Goal: Task Accomplishment & Management: Manage account settings

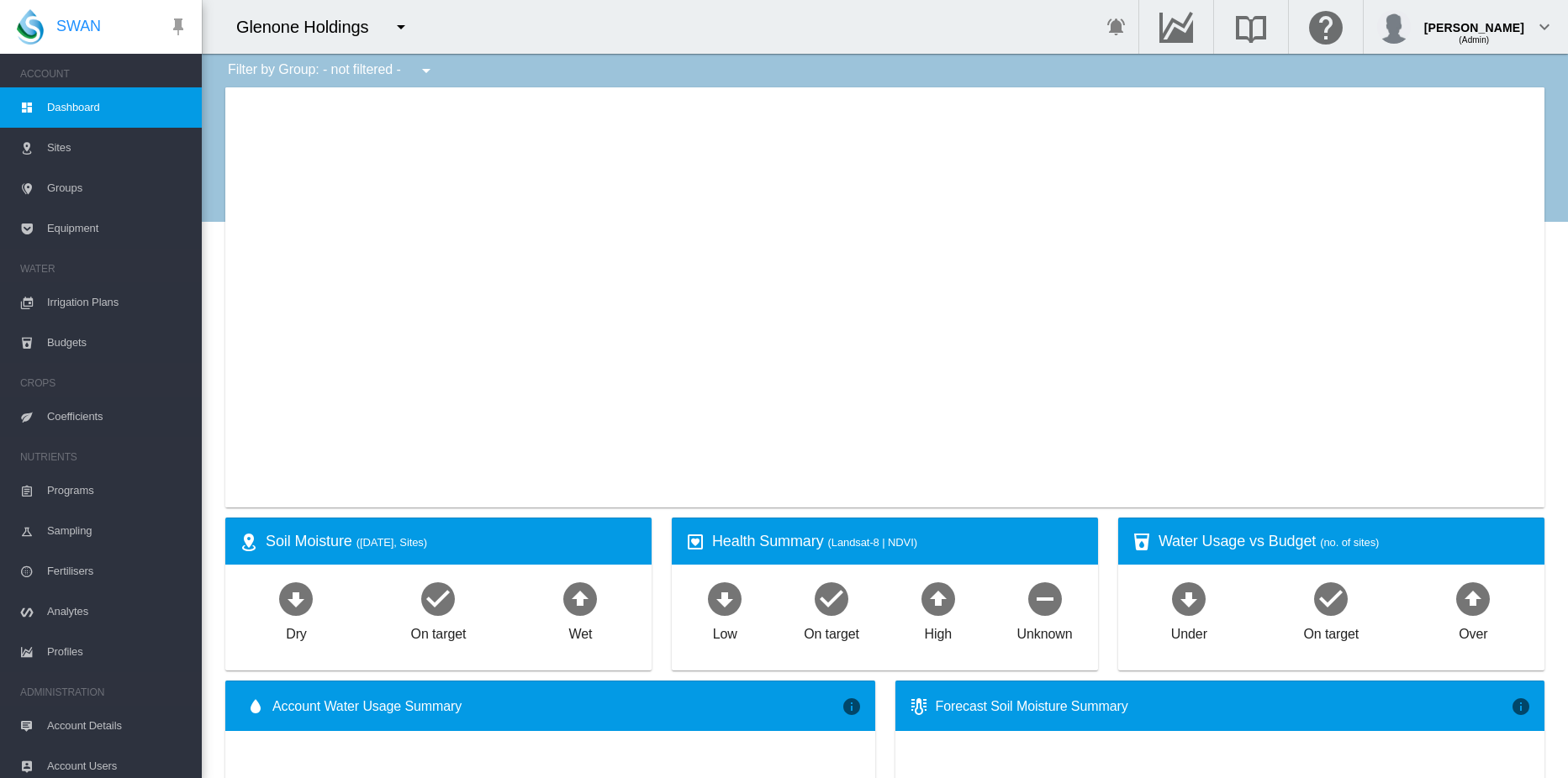
click at [52, 144] on span "Sites" at bounding box center [117, 148] width 141 height 40
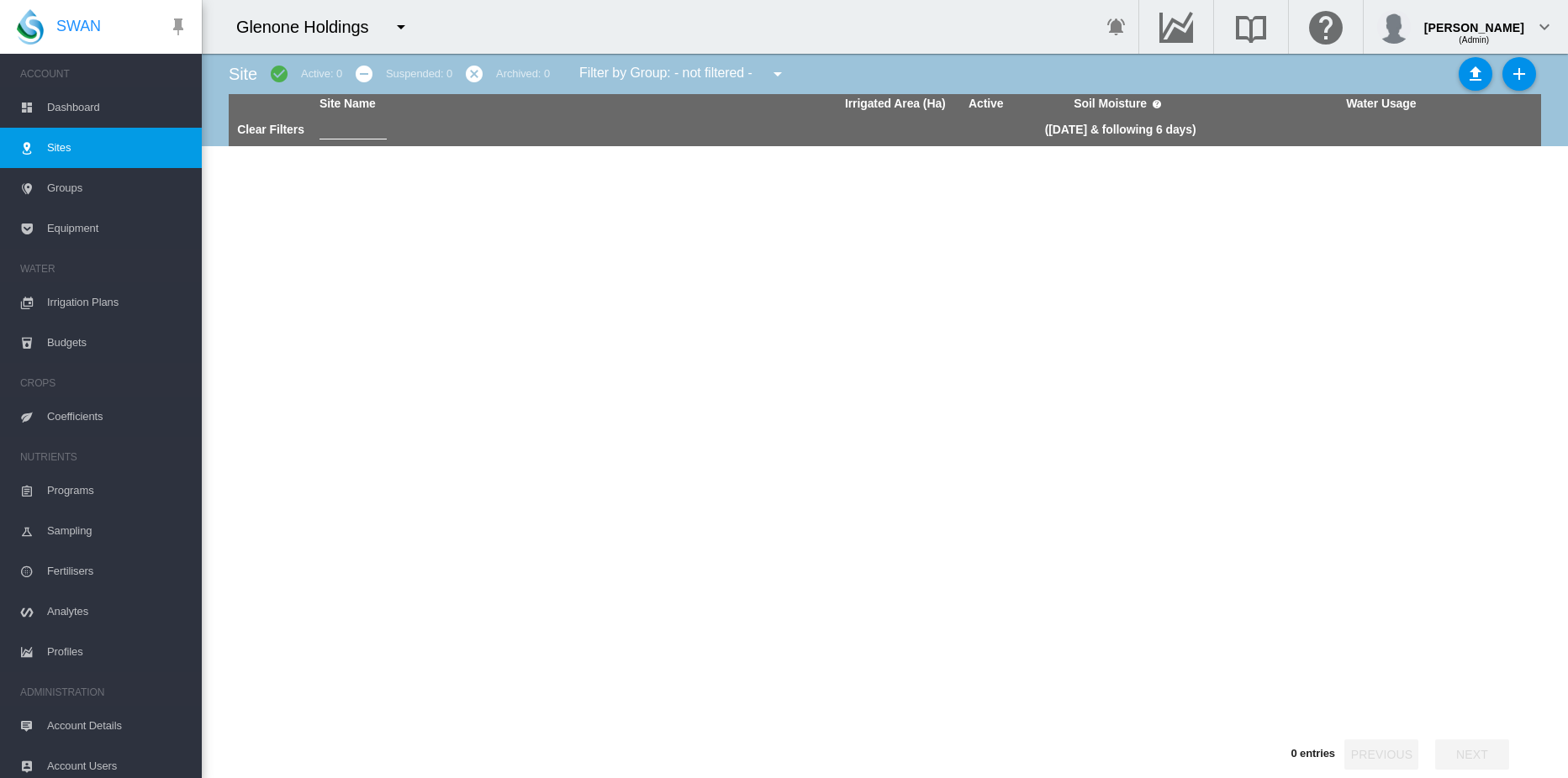
click at [401, 25] on md-icon "icon-menu-down" at bounding box center [400, 27] width 20 height 20
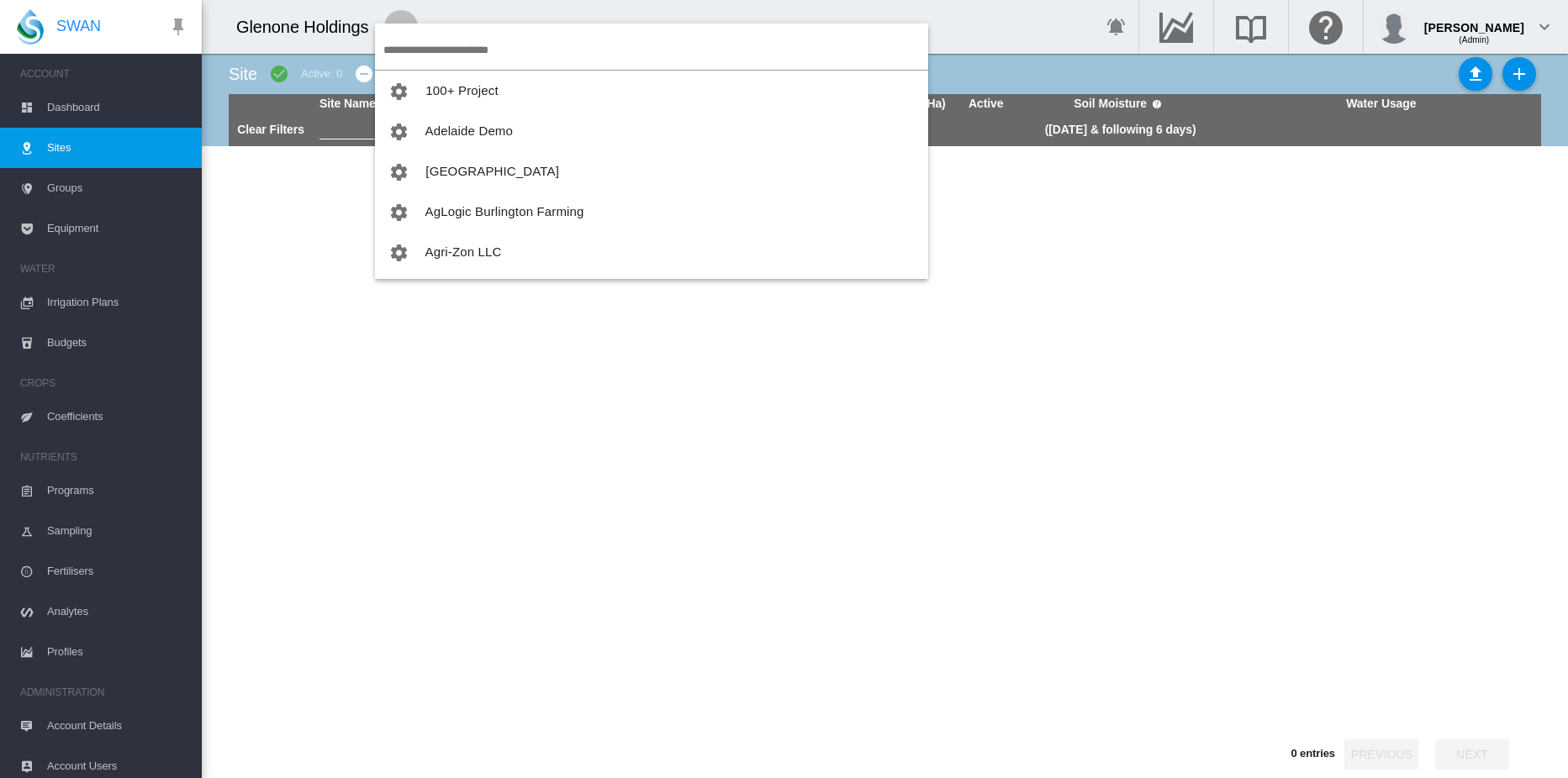
click at [425, 50] on md-backdrop at bounding box center [784, 389] width 1568 height 778
click at [423, 50] on md-backdrop at bounding box center [784, 389] width 1568 height 778
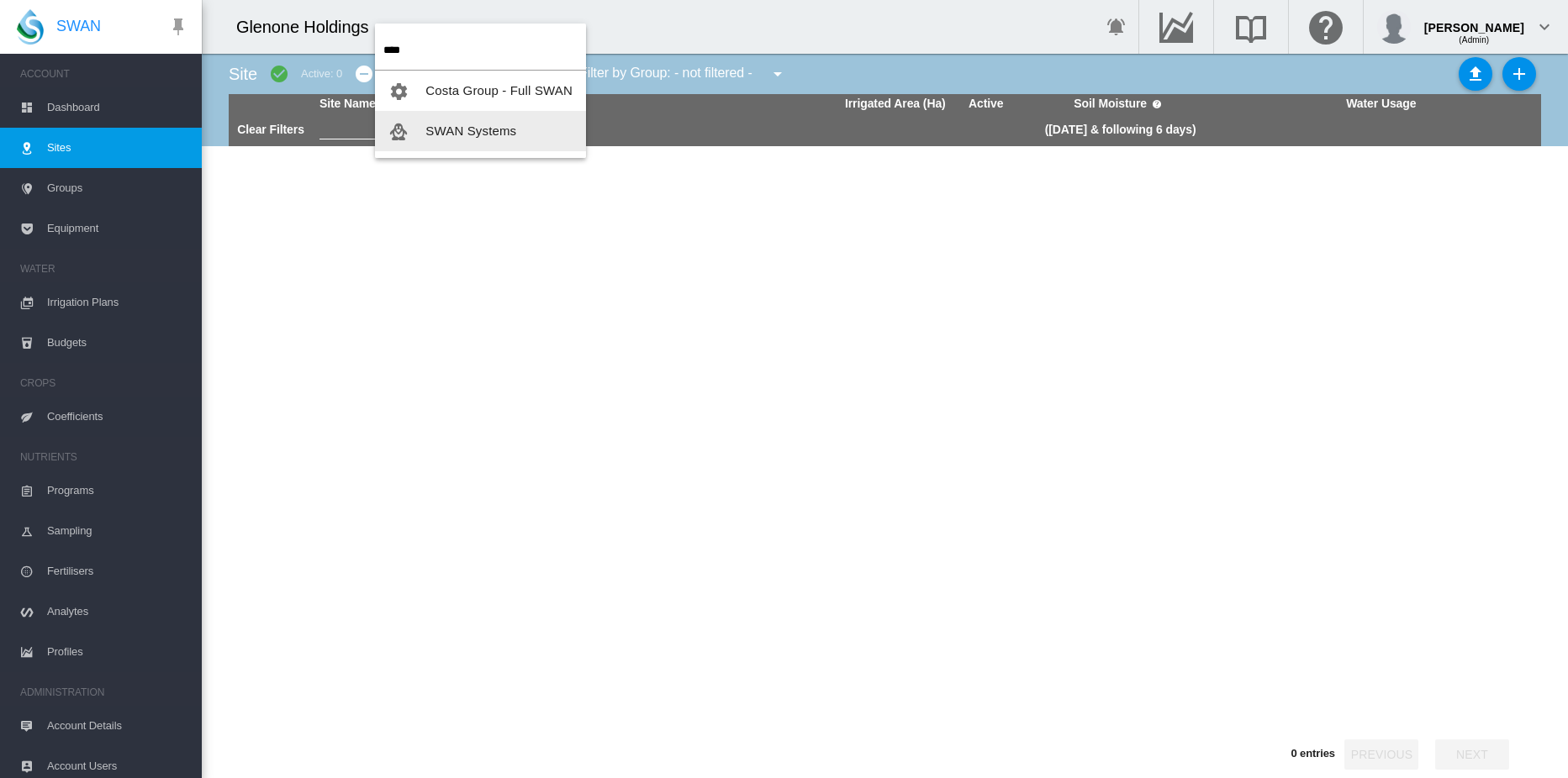
type input "****"
click at [489, 136] on span "SWAN Systems" at bounding box center [471, 130] width 91 height 14
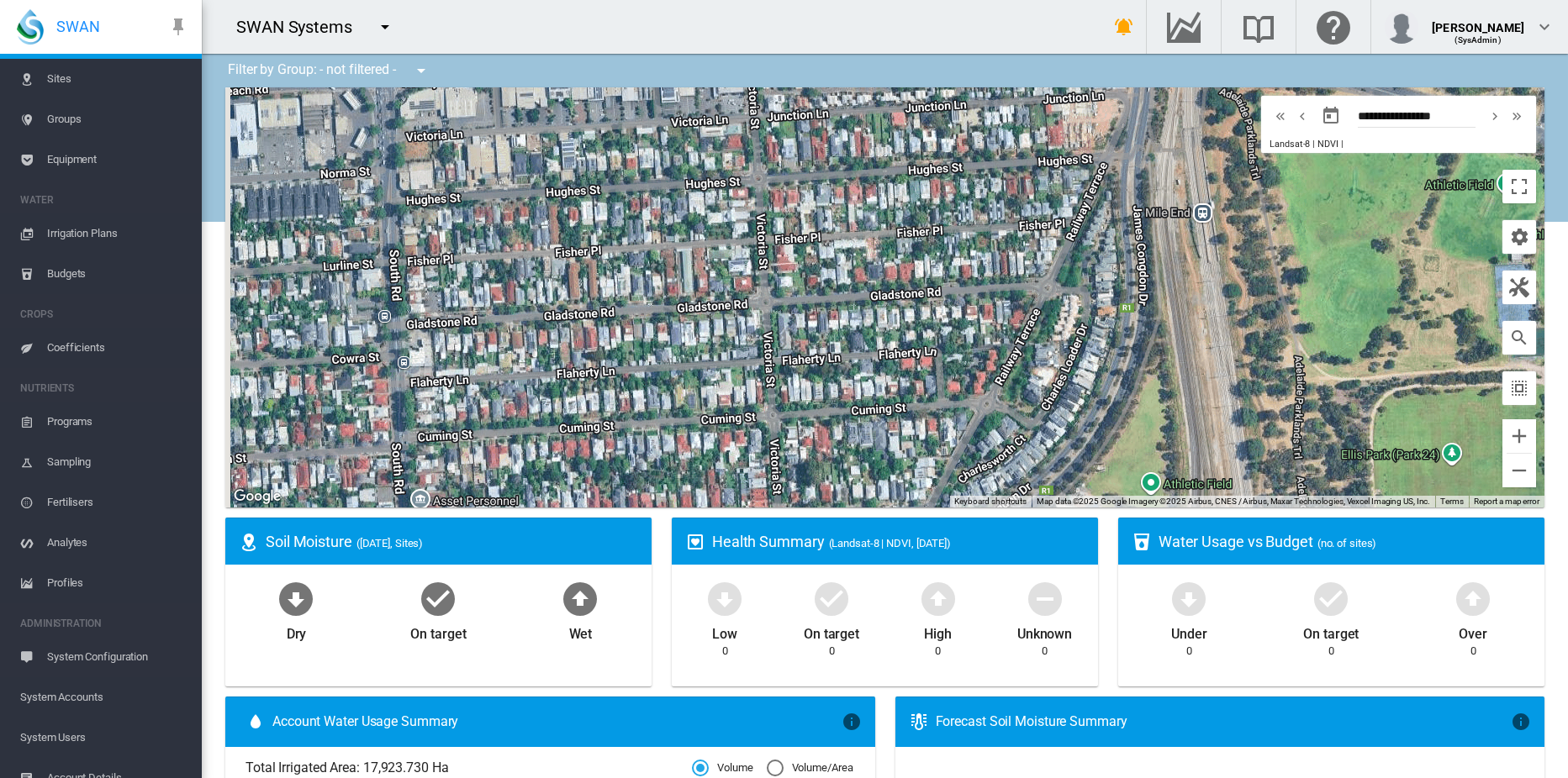
scroll to position [170, 0]
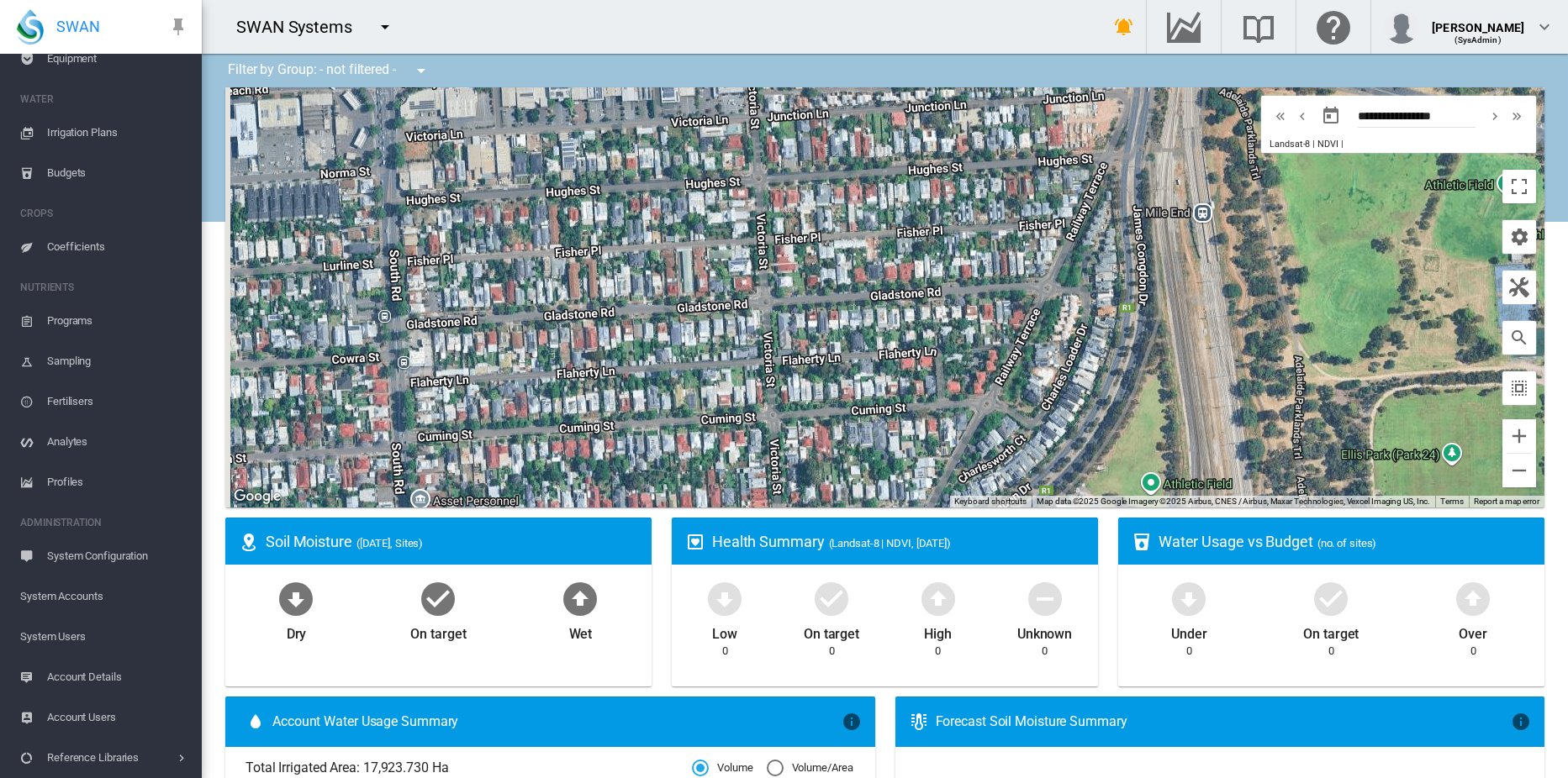
click at [79, 636] on span "System Users" at bounding box center [104, 637] width 168 height 40
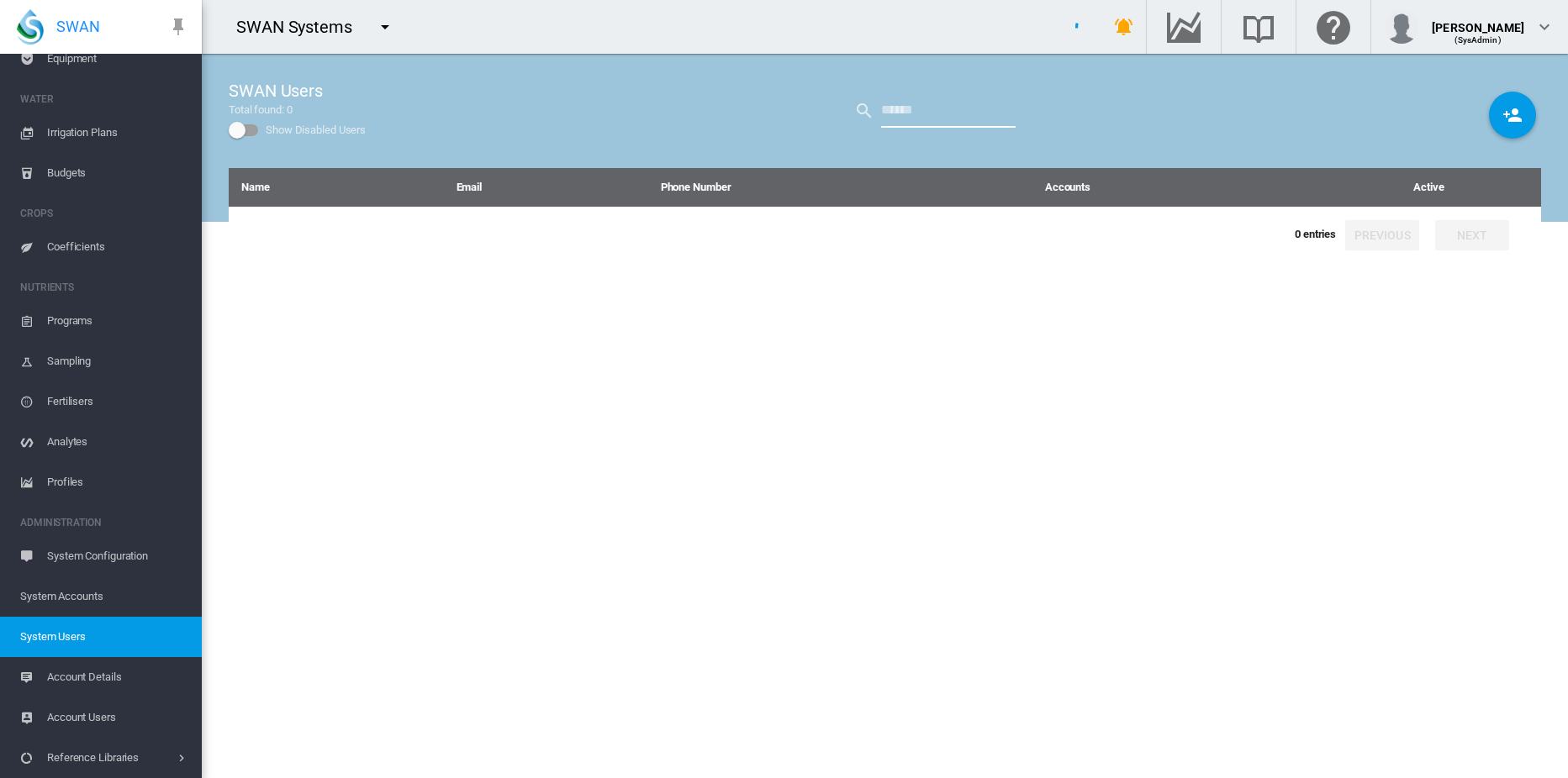
click at [918, 115] on input "text" at bounding box center [948, 111] width 135 height 33
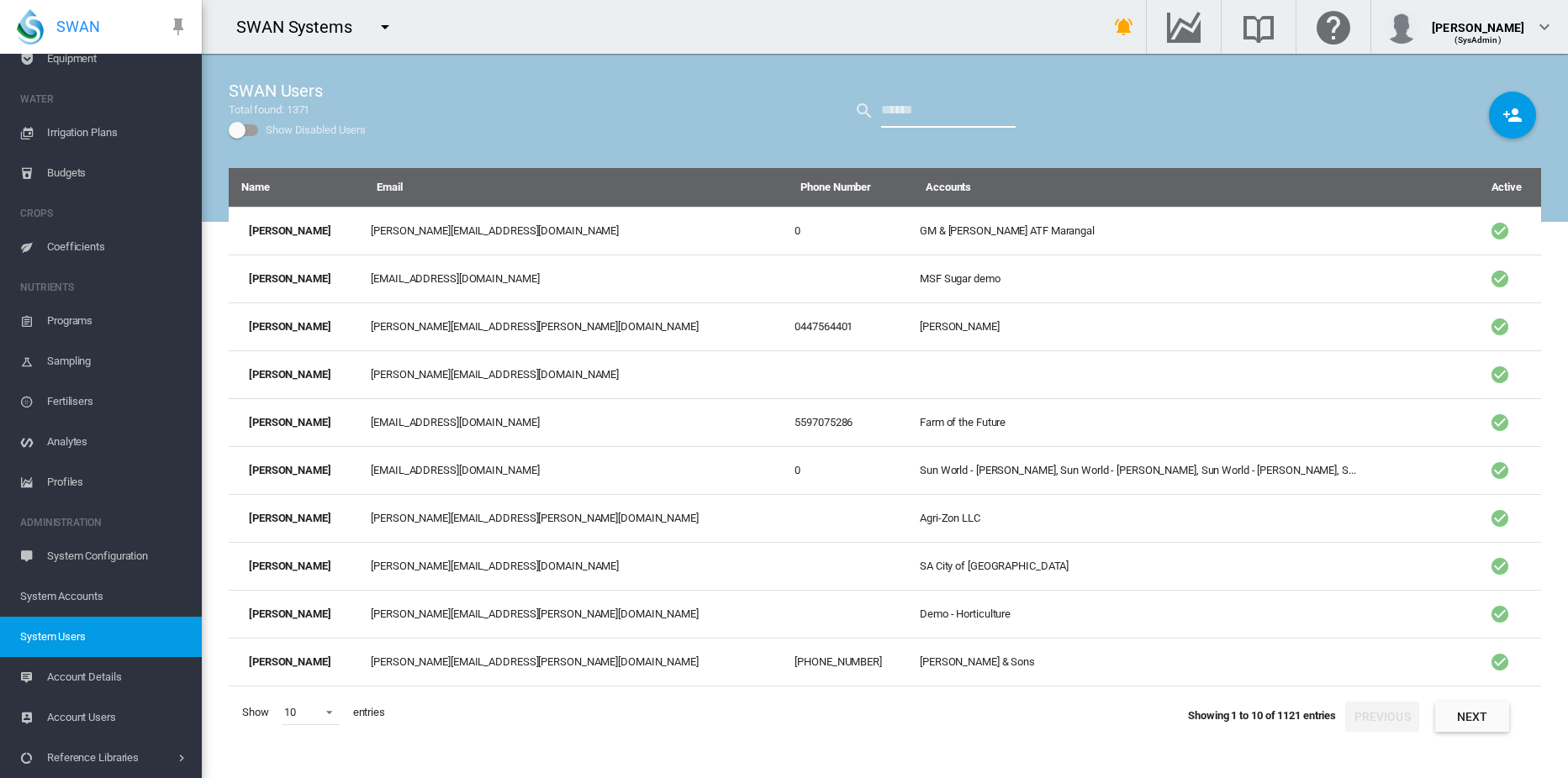
type input "****"
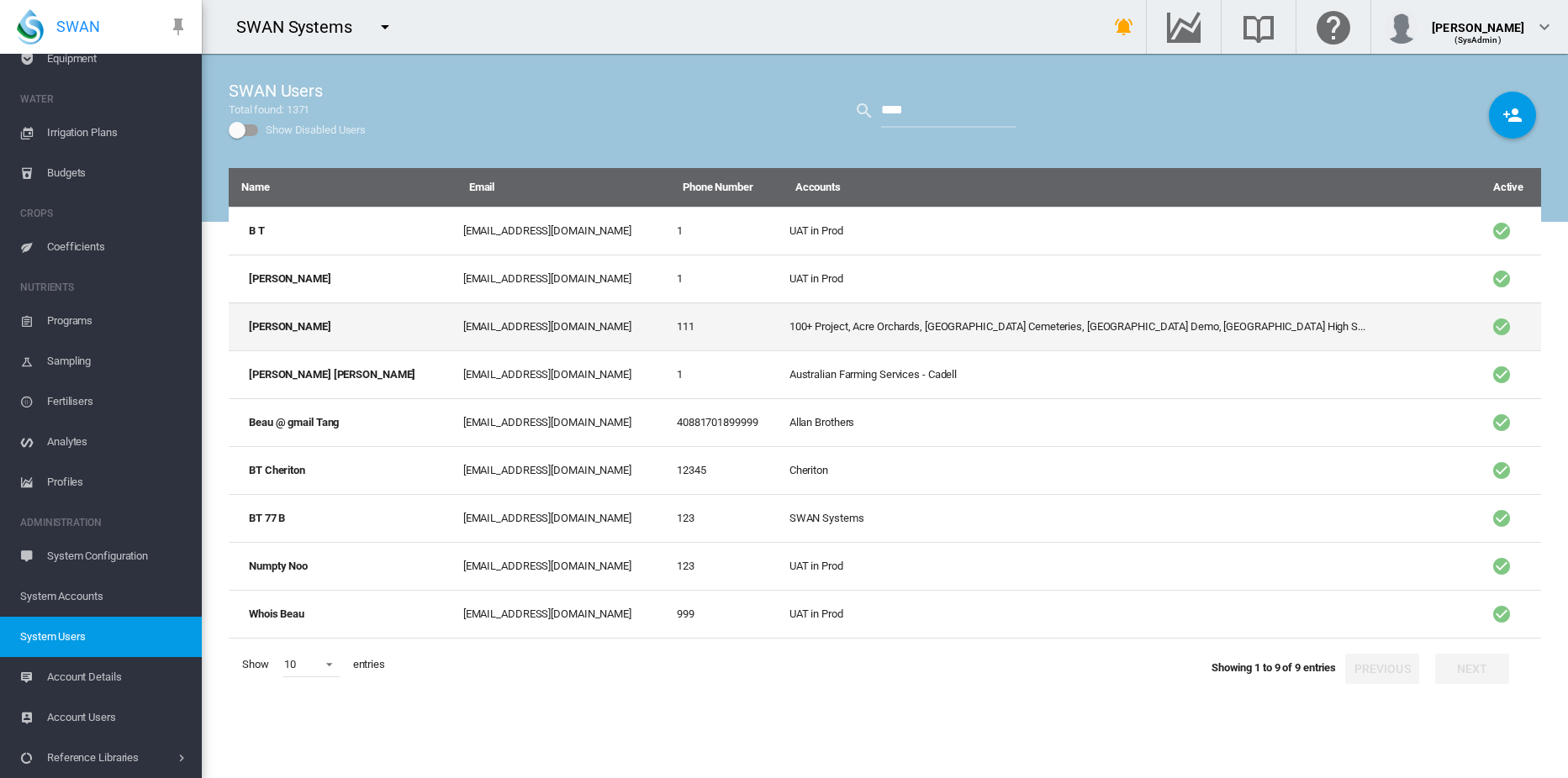
click at [467, 326] on td "beau.tang@swansystems.com" at bounding box center [563, 326] width 214 height 48
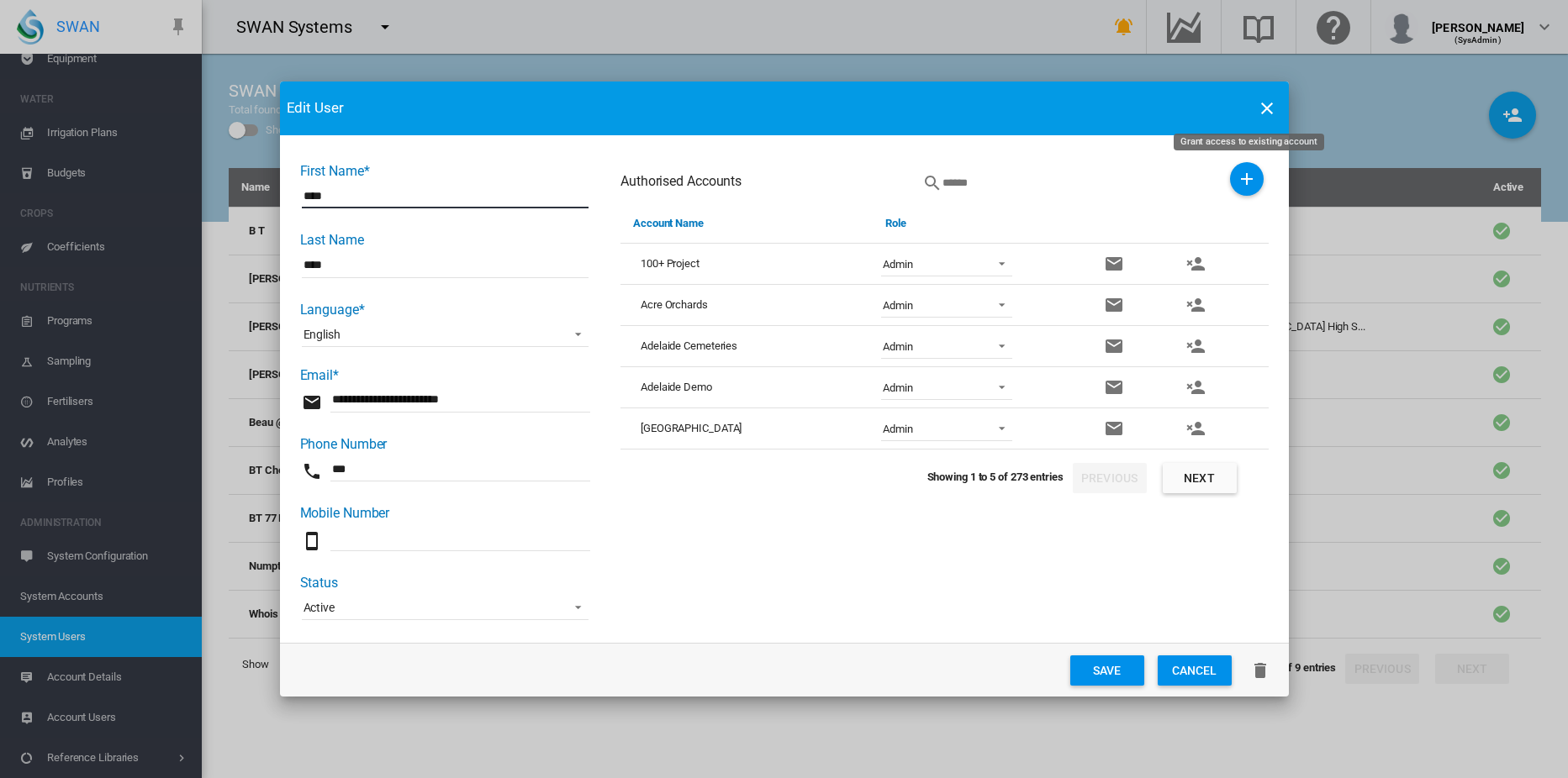
click at [1252, 179] on md-icon "icon-plus" at bounding box center [1246, 179] width 20 height 20
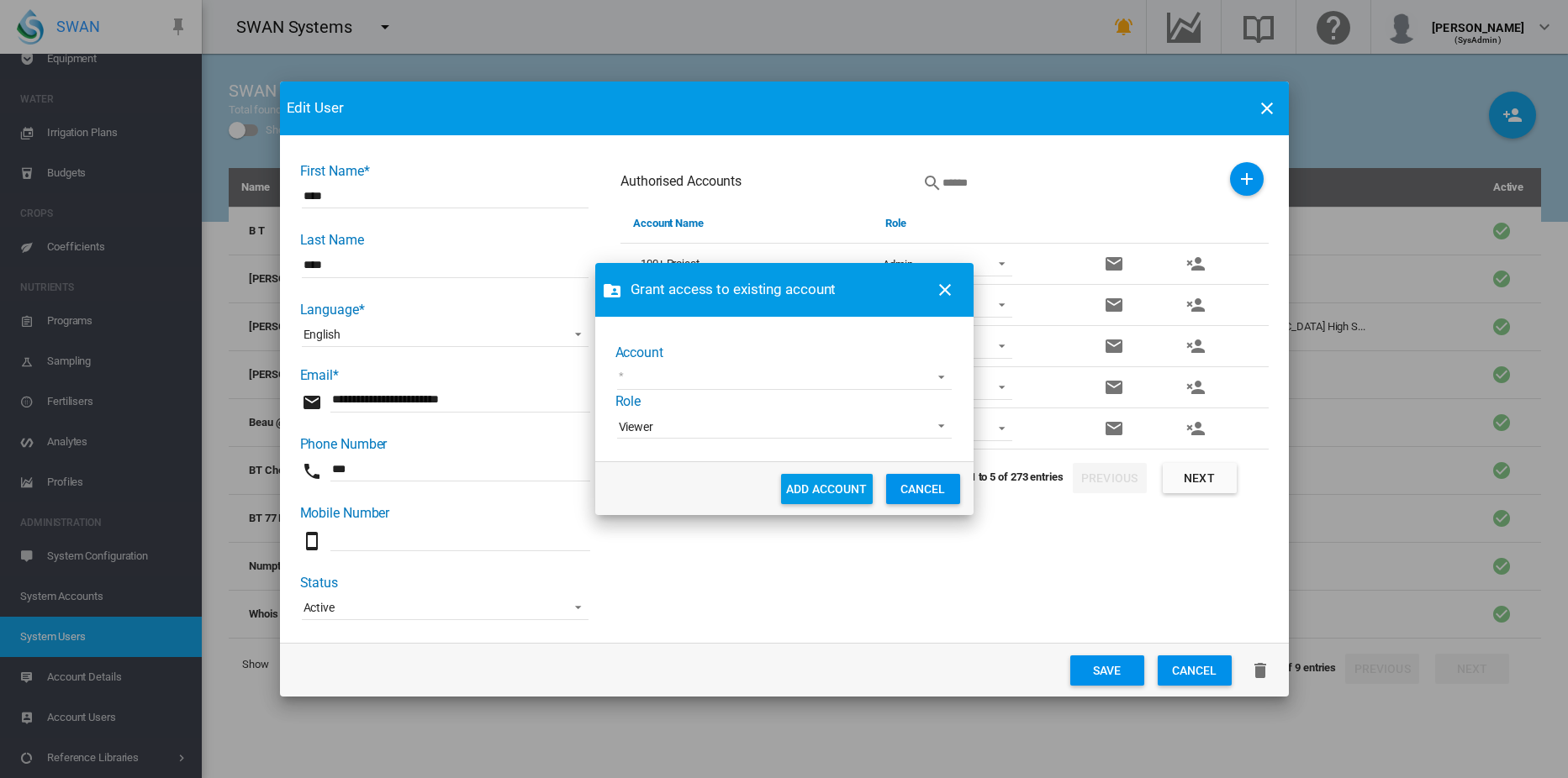
click at [741, 380] on md-select "45 South AgriLand Farming Annat Farms Aurora Segafredo Farm Australian Farming …" at bounding box center [784, 377] width 334 height 25
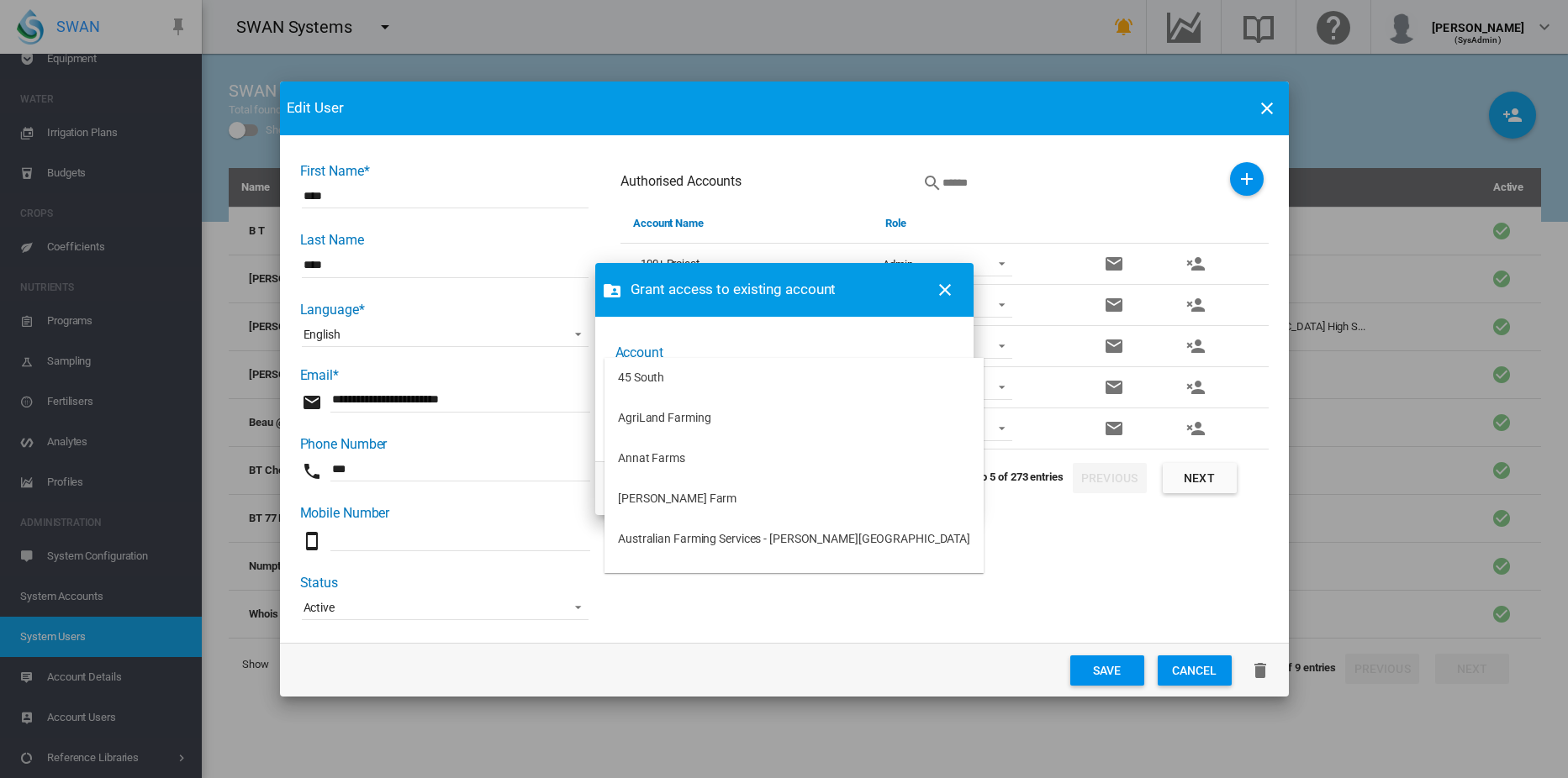
type md-option "[object Object]"
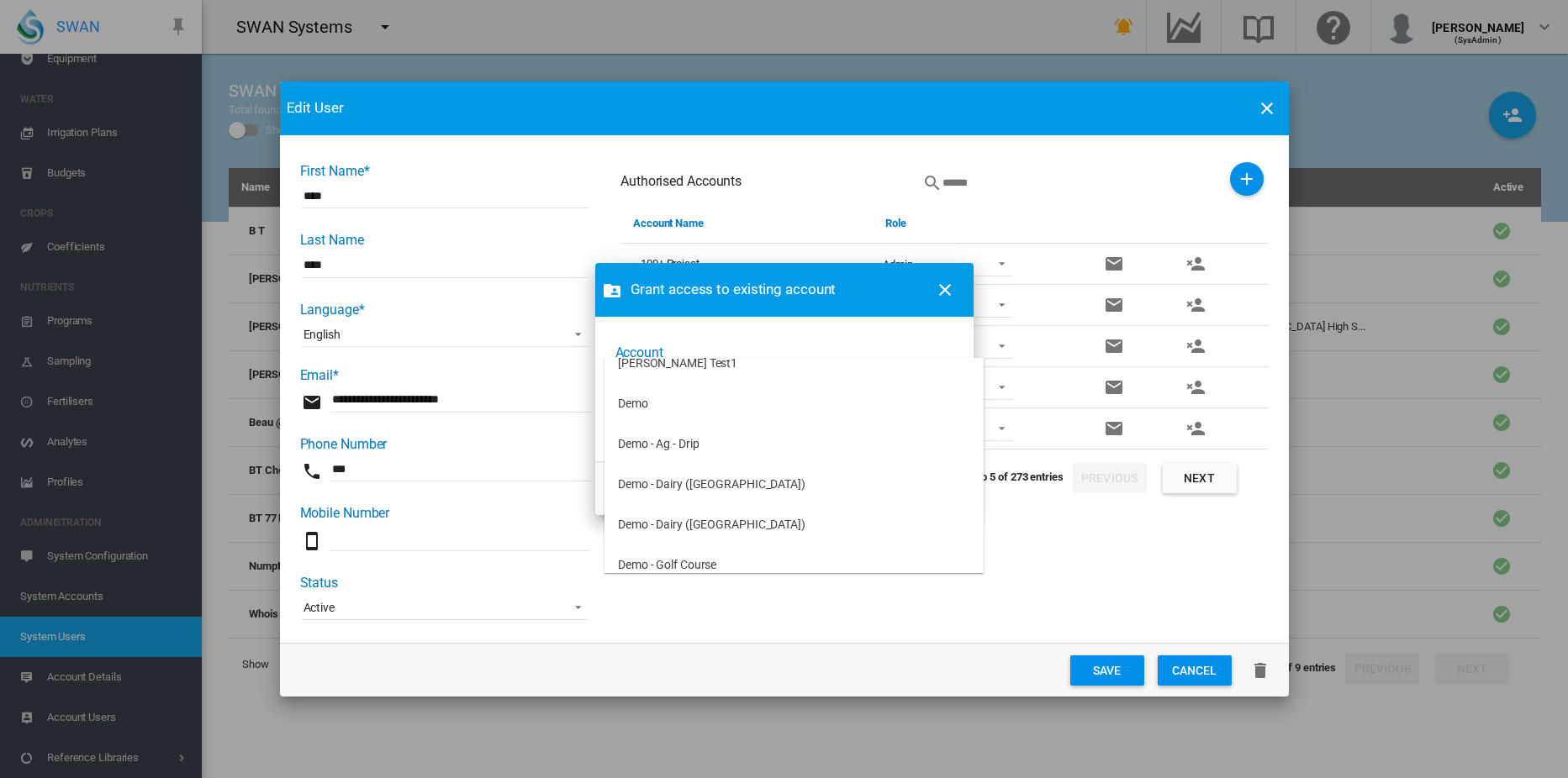
scroll to position [770, 0]
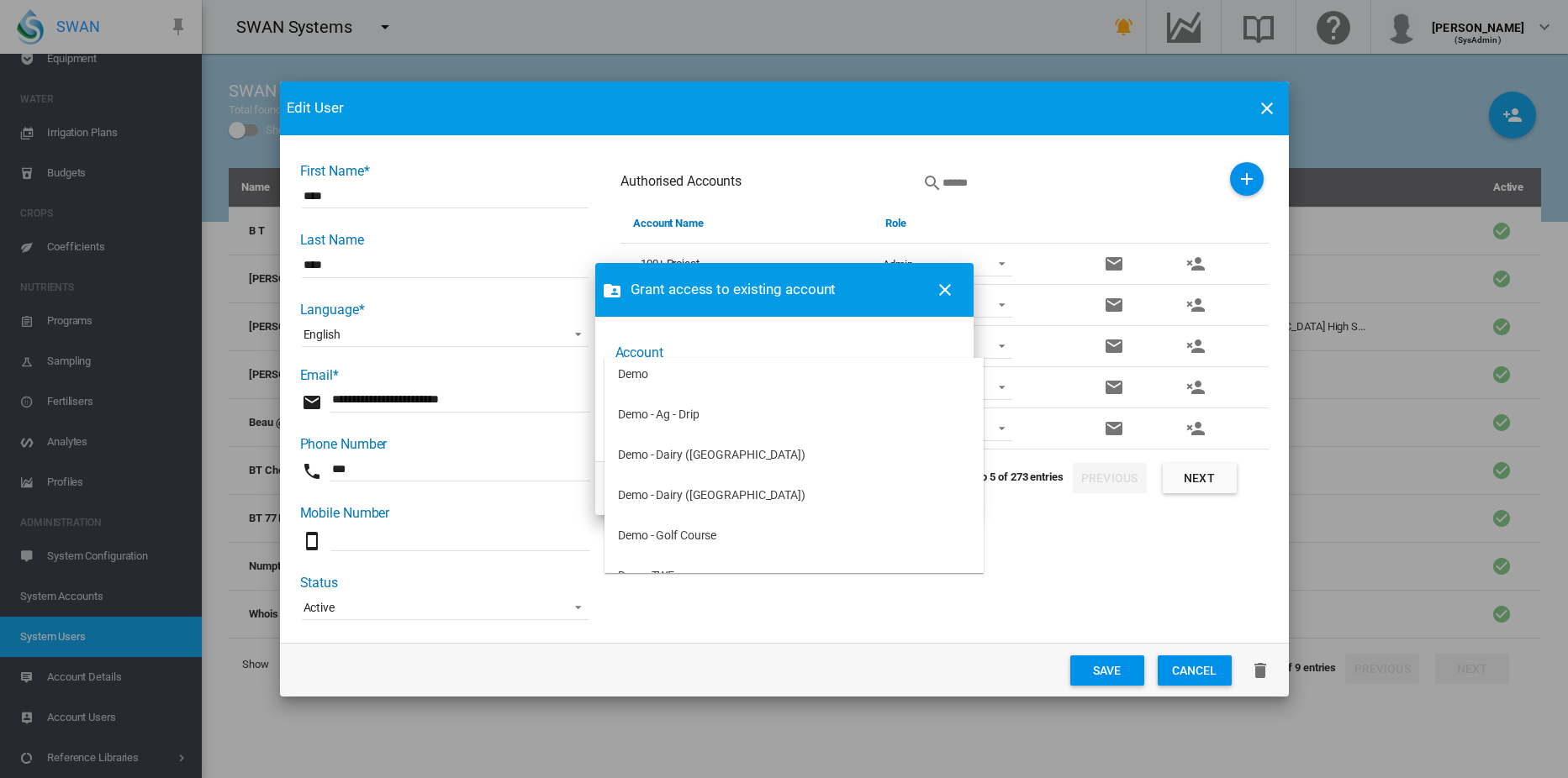
click at [710, 346] on md-backdrop at bounding box center [784, 389] width 1568 height 778
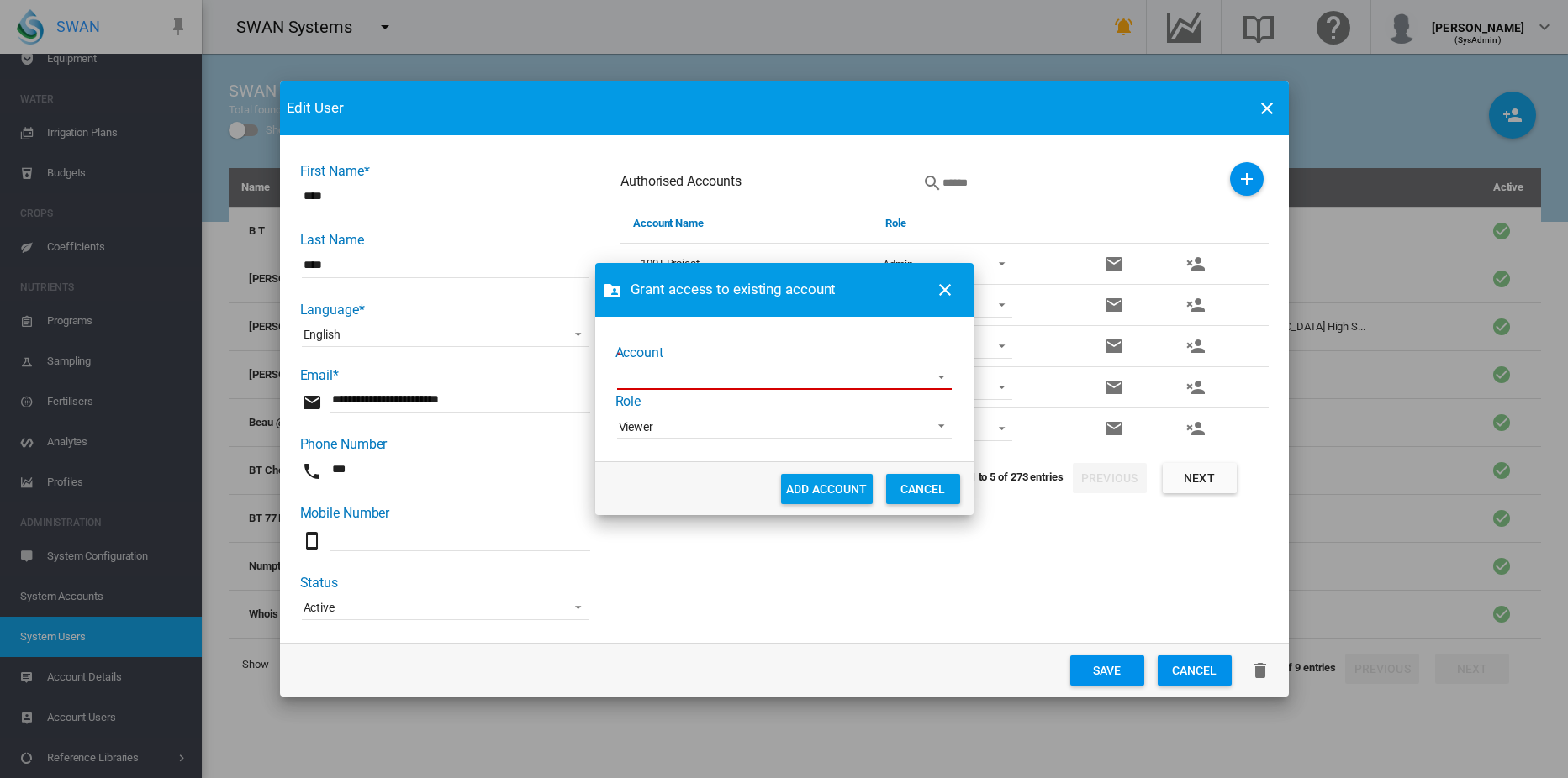
click at [707, 380] on md-select "Account Role ..." at bounding box center [784, 377] width 334 height 25
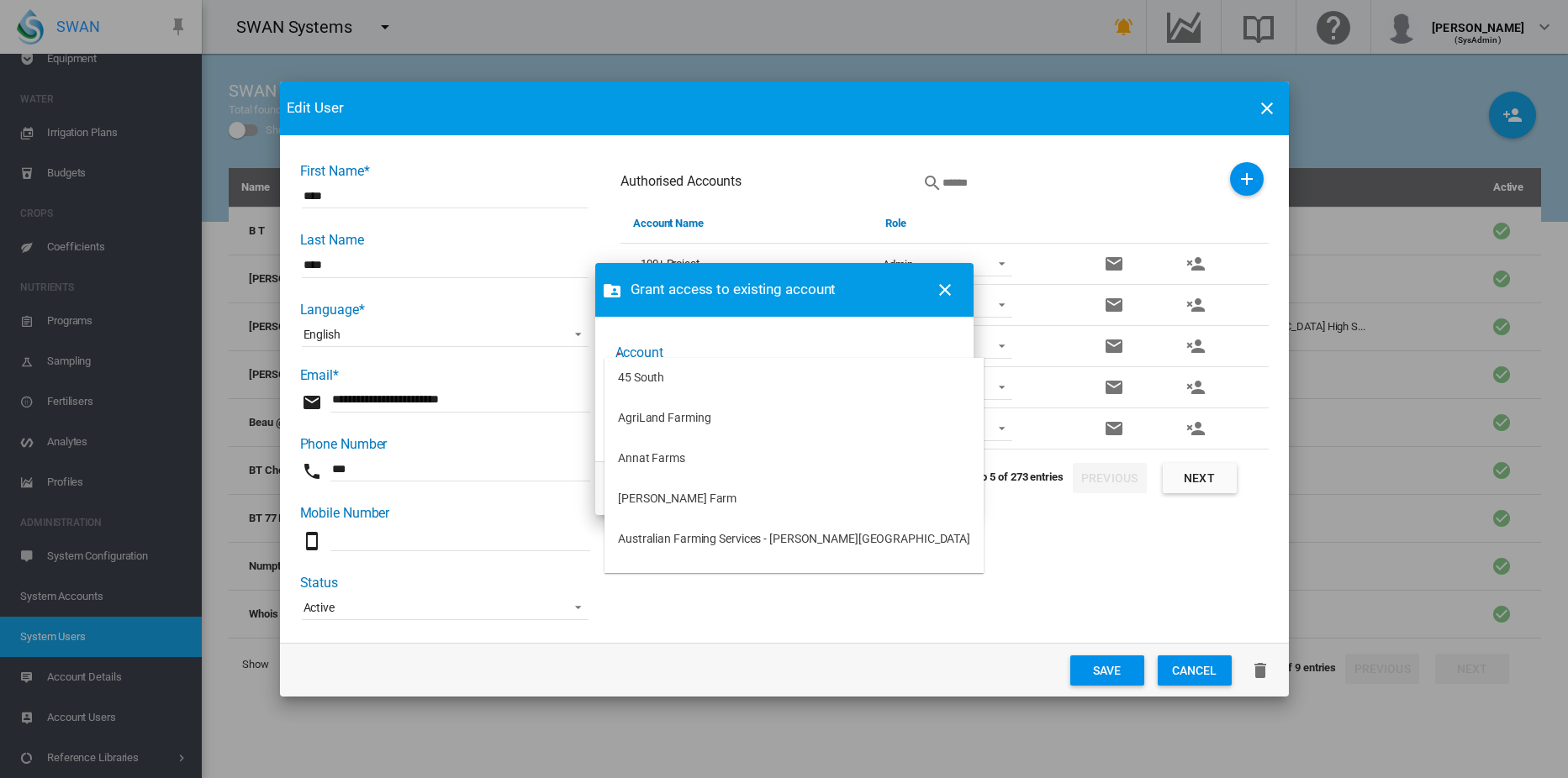
type md-option "[object Object]"
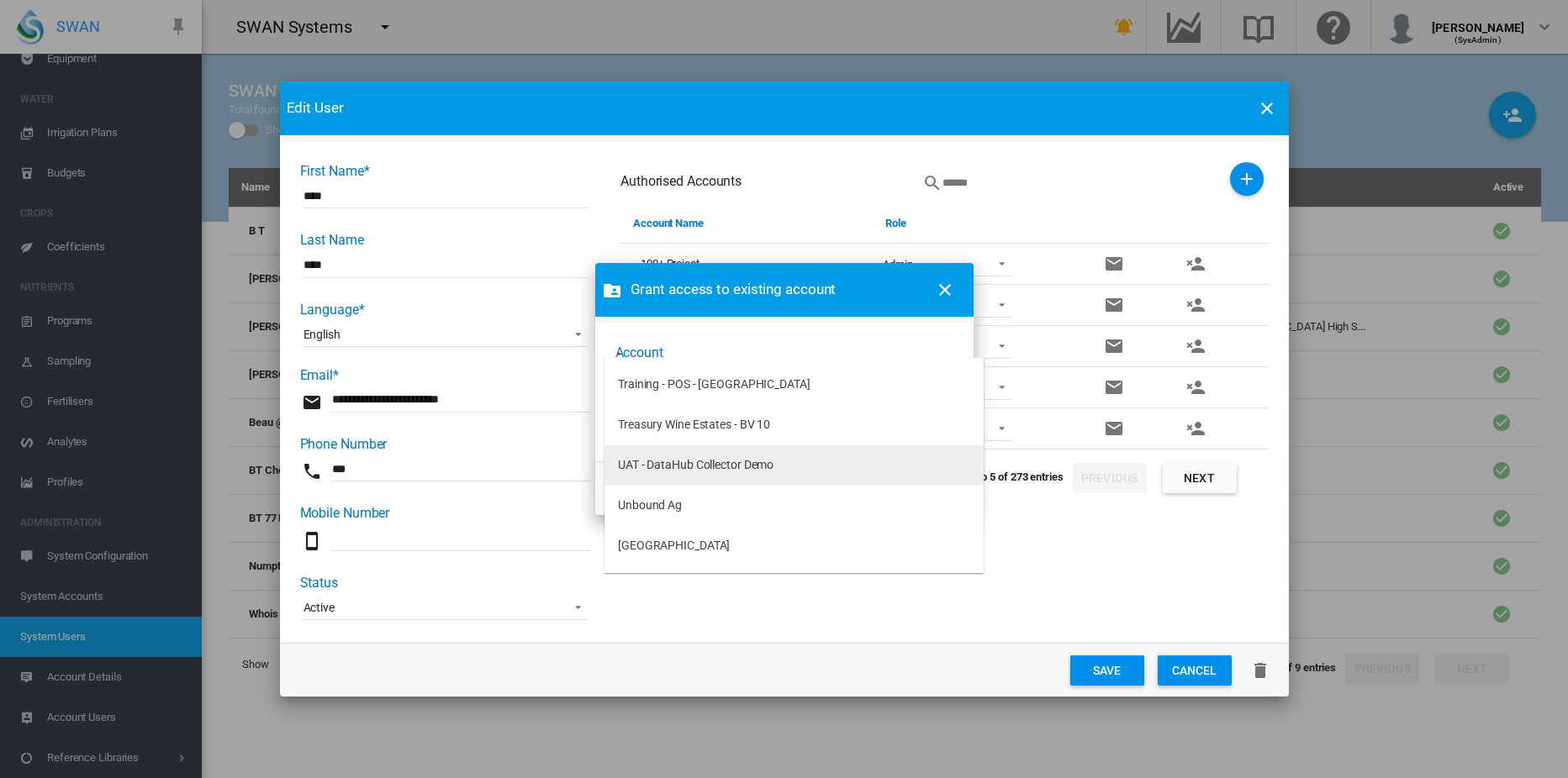
type md-option "[object Object]"
click at [681, 462] on div "UAT - DataHub Collector Demo" at bounding box center [695, 466] width 156 height 17
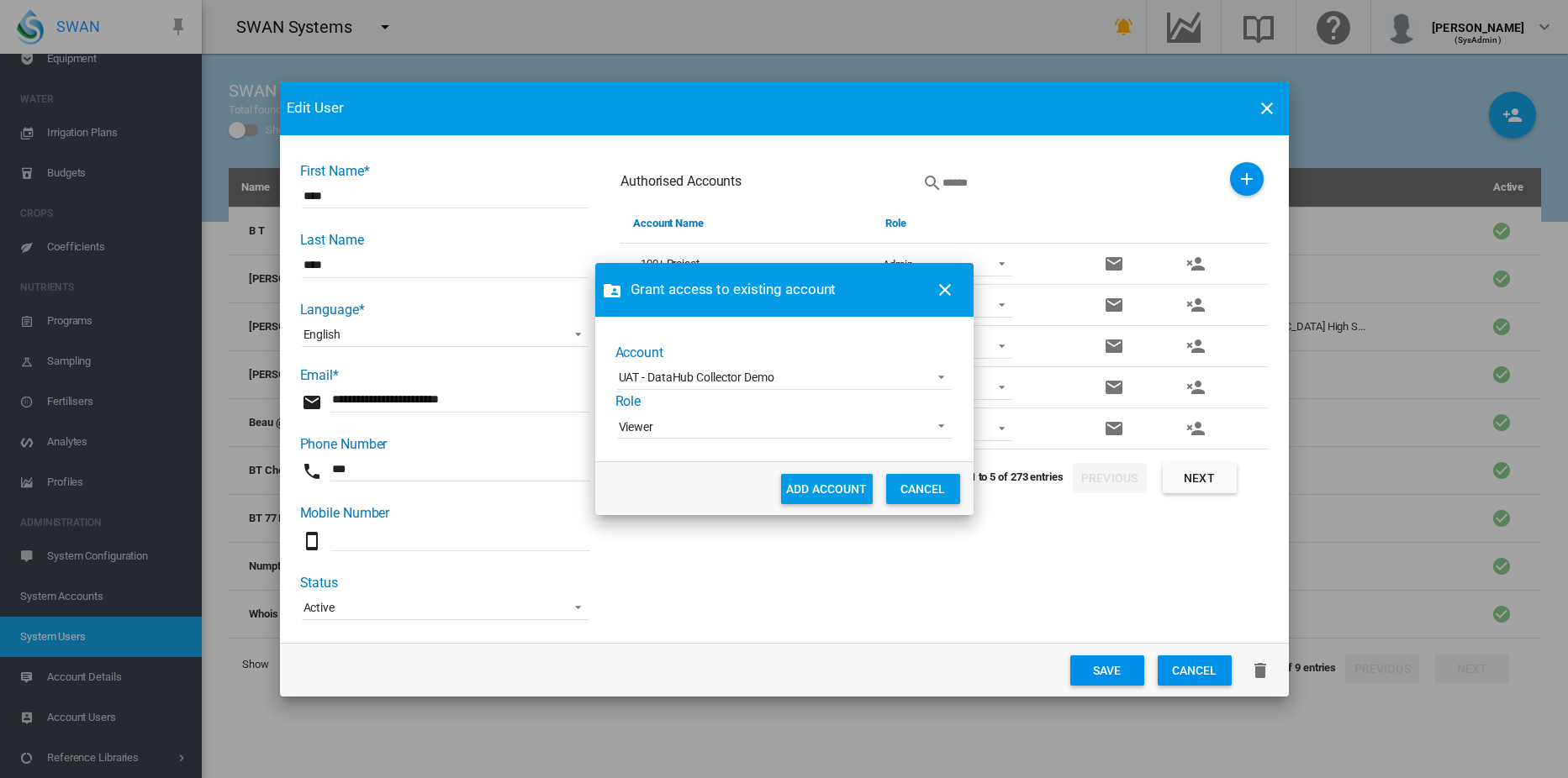
click at [658, 427] on span "Viewer" at bounding box center [771, 428] width 305 height 17
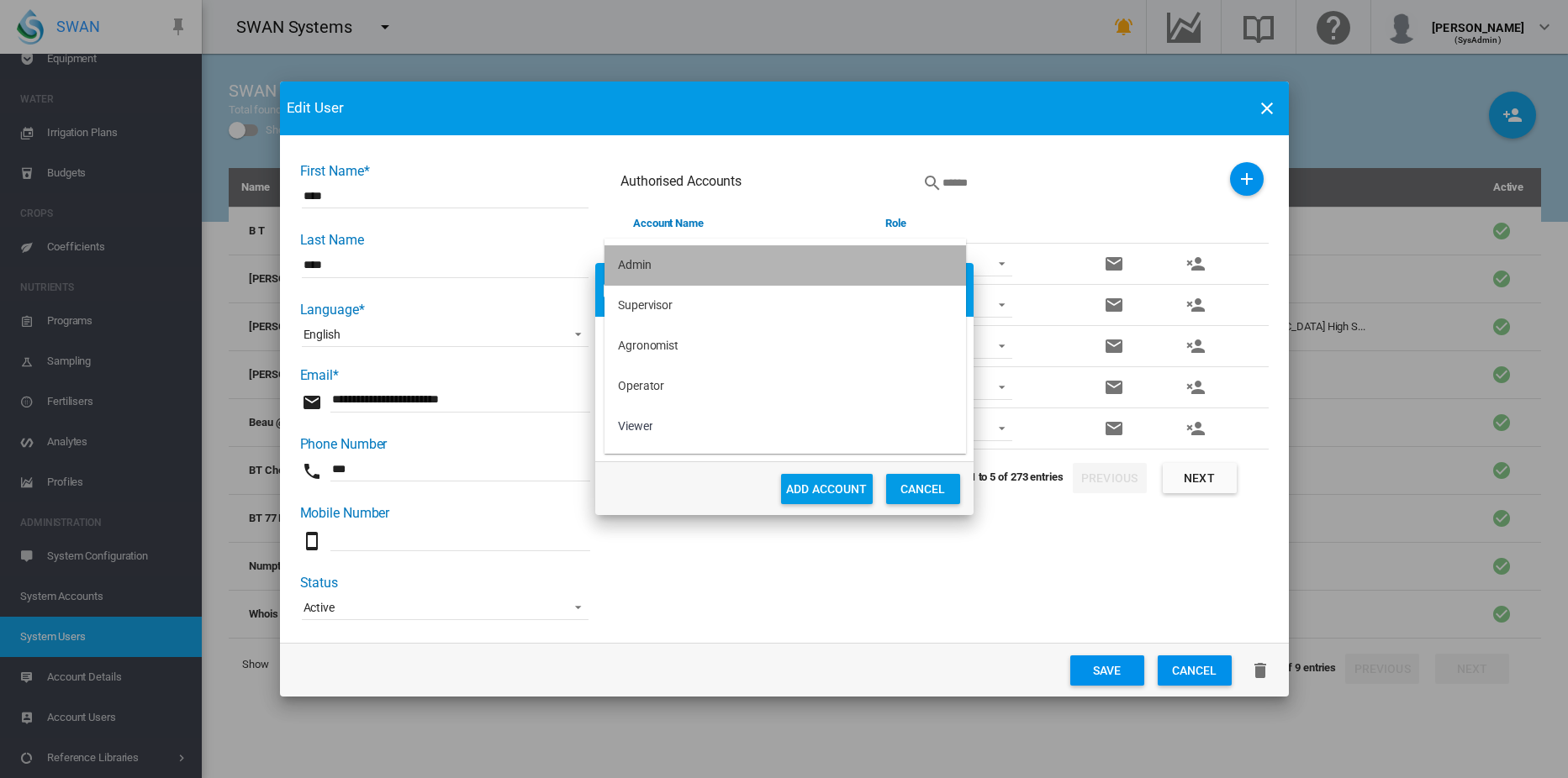
click at [647, 267] on div "Admin" at bounding box center [634, 265] width 33 height 17
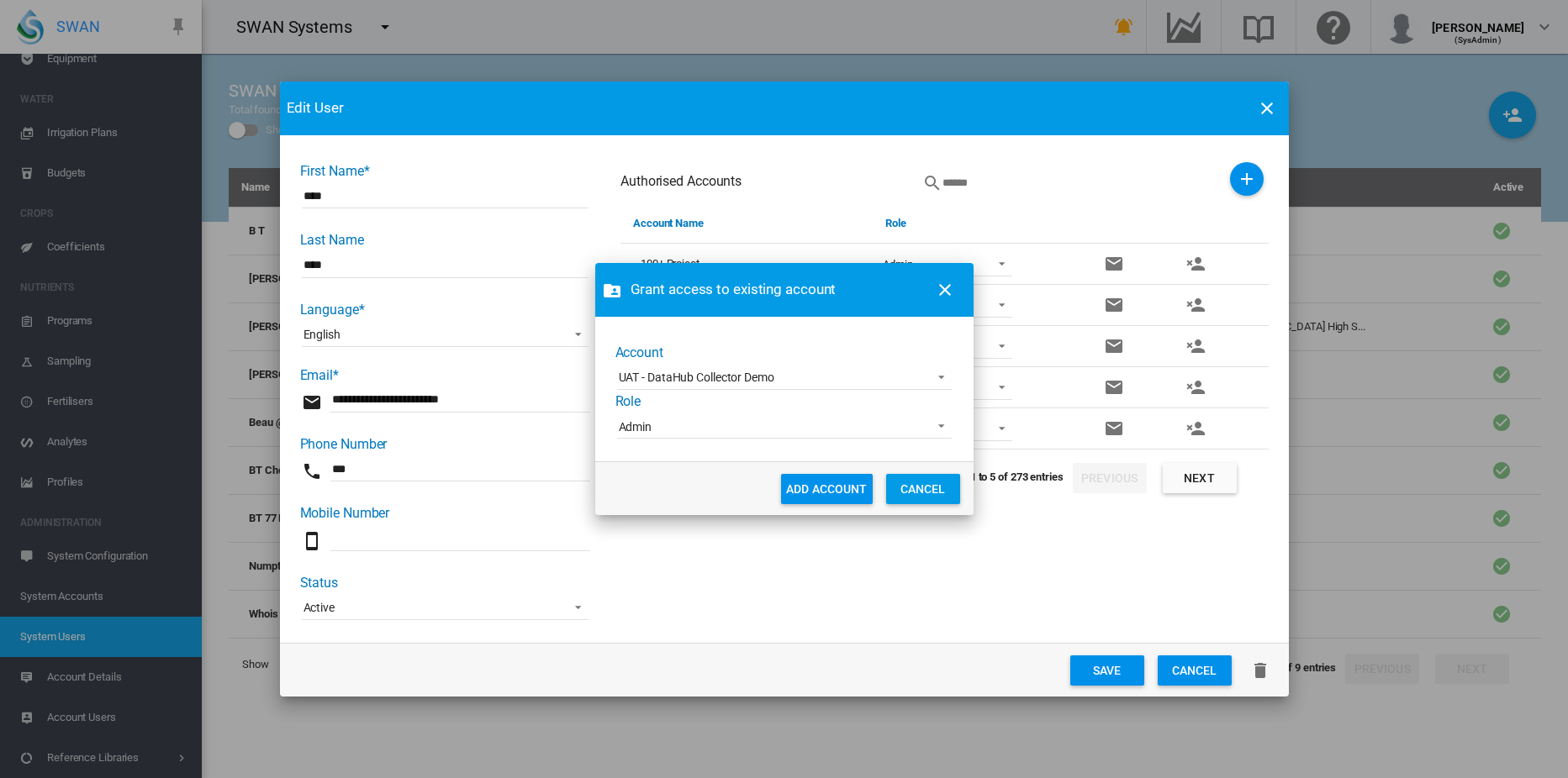
click at [829, 493] on button "ADD ACCOUNT" at bounding box center [827, 490] width 92 height 31
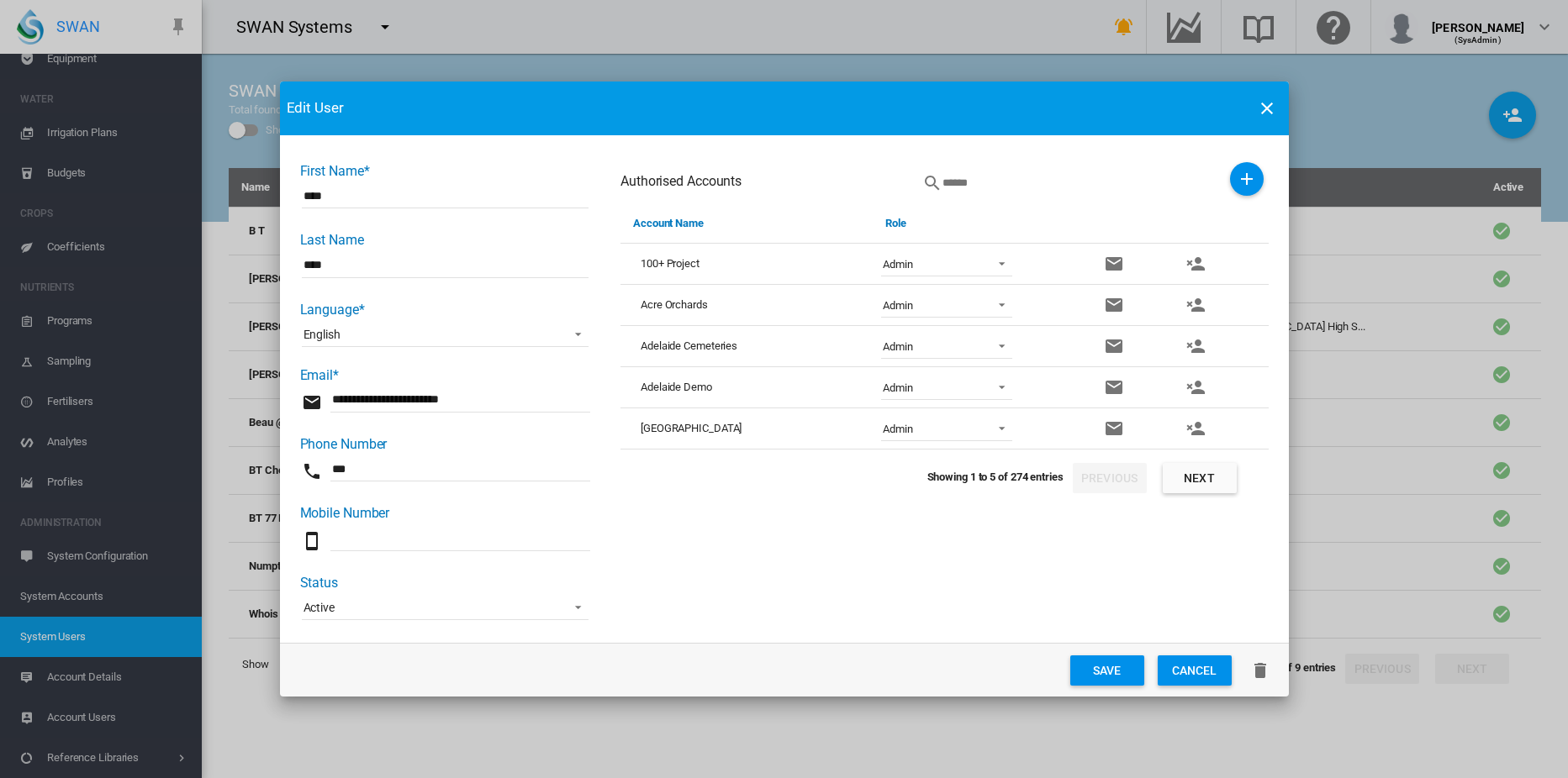
click at [1109, 671] on button "Save" at bounding box center [1107, 671] width 74 height 31
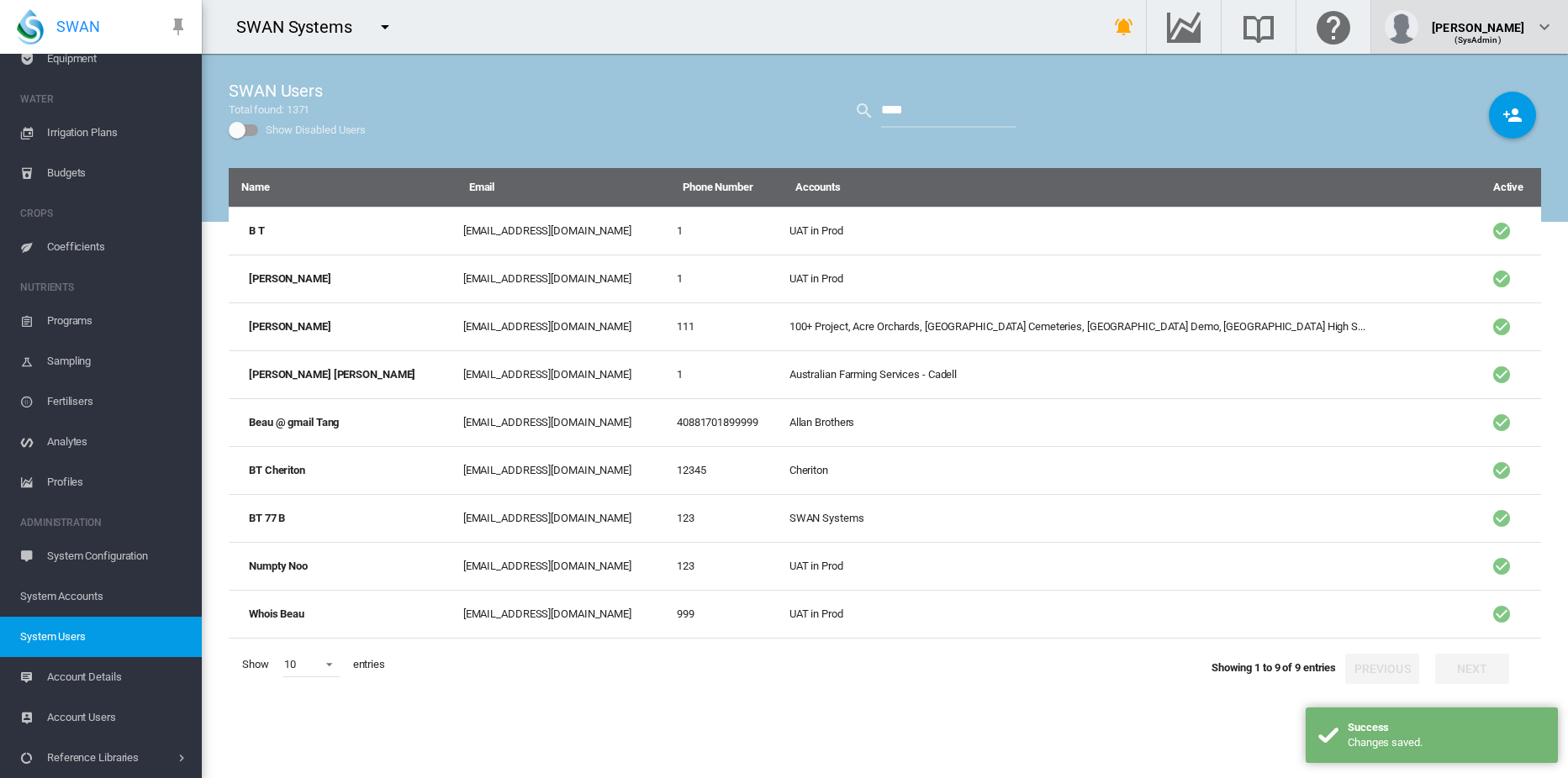
click at [1509, 28] on div "(SysAdmin)" at bounding box center [1477, 33] width 93 height 17
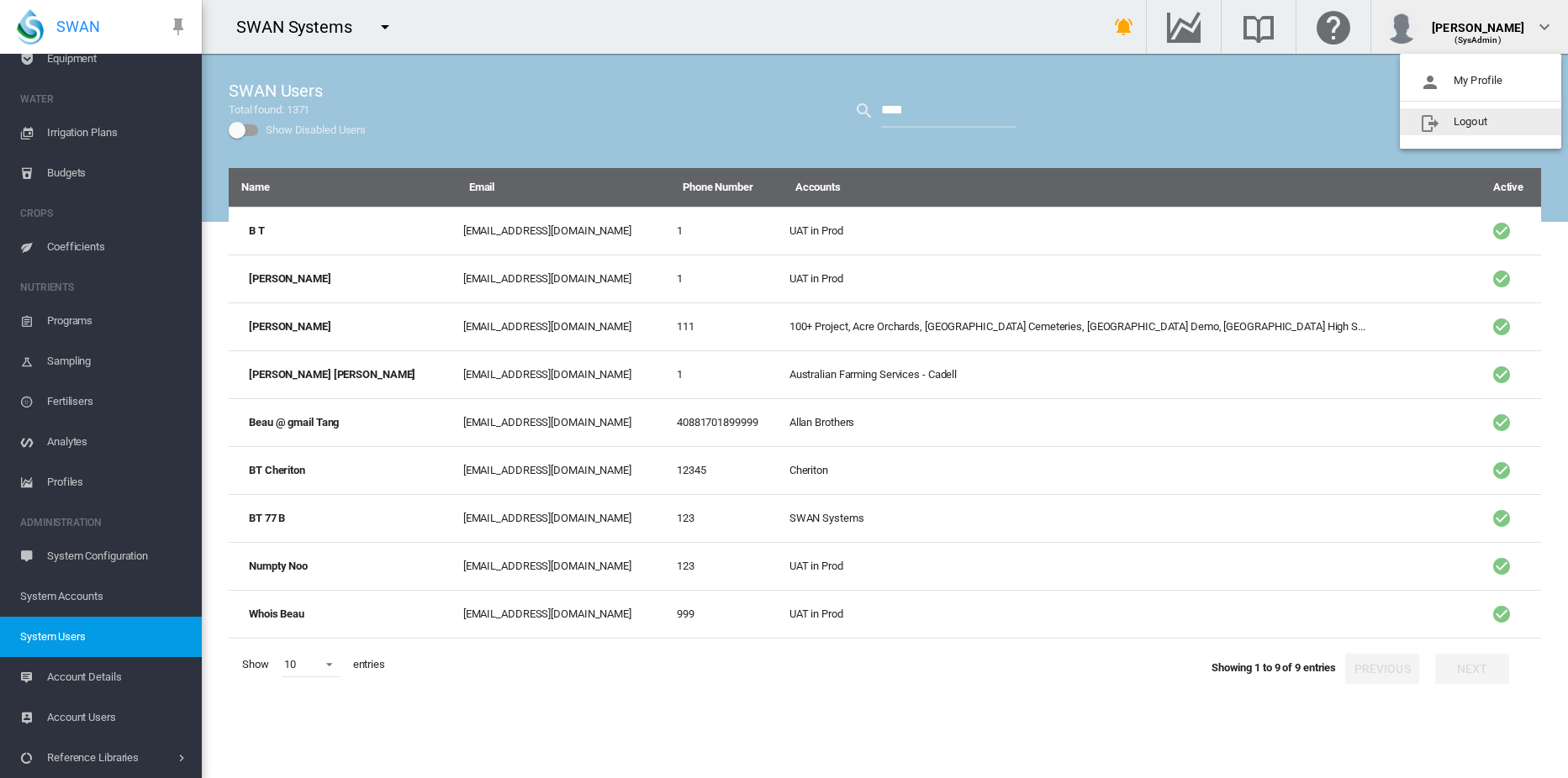
click at [388, 26] on md-backdrop at bounding box center [784, 389] width 1568 height 778
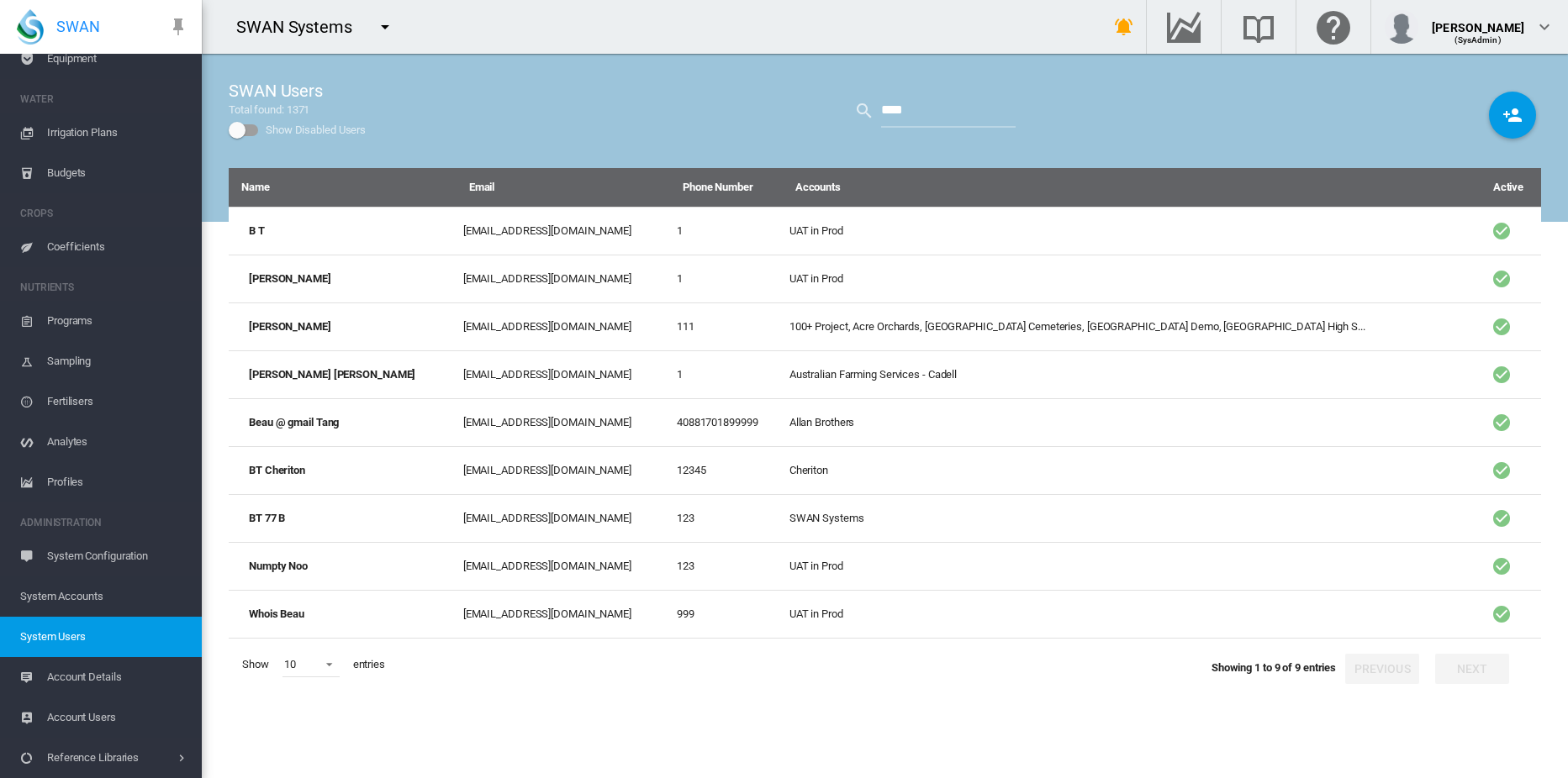
click at [387, 27] on md-icon "icon-menu-down" at bounding box center [385, 27] width 20 height 20
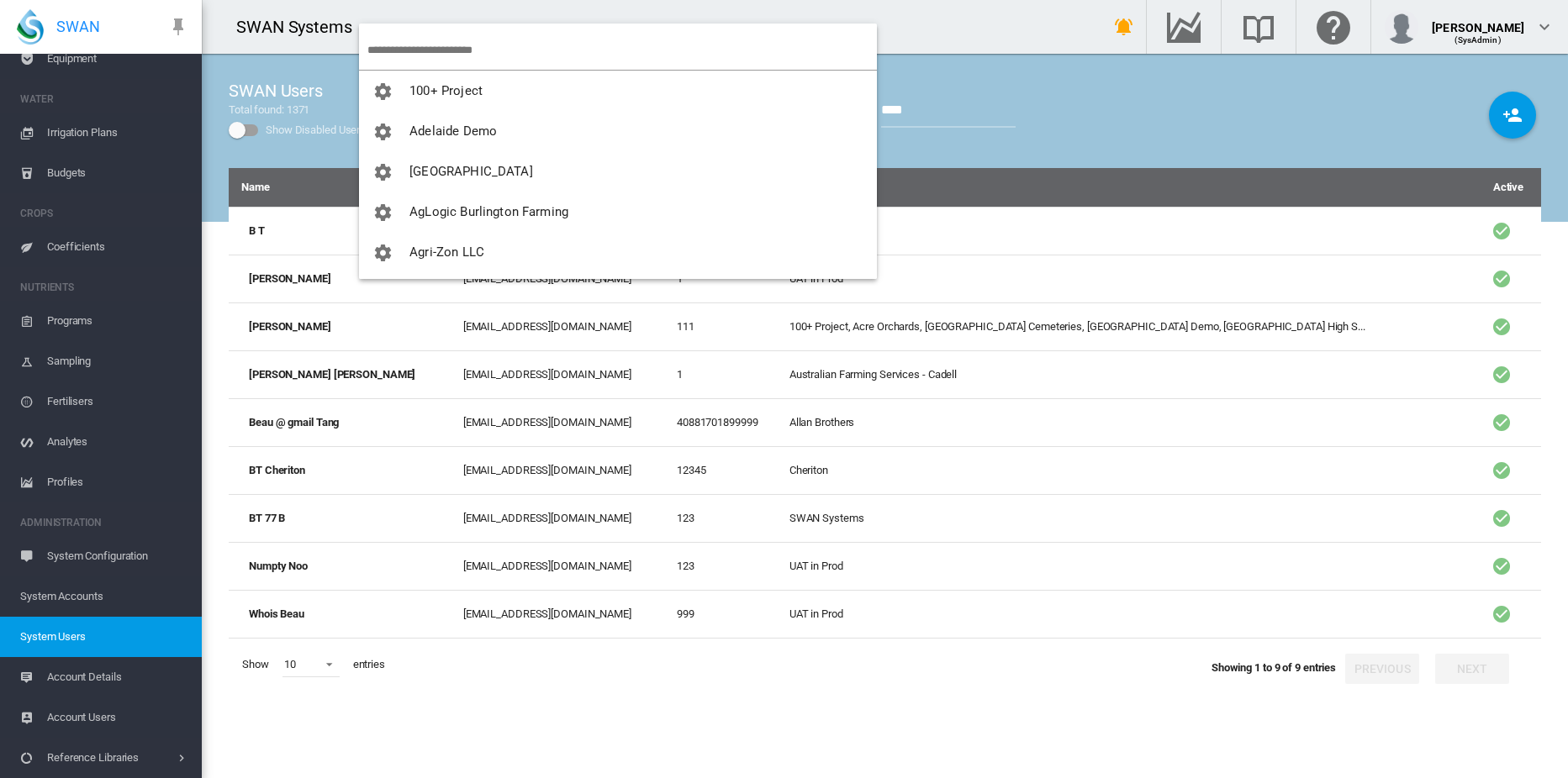
click at [447, 53] on md-backdrop at bounding box center [784, 389] width 1568 height 778
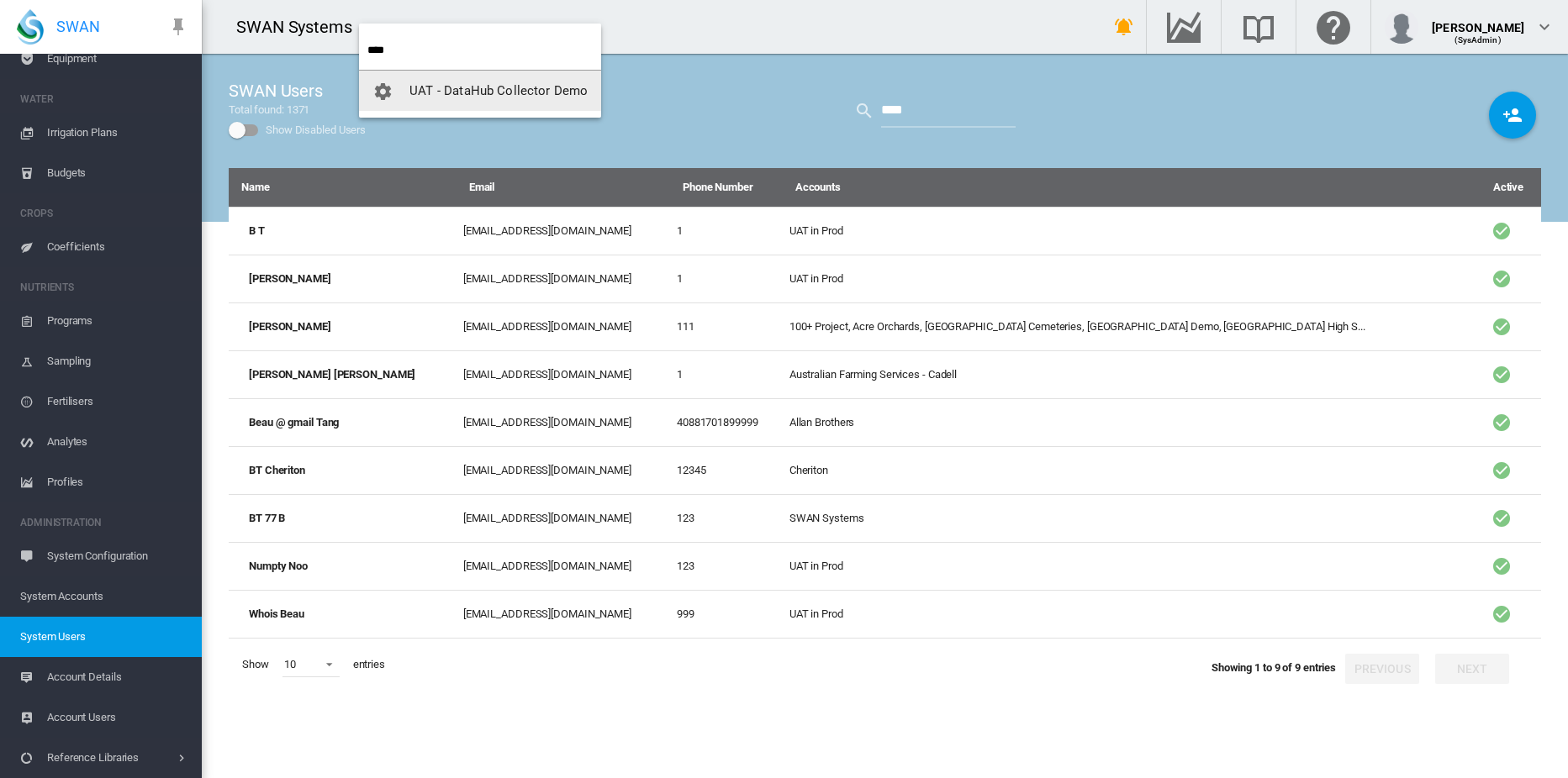
type input "****"
click at [469, 95] on span "UAT - DataHub Collector Demo" at bounding box center [498, 91] width 179 height 15
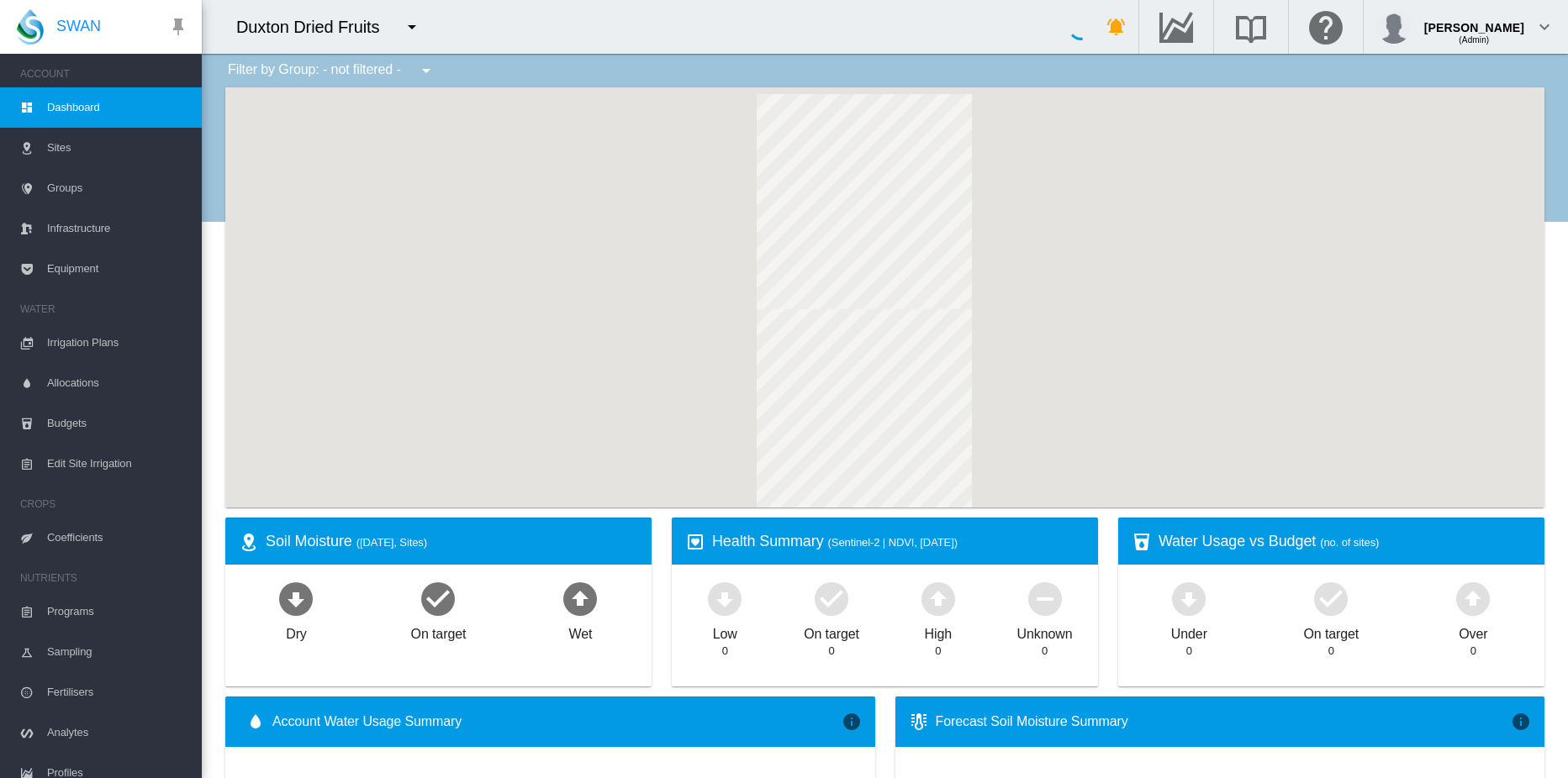
click at [411, 26] on md-icon "icon-menu-down" at bounding box center [412, 27] width 20 height 20
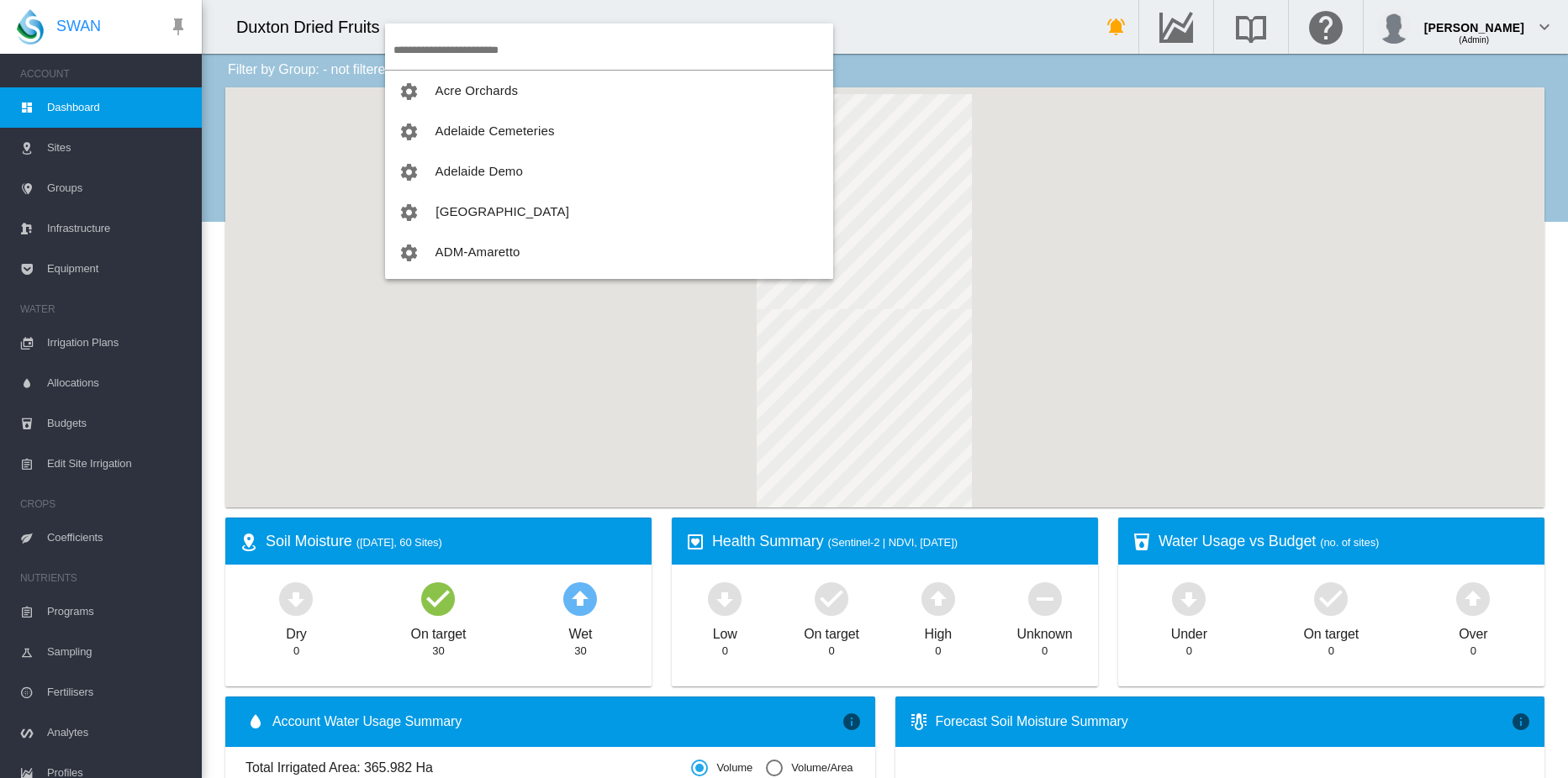
click at [455, 51] on md-backdrop at bounding box center [784, 389] width 1568 height 778
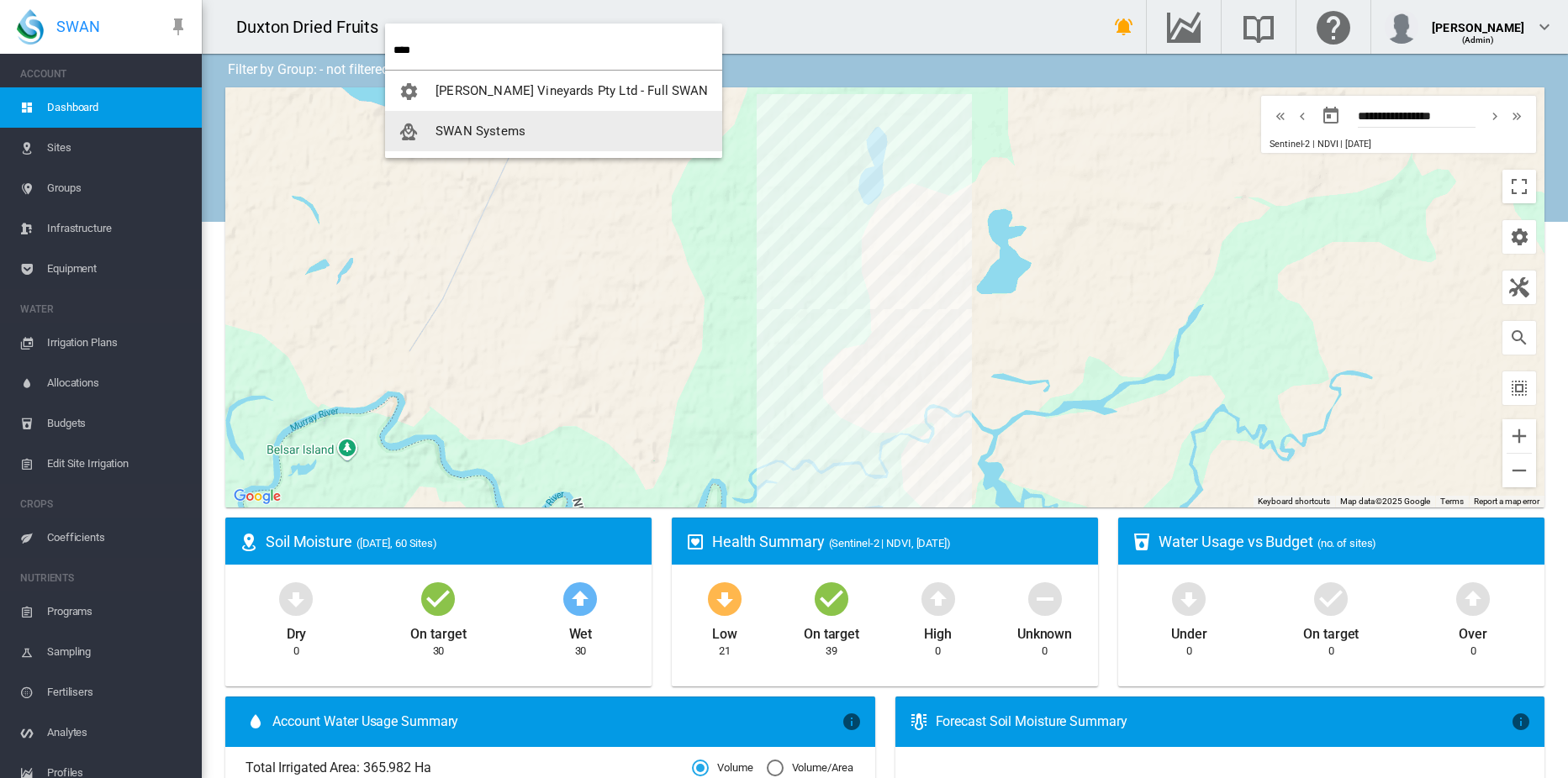
type input "****"
click at [448, 134] on span "SWAN Systems" at bounding box center [480, 131] width 90 height 15
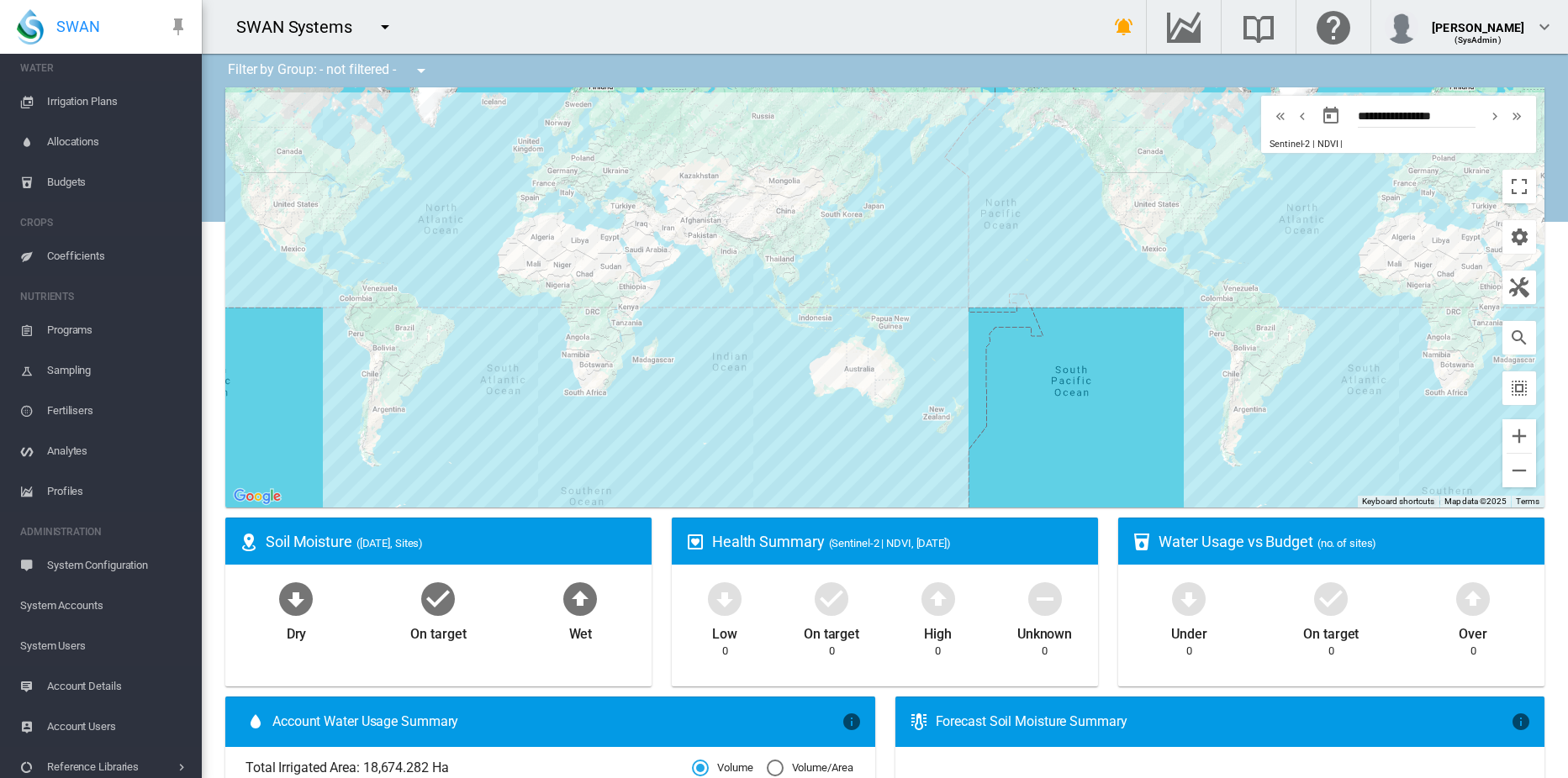
scroll to position [250, 0]
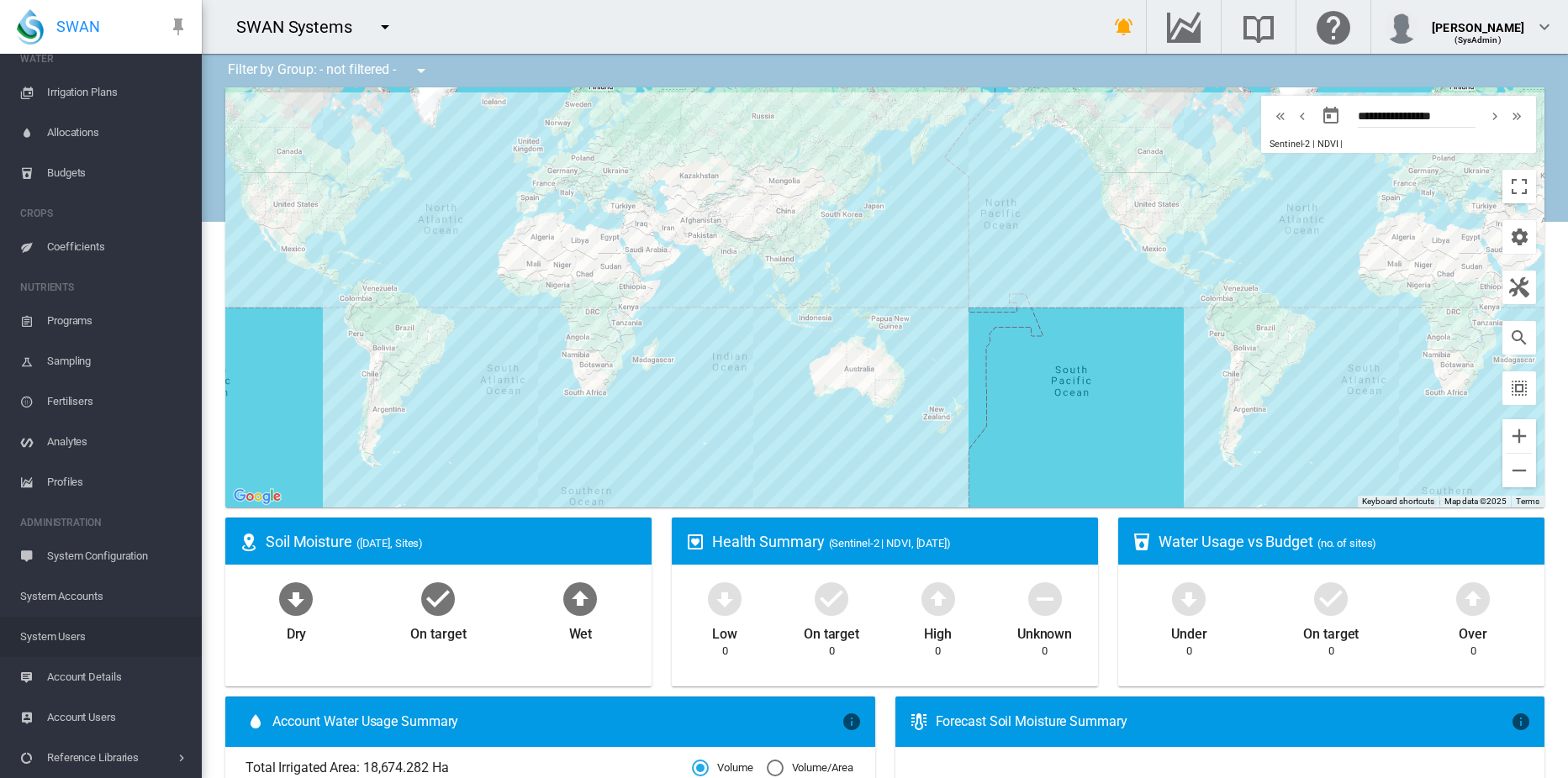
click at [74, 636] on span "System Users" at bounding box center [104, 637] width 168 height 40
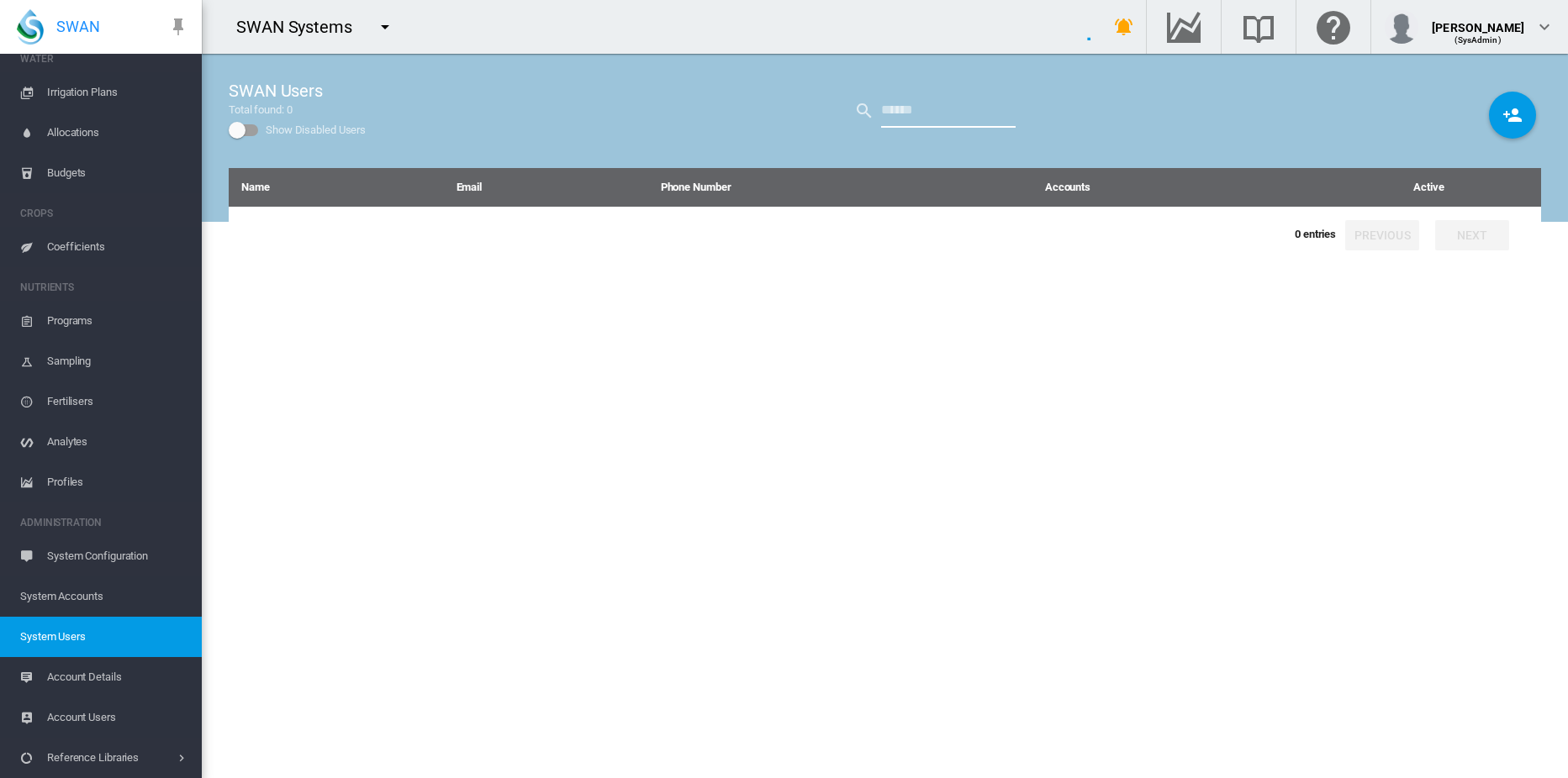
click at [901, 112] on input "text" at bounding box center [948, 111] width 135 height 33
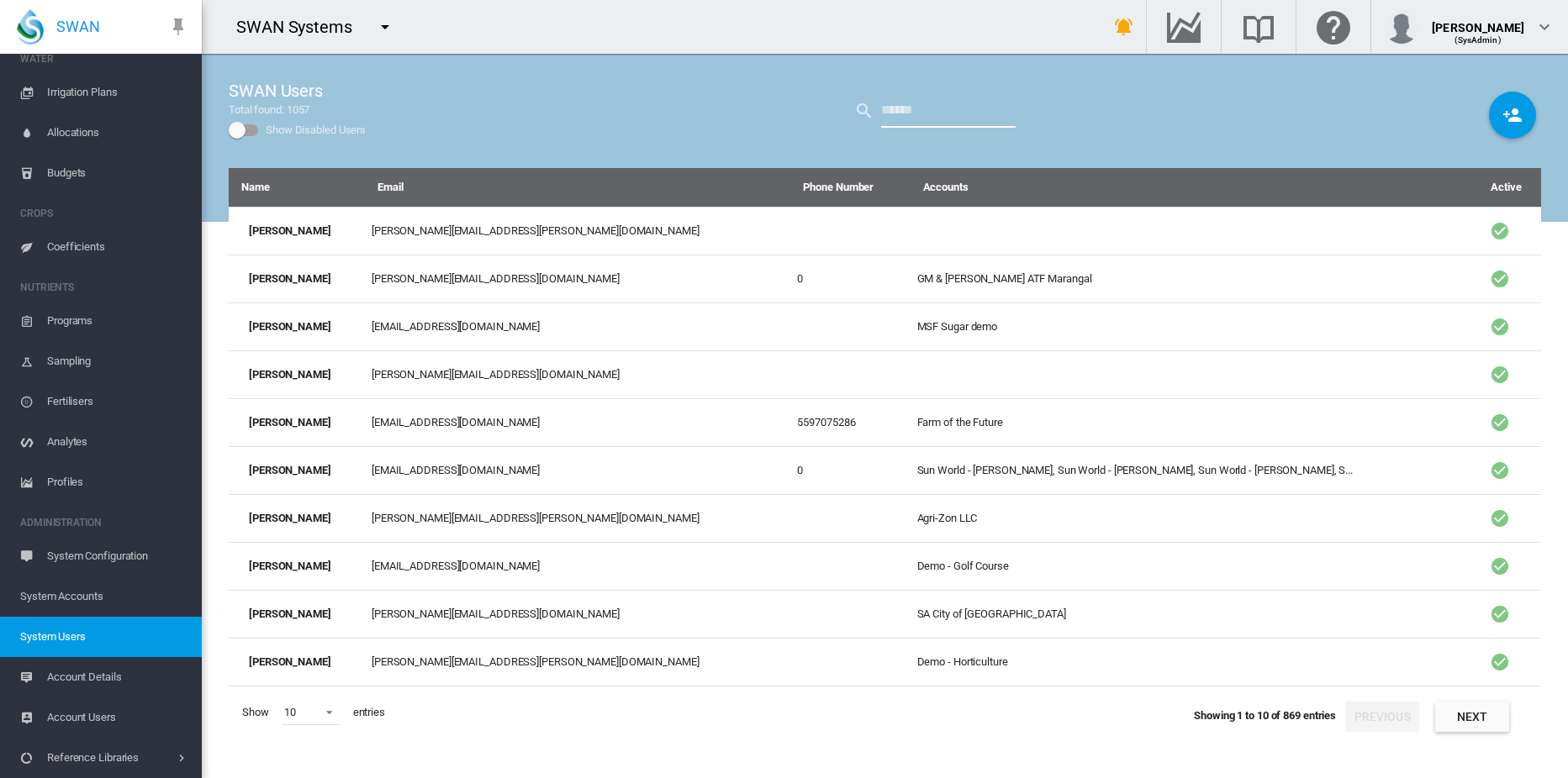
type input "****"
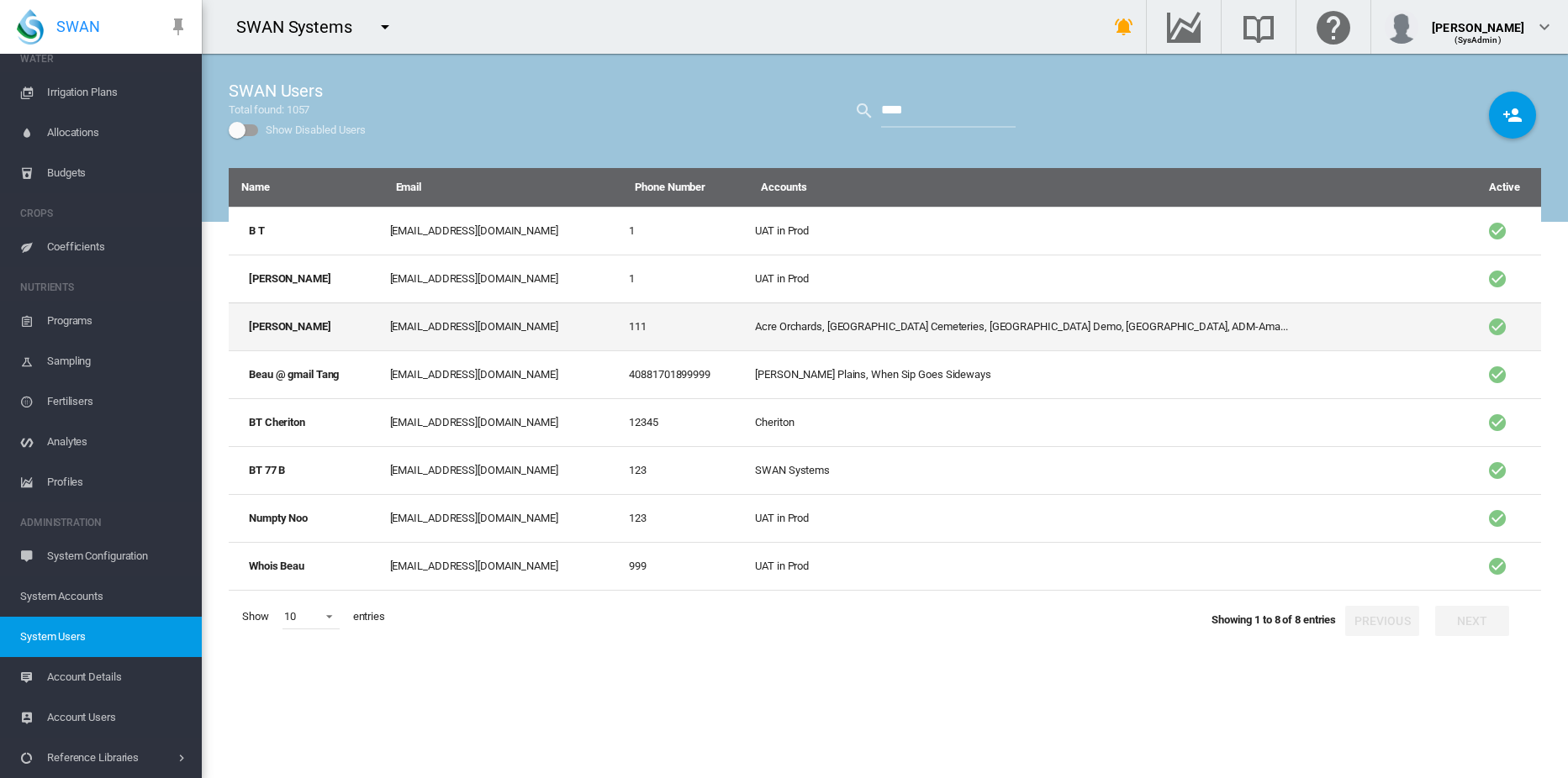
click at [434, 325] on td "beau.tang@swansystems.com" at bounding box center [502, 326] width 240 height 48
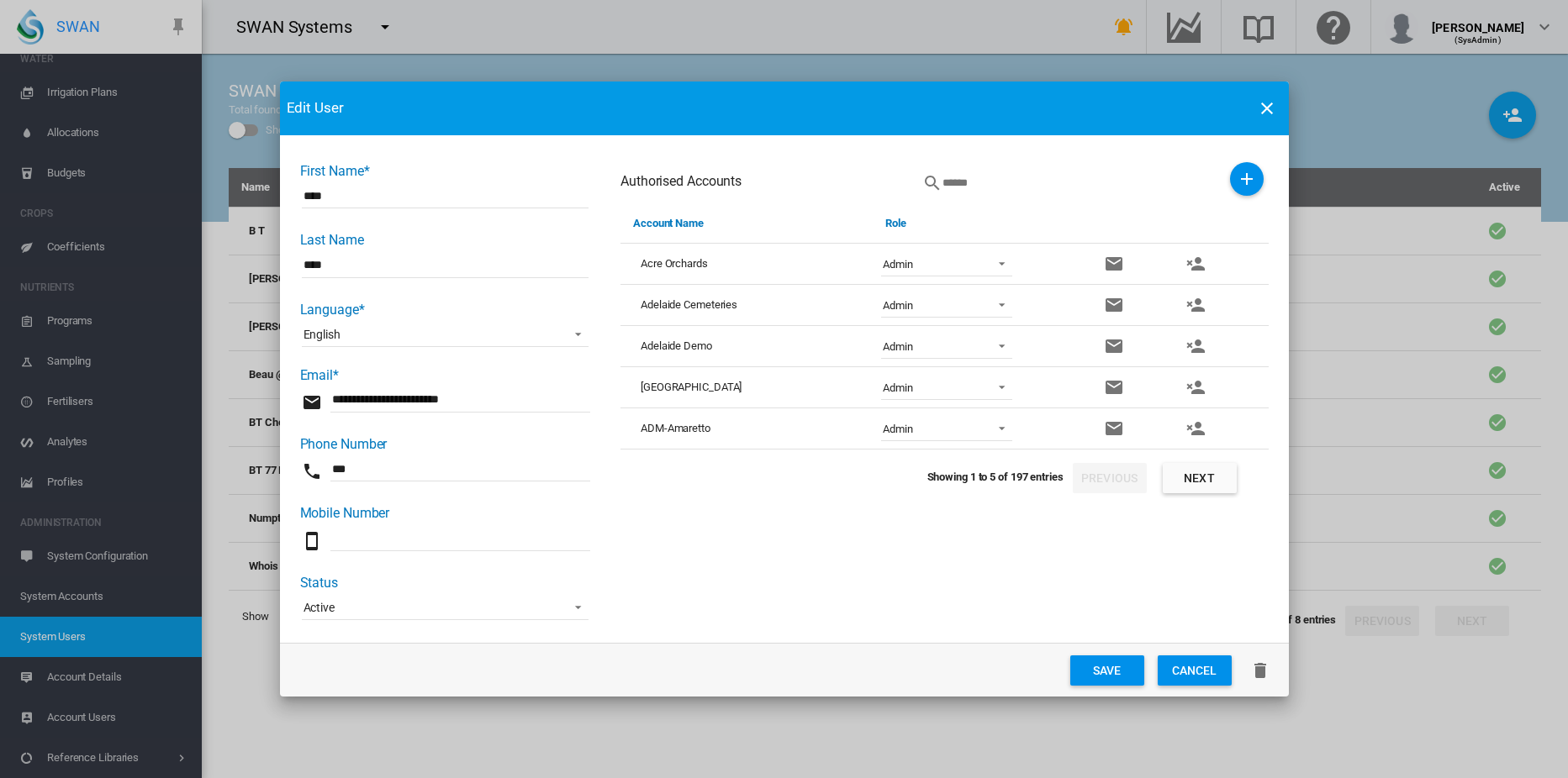
click at [1248, 180] on div "Edit User First Name* **** Last Name **** Language* English Deutsch English Esp…" at bounding box center [784, 389] width 1568 height 778
click at [1242, 180] on md-icon "icon-plus" at bounding box center [1246, 179] width 20 height 20
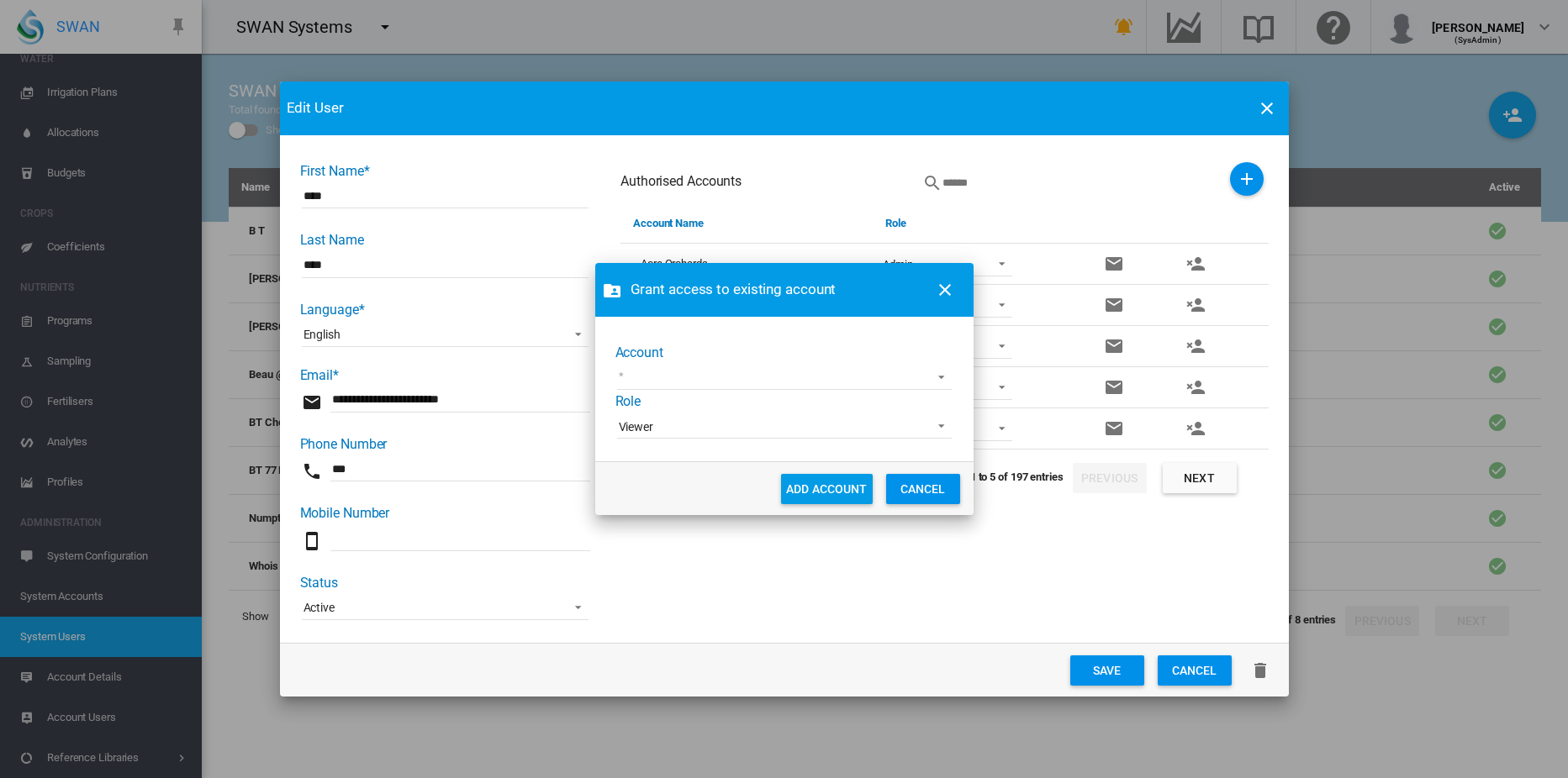
click at [923, 376] on md-select "1 site account 919 Wines ABC Company AgLogic Burlington Farming BJ & VA Bassham…" at bounding box center [784, 377] width 334 height 25
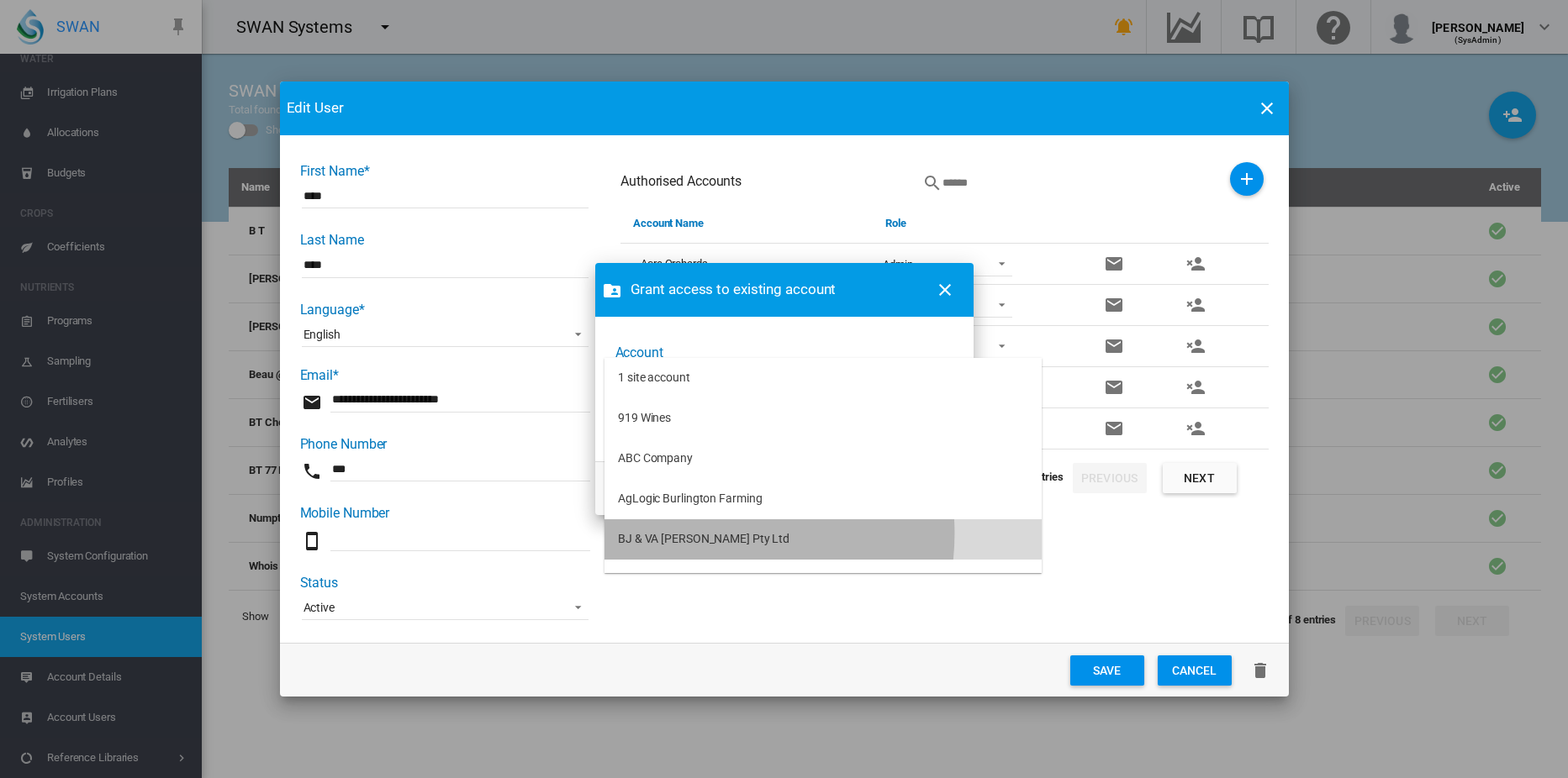
click at [700, 534] on div "BJ & VA Bassham Pty Ltd" at bounding box center [704, 539] width 172 height 17
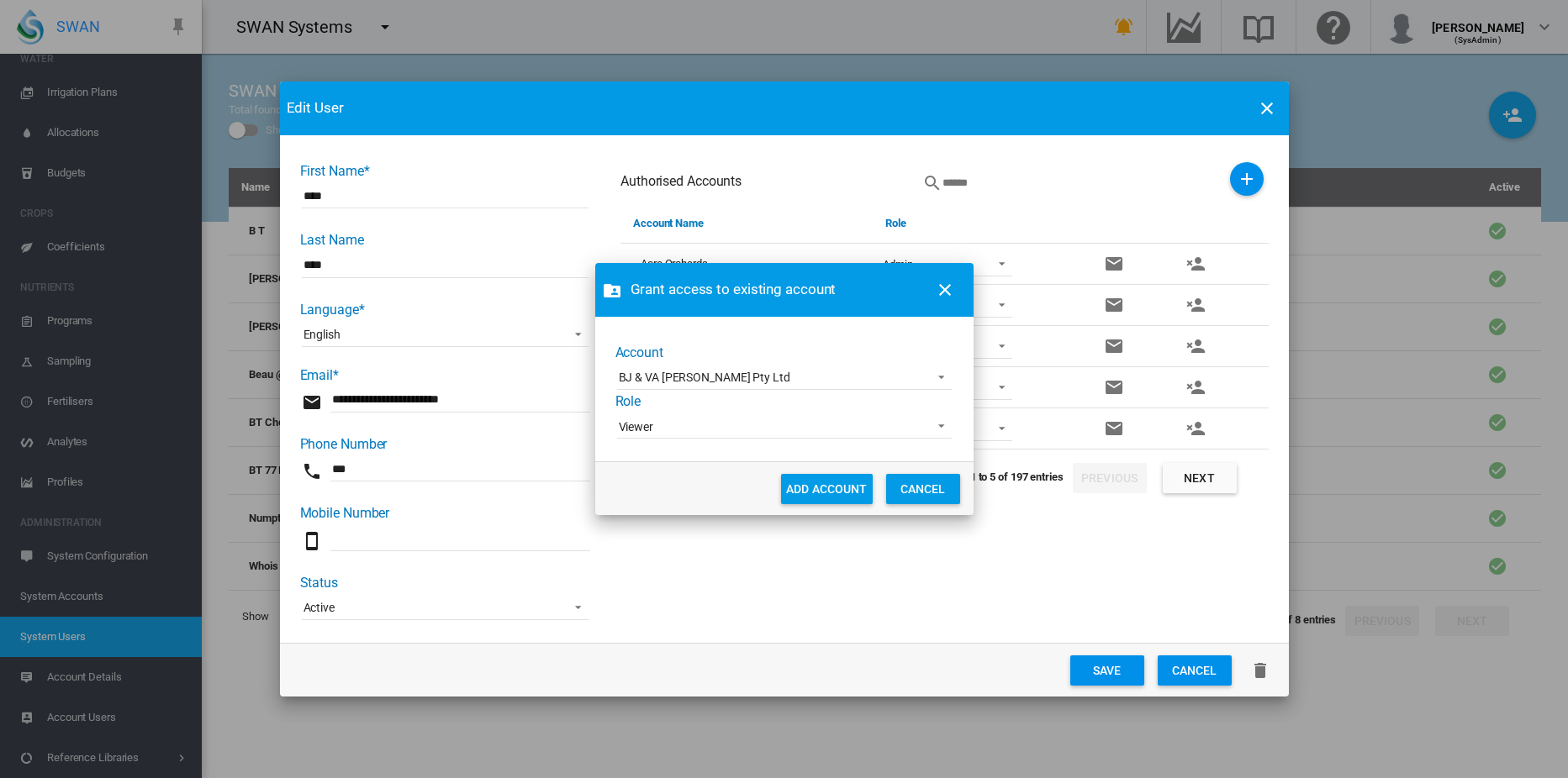
click at [729, 427] on span "Viewer" at bounding box center [771, 428] width 305 height 17
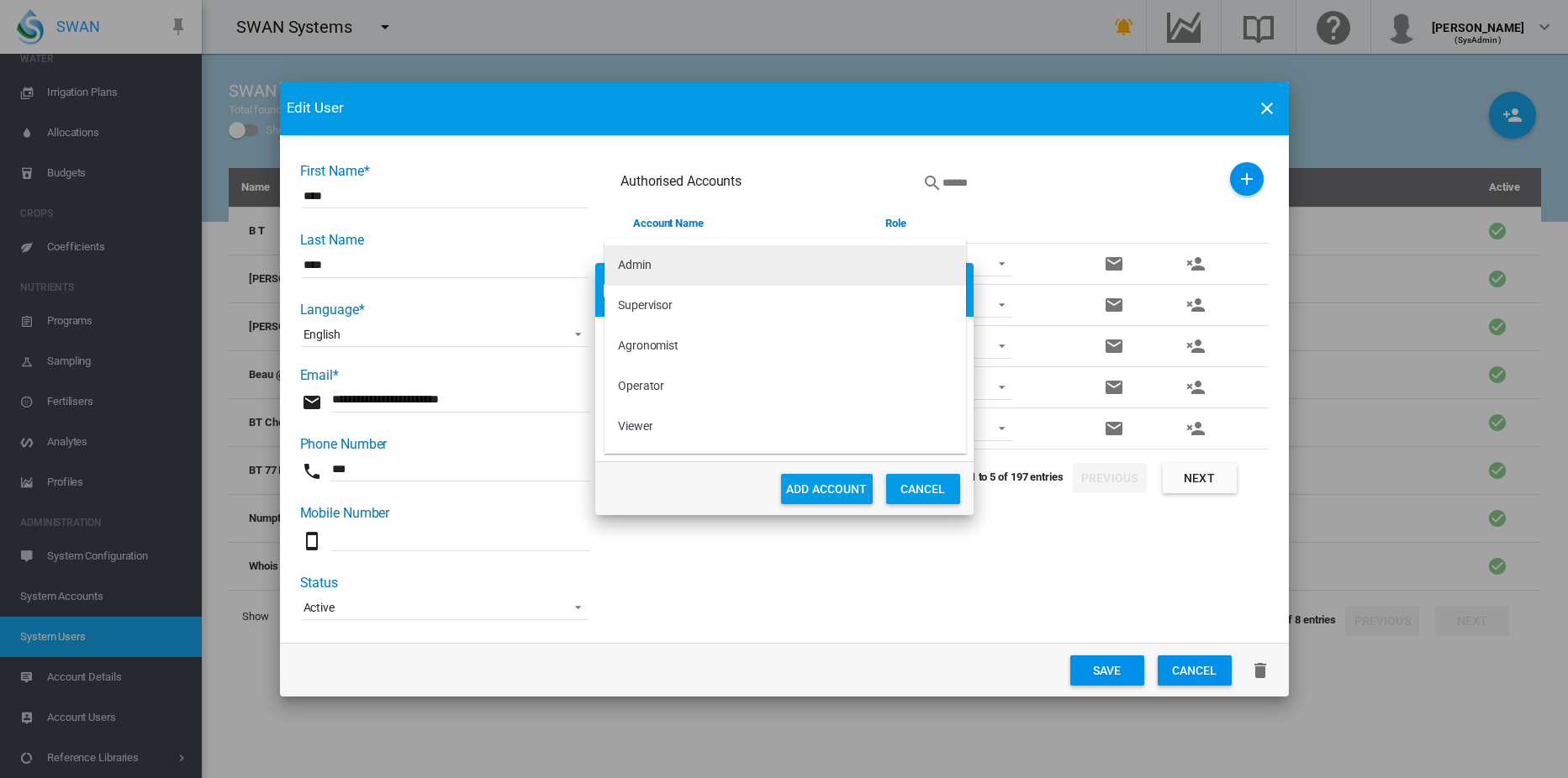
click at [644, 261] on div "Admin" at bounding box center [634, 265] width 33 height 17
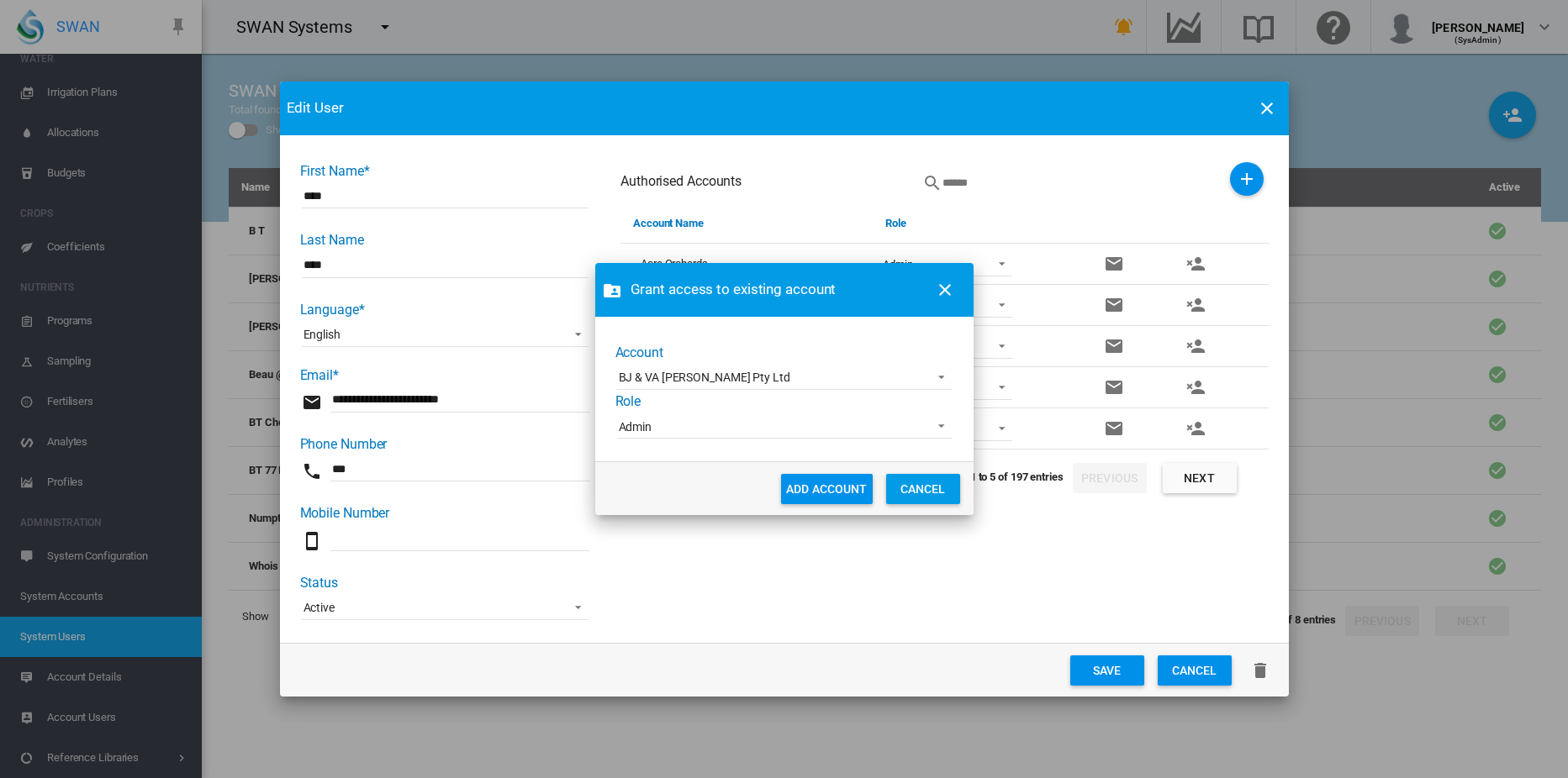
click at [827, 489] on button "ADD ACCOUNT" at bounding box center [827, 490] width 92 height 31
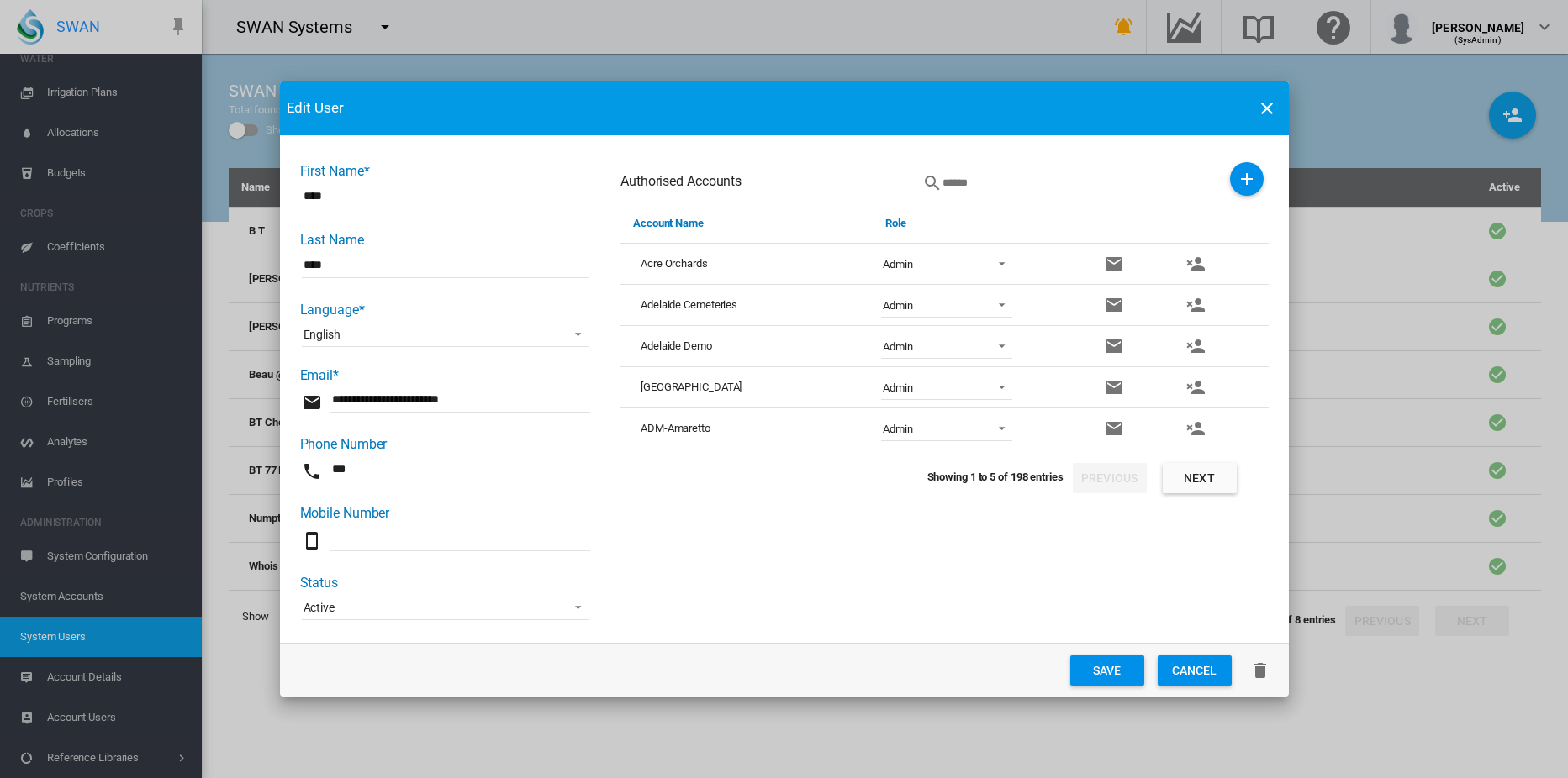
click at [1107, 664] on button "Save" at bounding box center [1107, 671] width 74 height 31
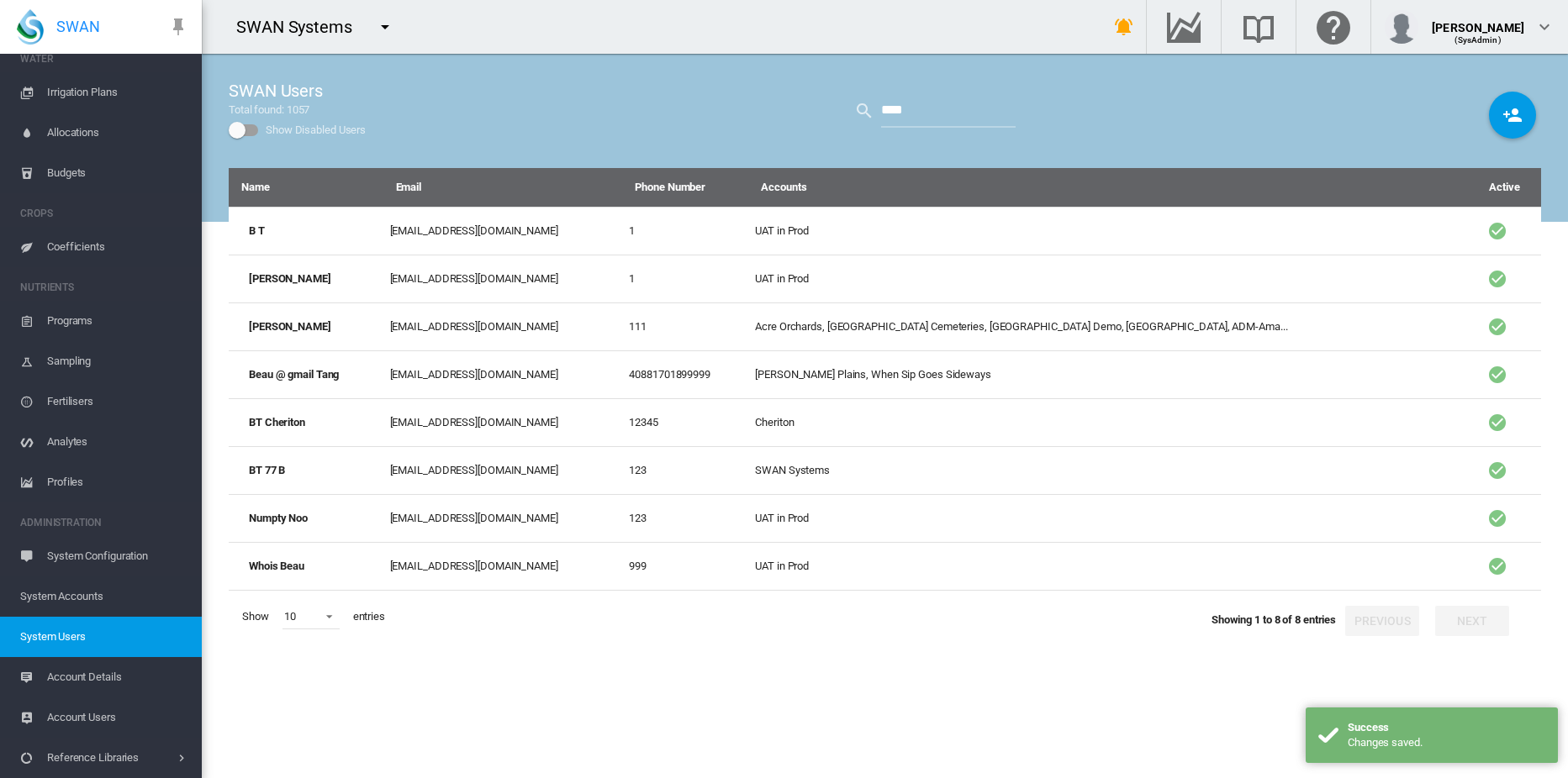
click at [385, 25] on md-icon "icon-menu-down" at bounding box center [385, 27] width 20 height 20
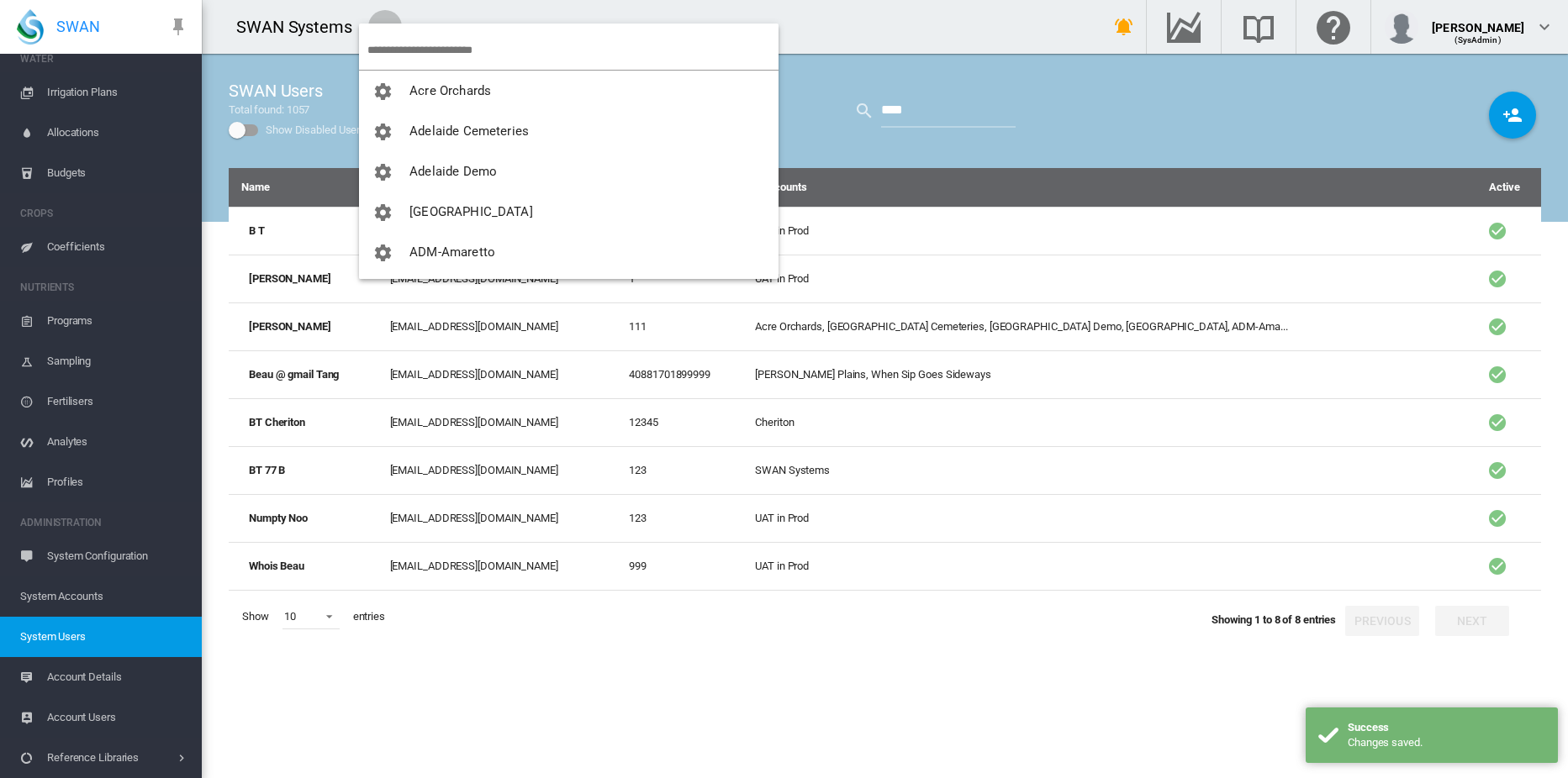
click at [422, 50] on md-backdrop at bounding box center [784, 389] width 1568 height 778
click at [422, 49] on md-backdrop at bounding box center [784, 389] width 1568 height 778
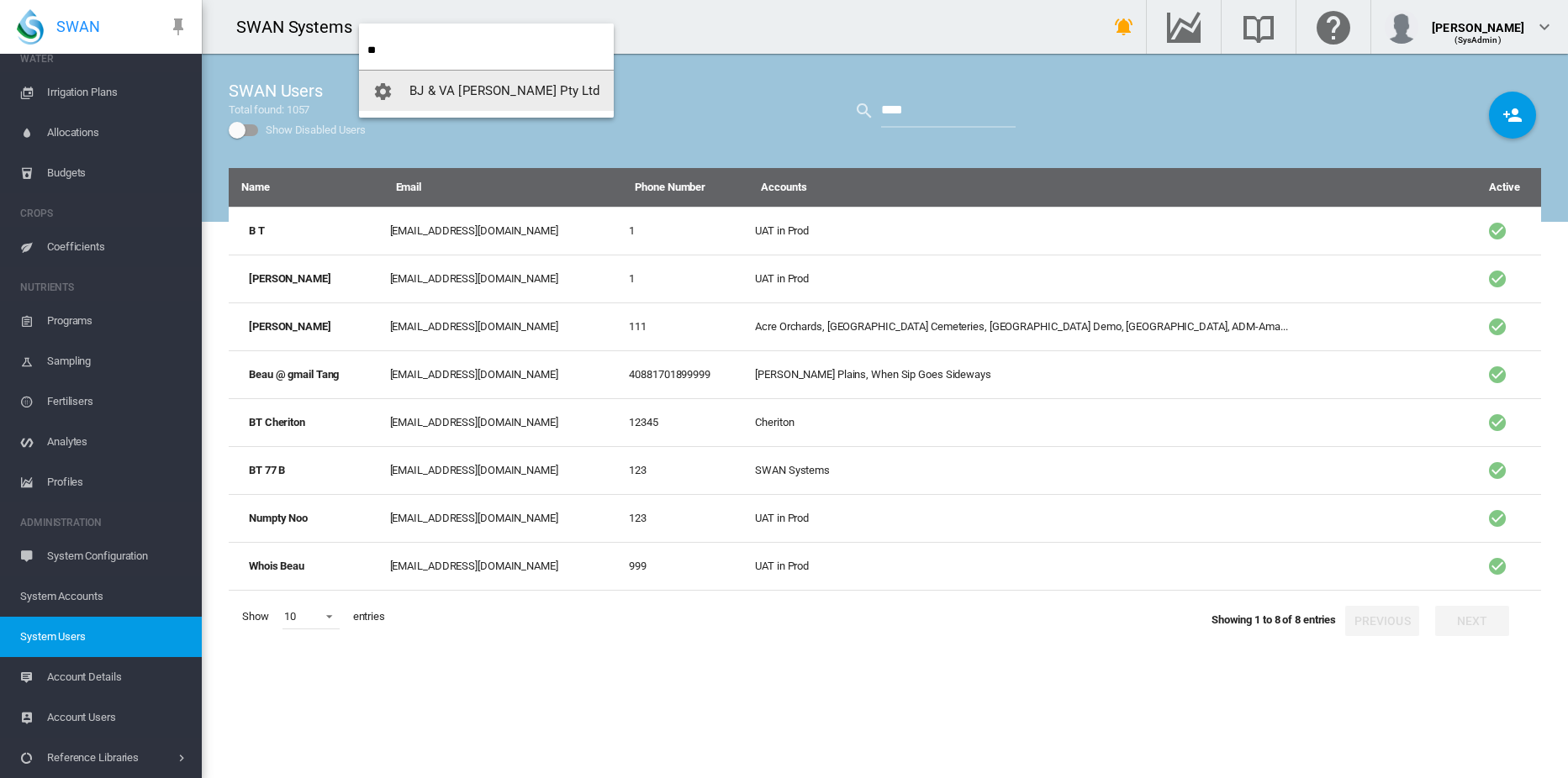
type input "**"
click at [450, 88] on span "BJ & VA Bassham Pty Ltd" at bounding box center [504, 91] width 190 height 15
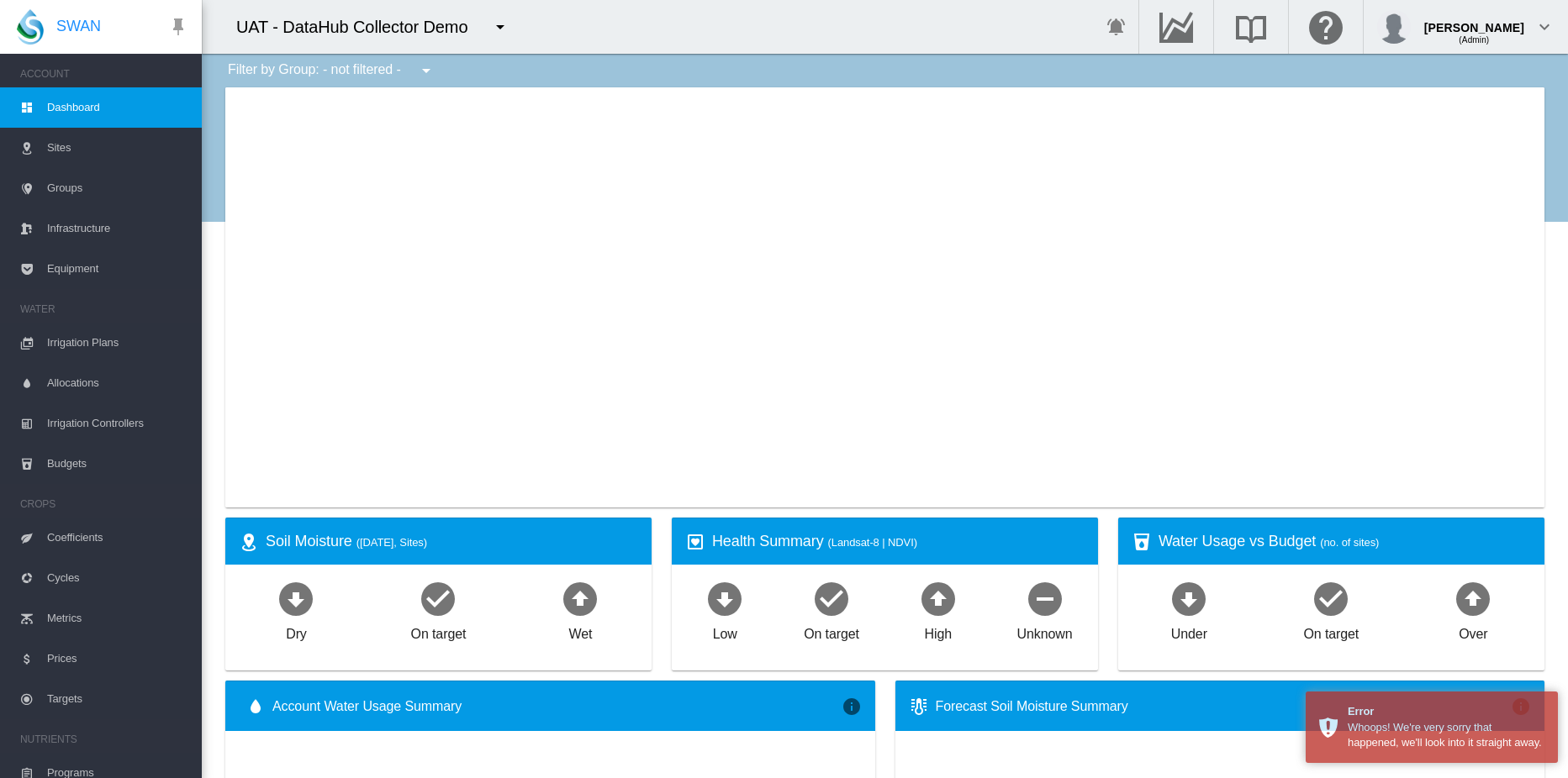
click at [495, 26] on md-icon "icon-menu-down" at bounding box center [499, 27] width 20 height 20
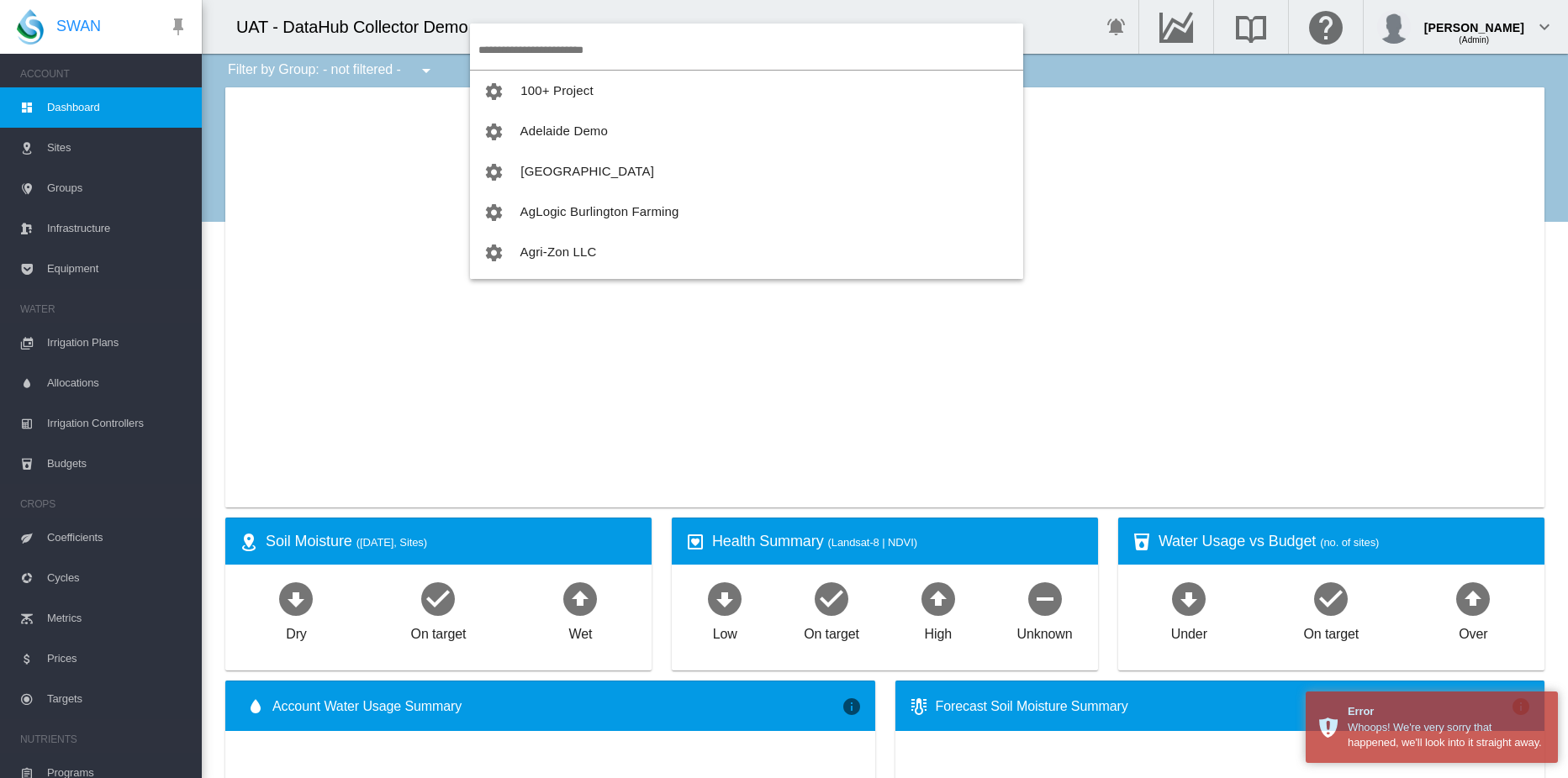
click at [552, 53] on input "search" at bounding box center [751, 50] width 545 height 39
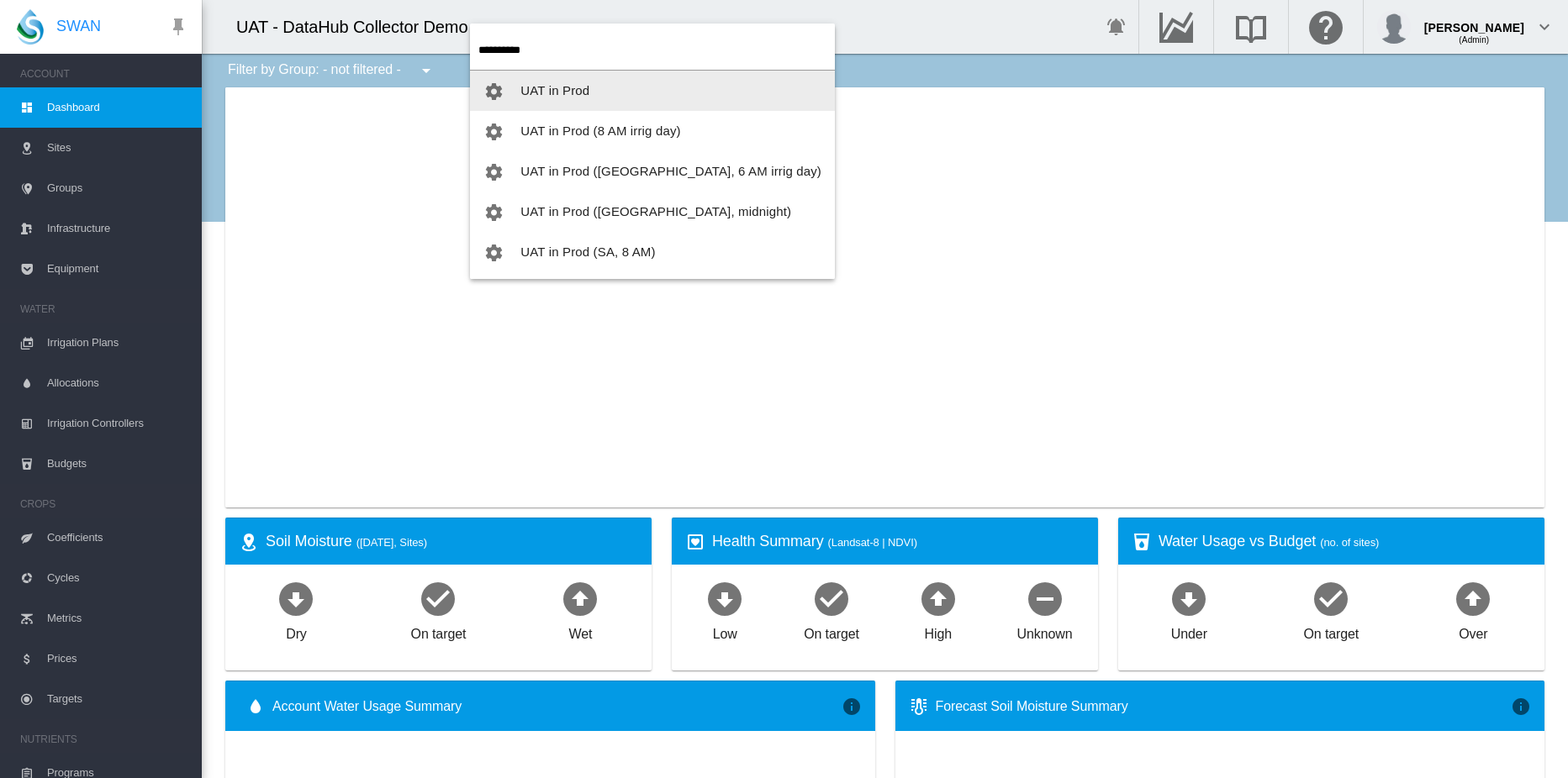
type input "**********"
click at [561, 52] on input "**********" at bounding box center [656, 50] width 356 height 39
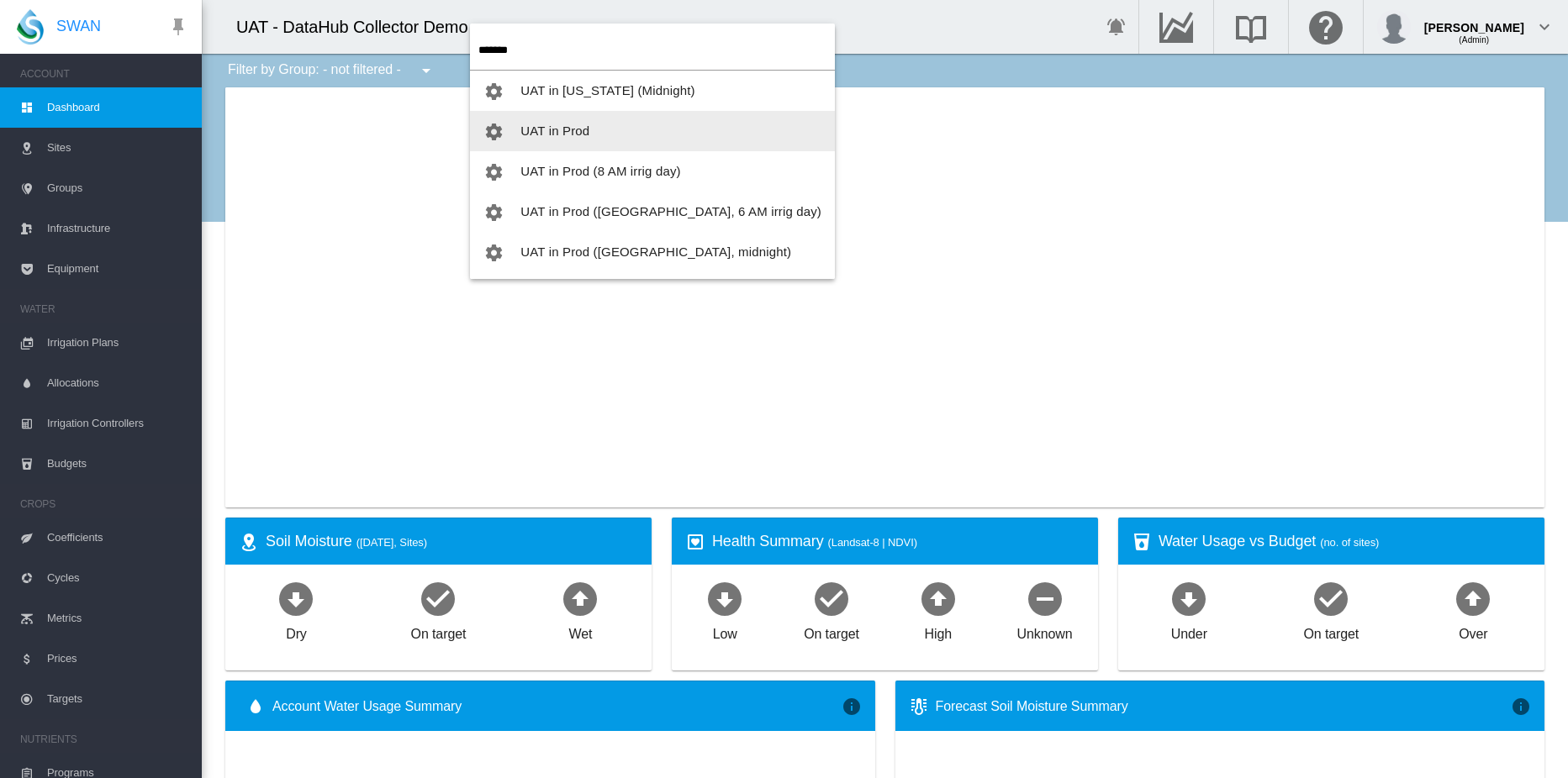
type input "******"
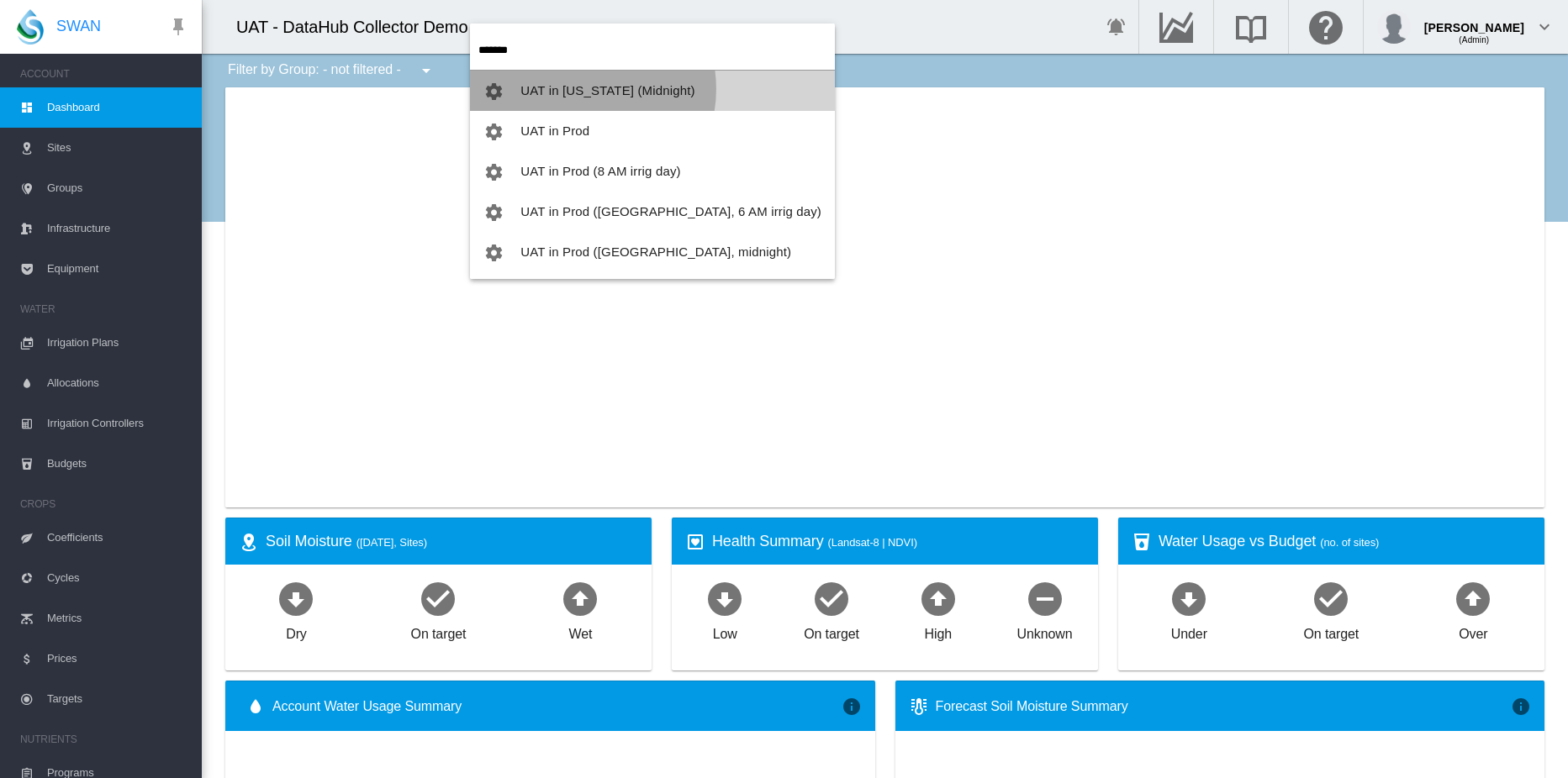
click at [580, 88] on span "UAT in [US_STATE] (Midnight)" at bounding box center [607, 90] width 174 height 14
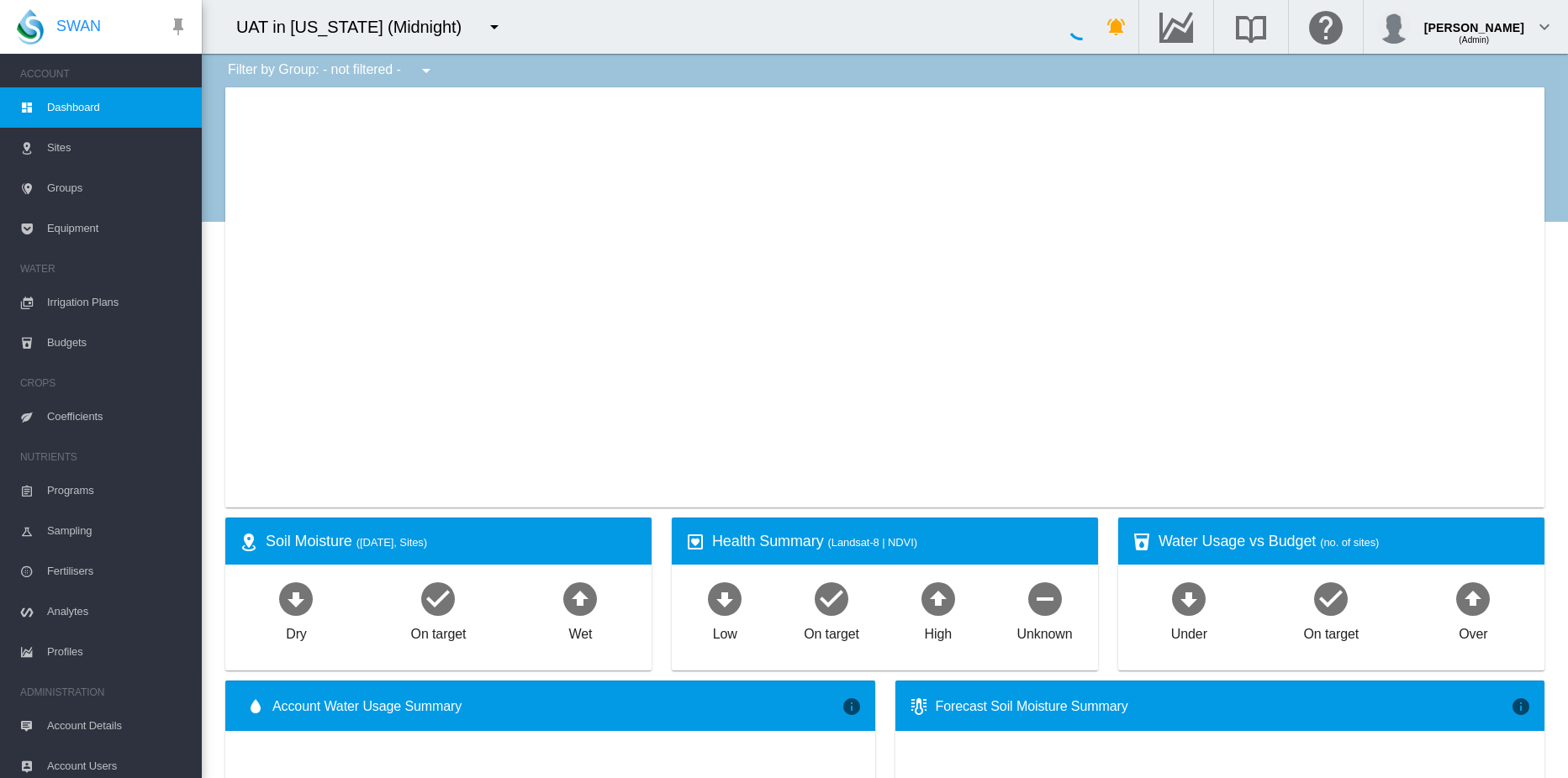
type input "**********"
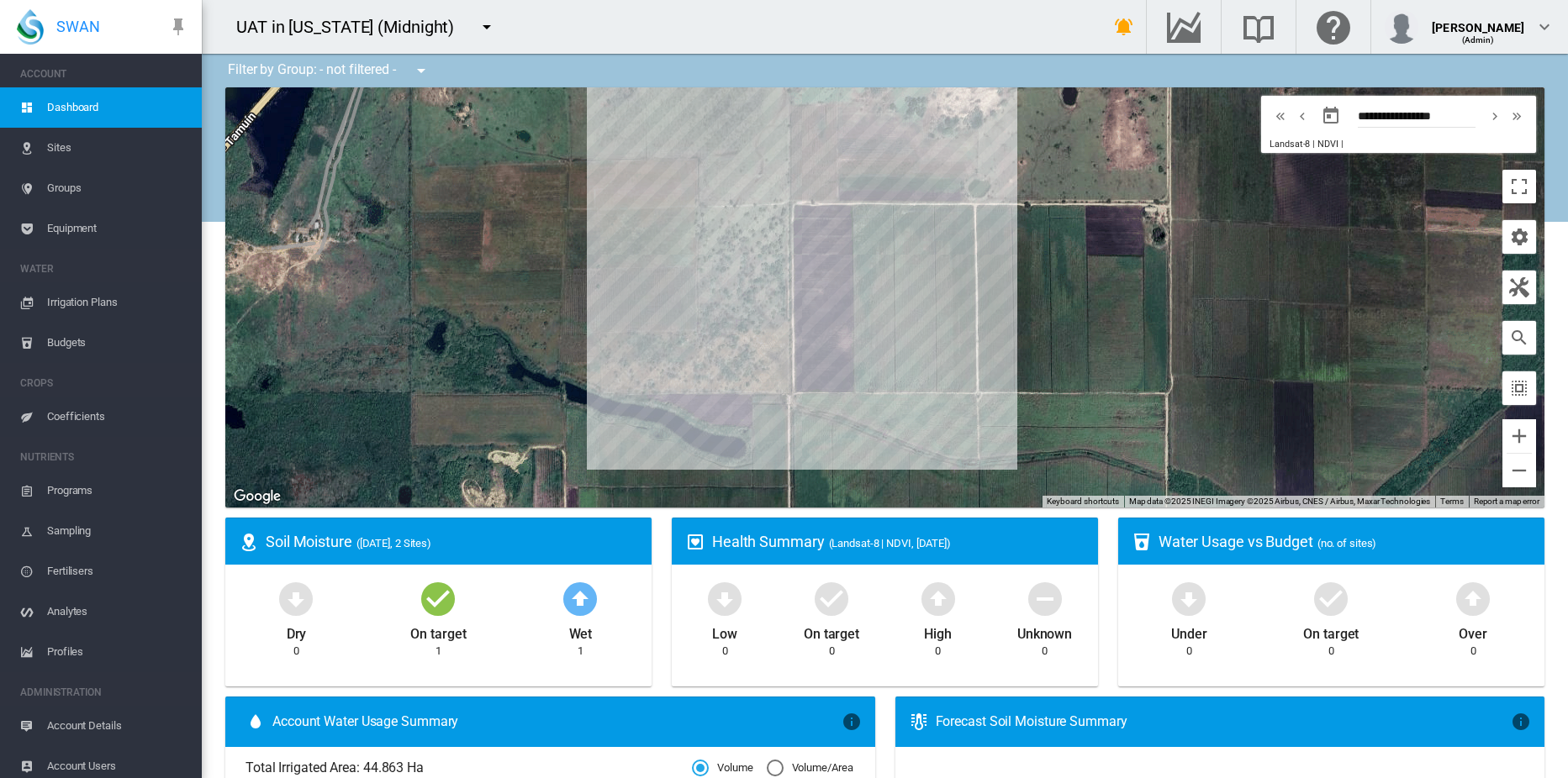
click at [757, 30] on div "UAT in [US_STATE] (Midnight)" at bounding box center [638, 27] width 874 height 53
click at [66, 147] on span "Sites" at bounding box center [117, 148] width 141 height 40
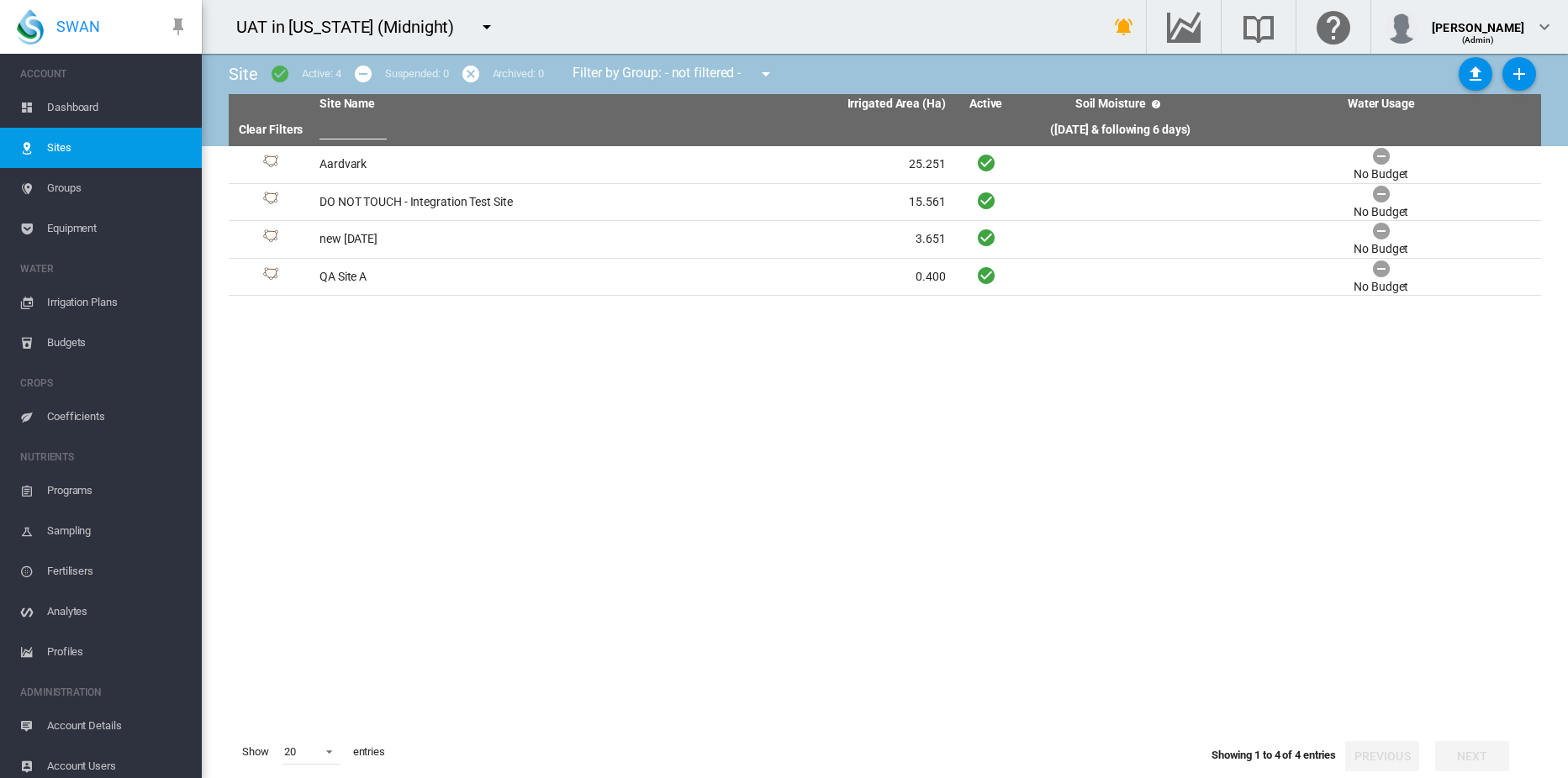
scroll to position [9, 0]
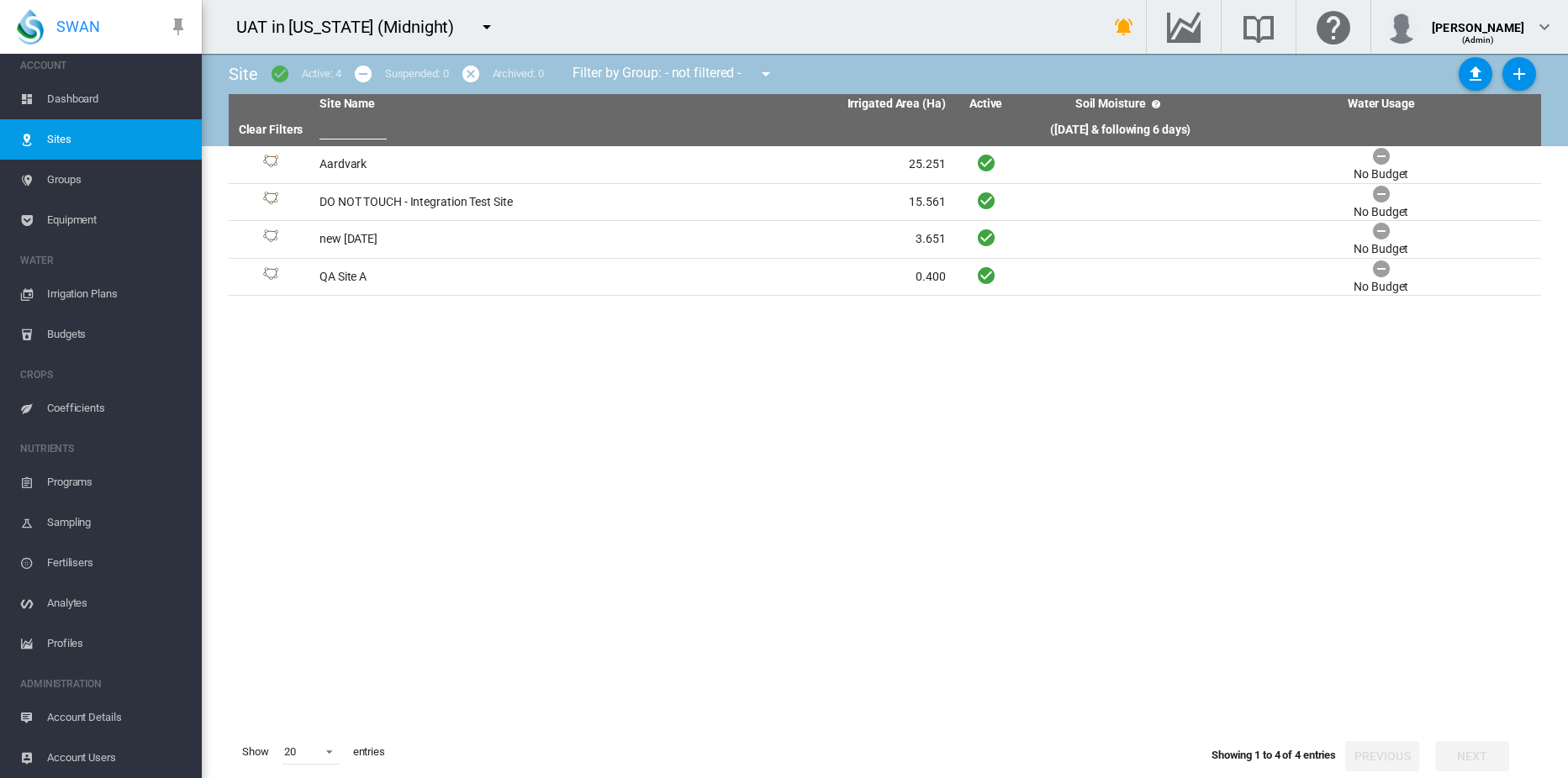
click at [93, 715] on span "Account Details" at bounding box center [117, 718] width 141 height 40
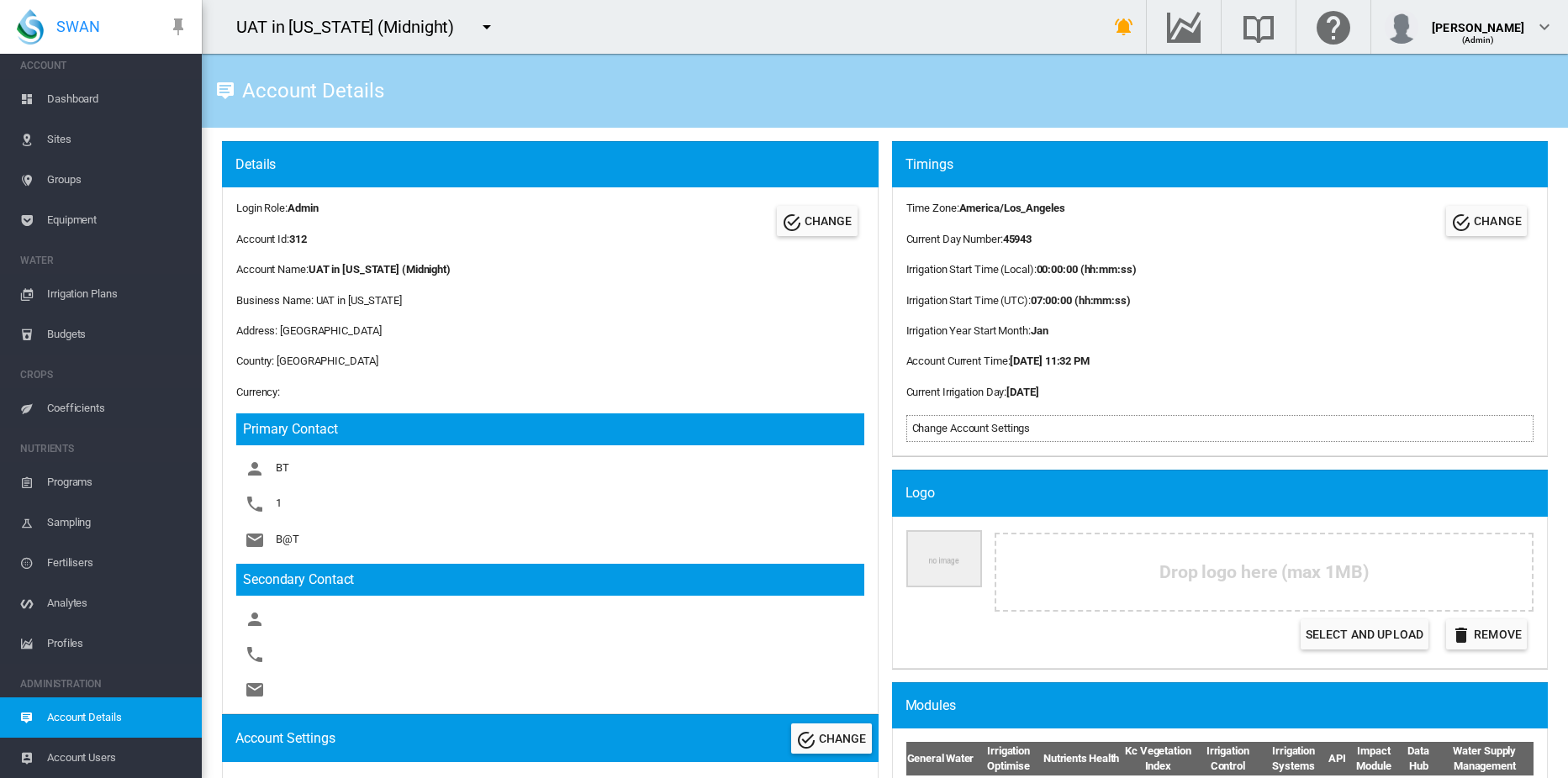
click at [81, 757] on span "Account Users" at bounding box center [117, 758] width 141 height 40
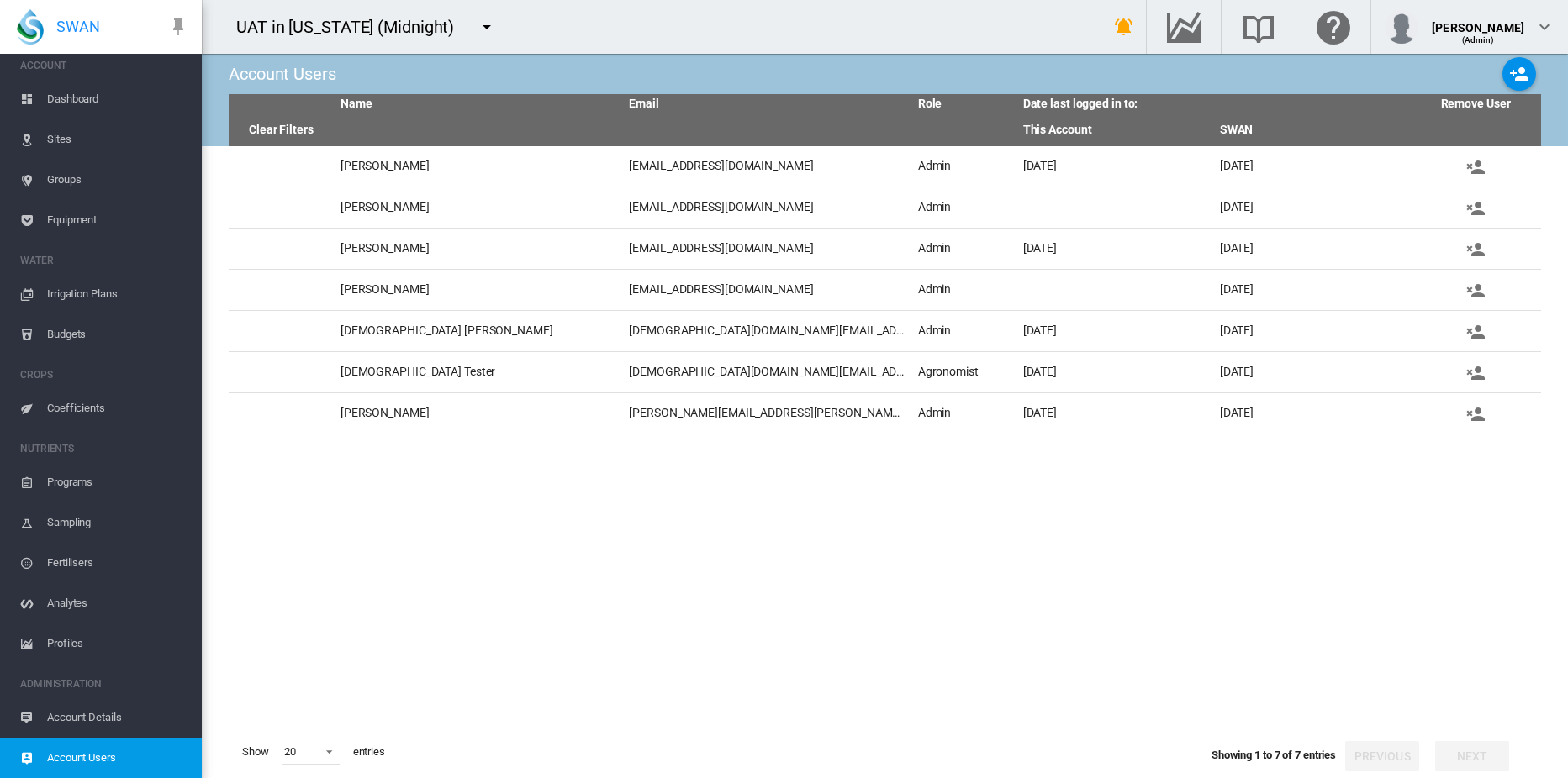
click at [359, 713] on tbody "Beau Tang beau.tang@swansystems.com Admin Tue, Oct 14, 2025 Tue, Oct 14, 2025 D…" at bounding box center [884, 436] width 1312 height 580
drag, startPoint x: 85, startPoint y: 719, endPoint x: 152, endPoint y: 775, distance: 87.3
click at [85, 719] on span "Account Details" at bounding box center [117, 718] width 141 height 40
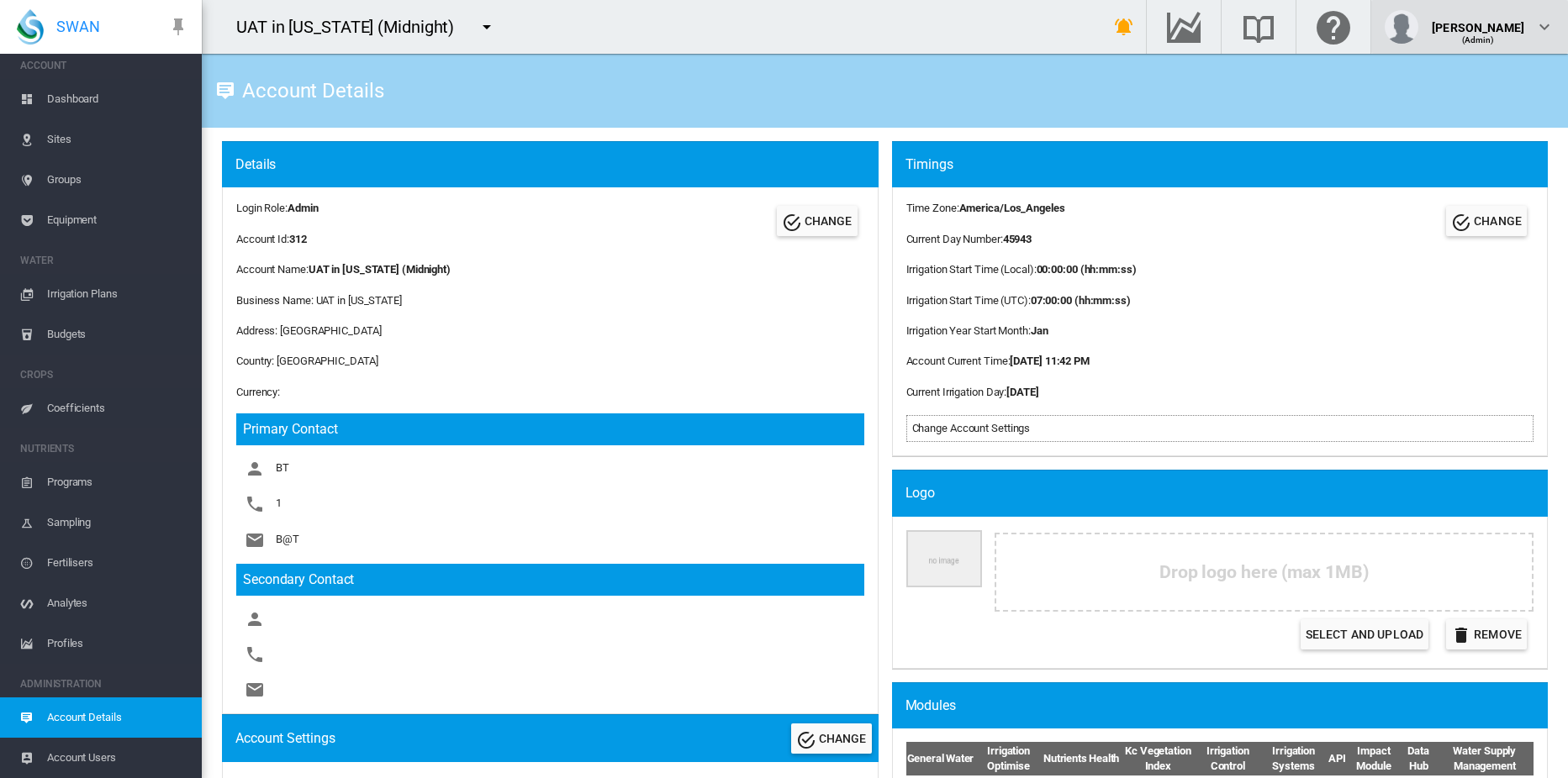
click at [1510, 30] on div "(Admin)" at bounding box center [1477, 33] width 93 height 17
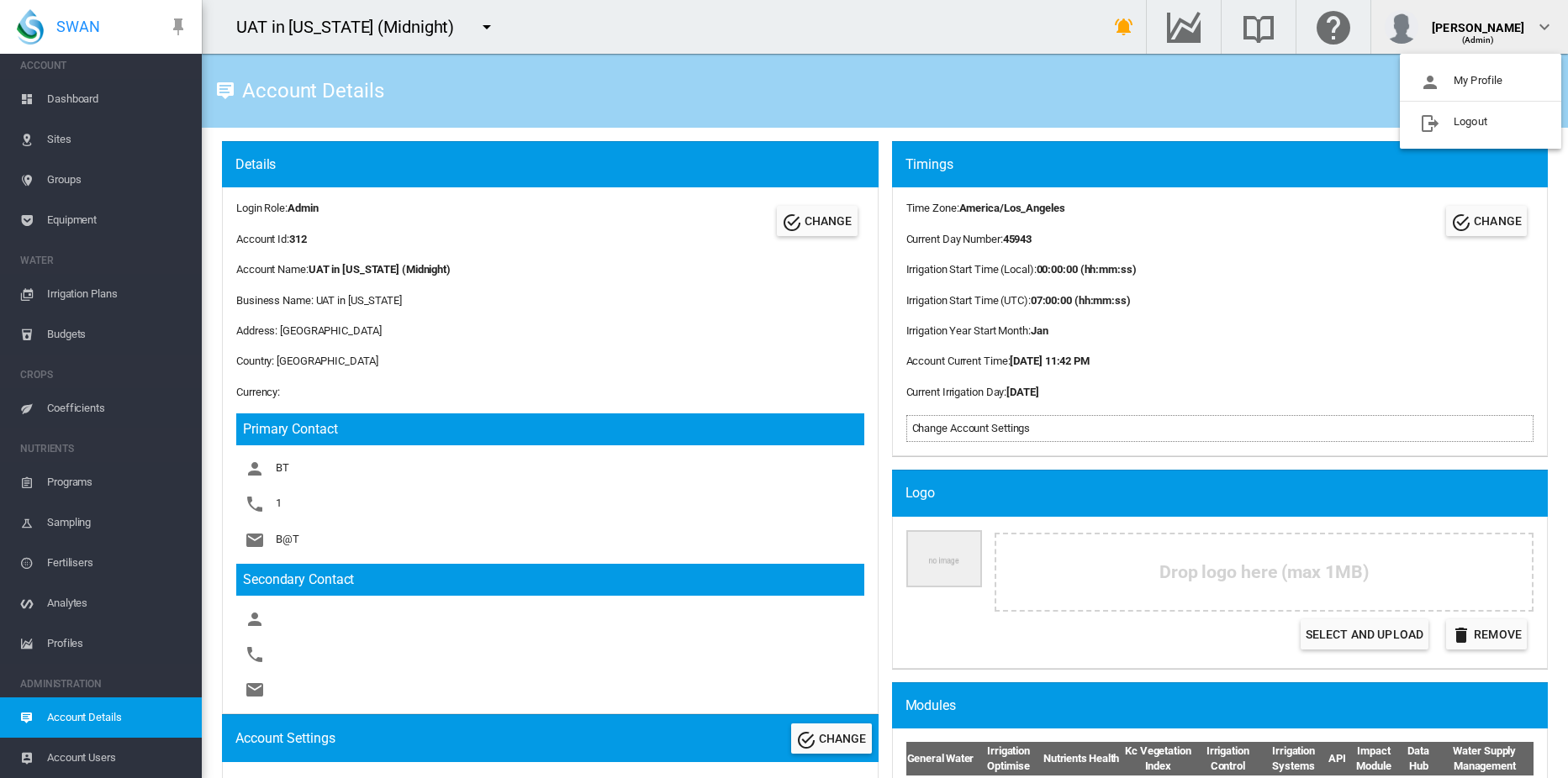
click at [1471, 121] on button "Logout" at bounding box center [1480, 122] width 161 height 27
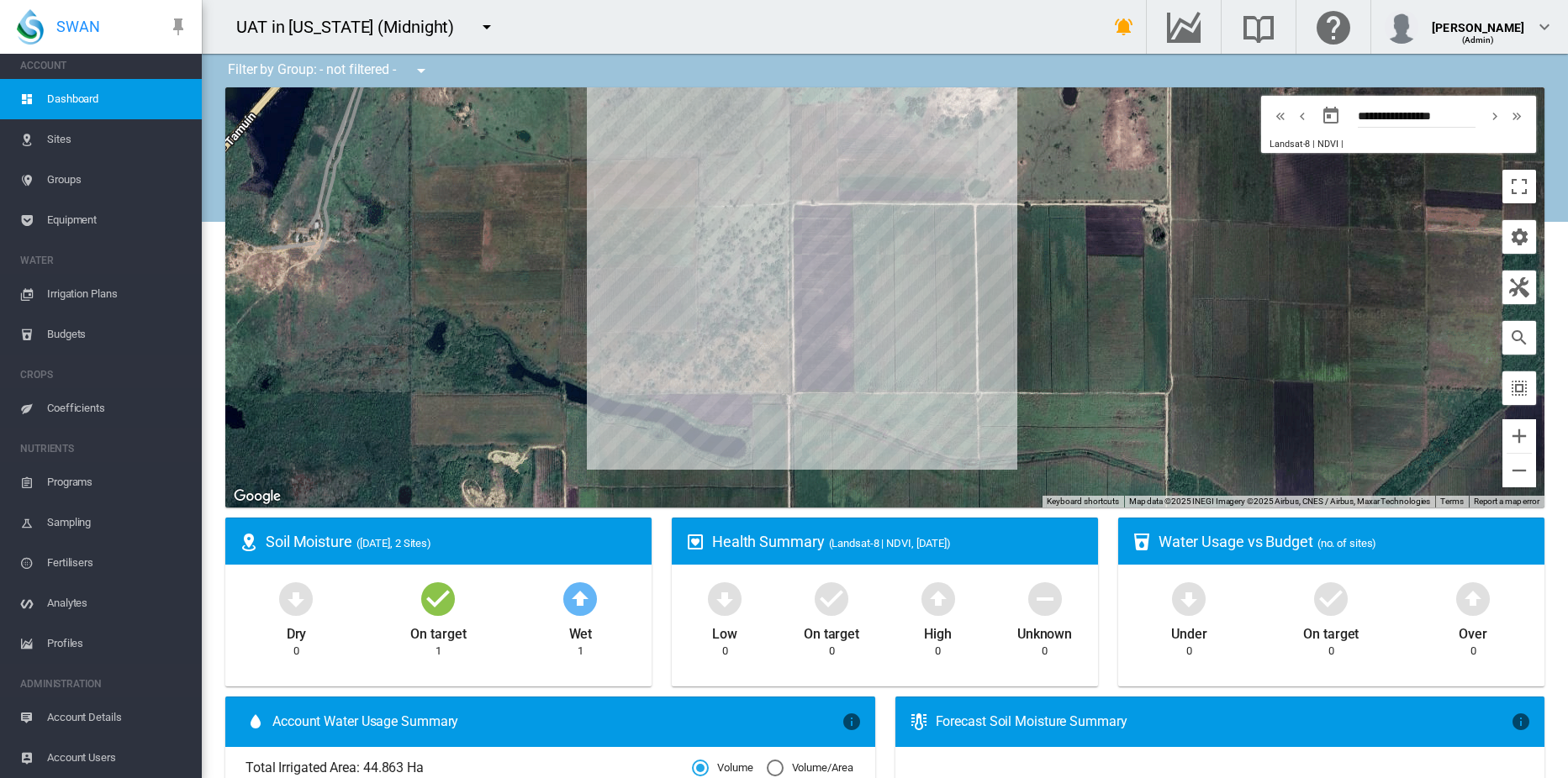
click at [108, 713] on span "Account Details" at bounding box center [117, 718] width 141 height 40
